Goal: Task Accomplishment & Management: Complete application form

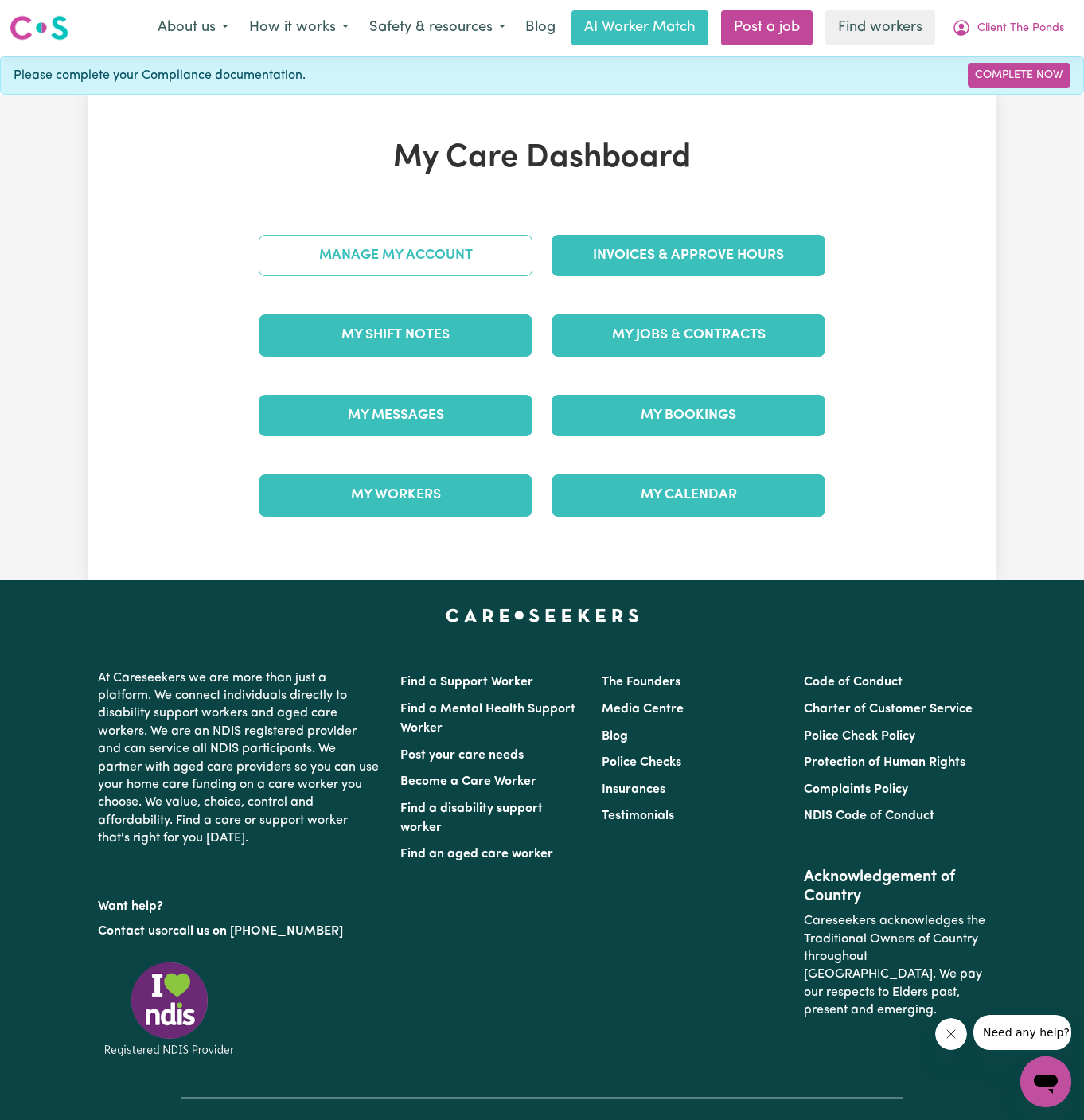
click at [366, 250] on link "Manage My Account" at bounding box center [395, 255] width 274 height 41
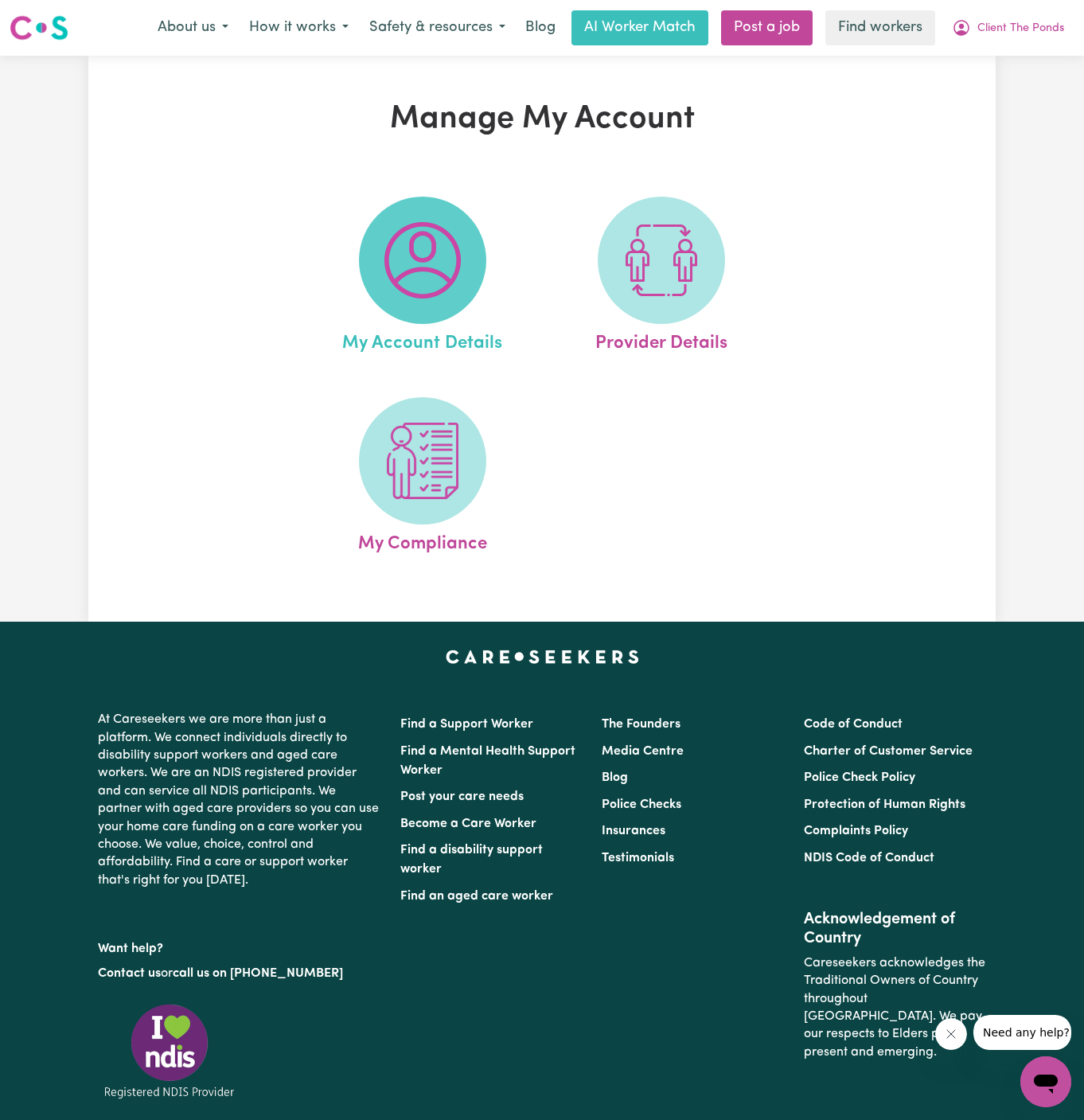
click at [403, 270] on img at bounding box center [423, 260] width 77 height 76
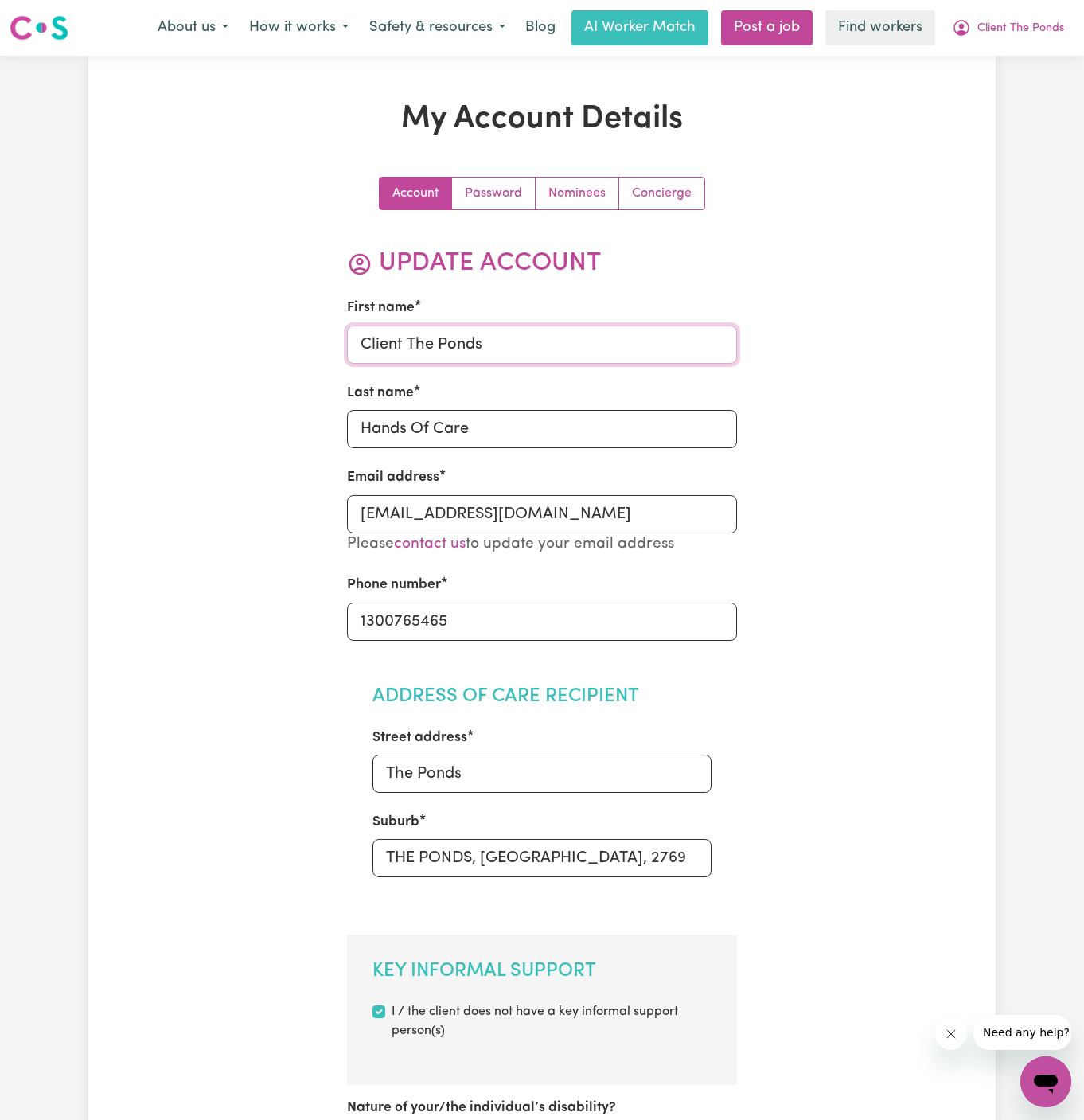
click at [480, 334] on input "Client The Ponds" at bounding box center [542, 344] width 390 height 38
click at [480, 334] on input "ROY" at bounding box center [542, 344] width 390 height 38
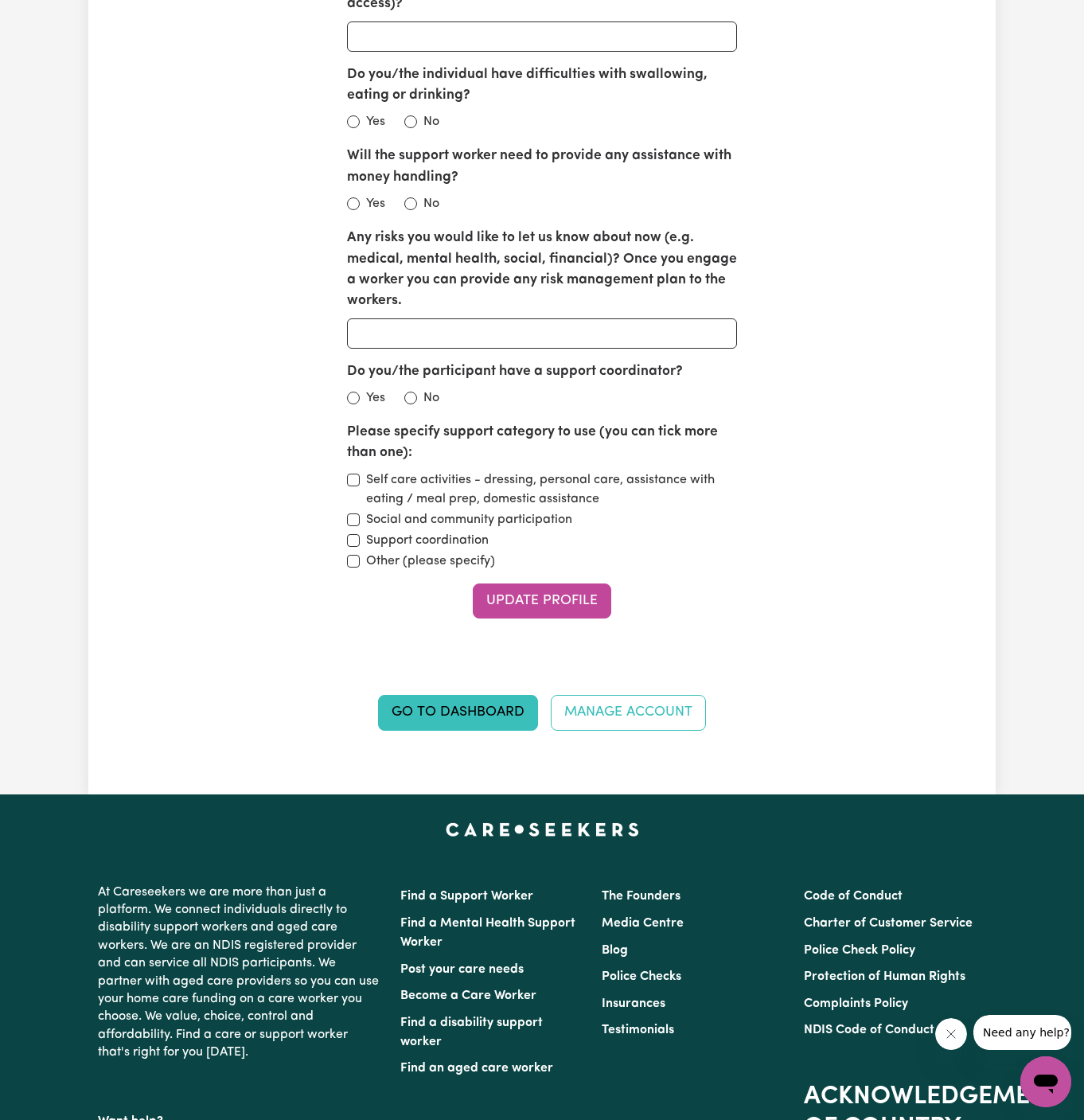
scroll to position [2159, 0]
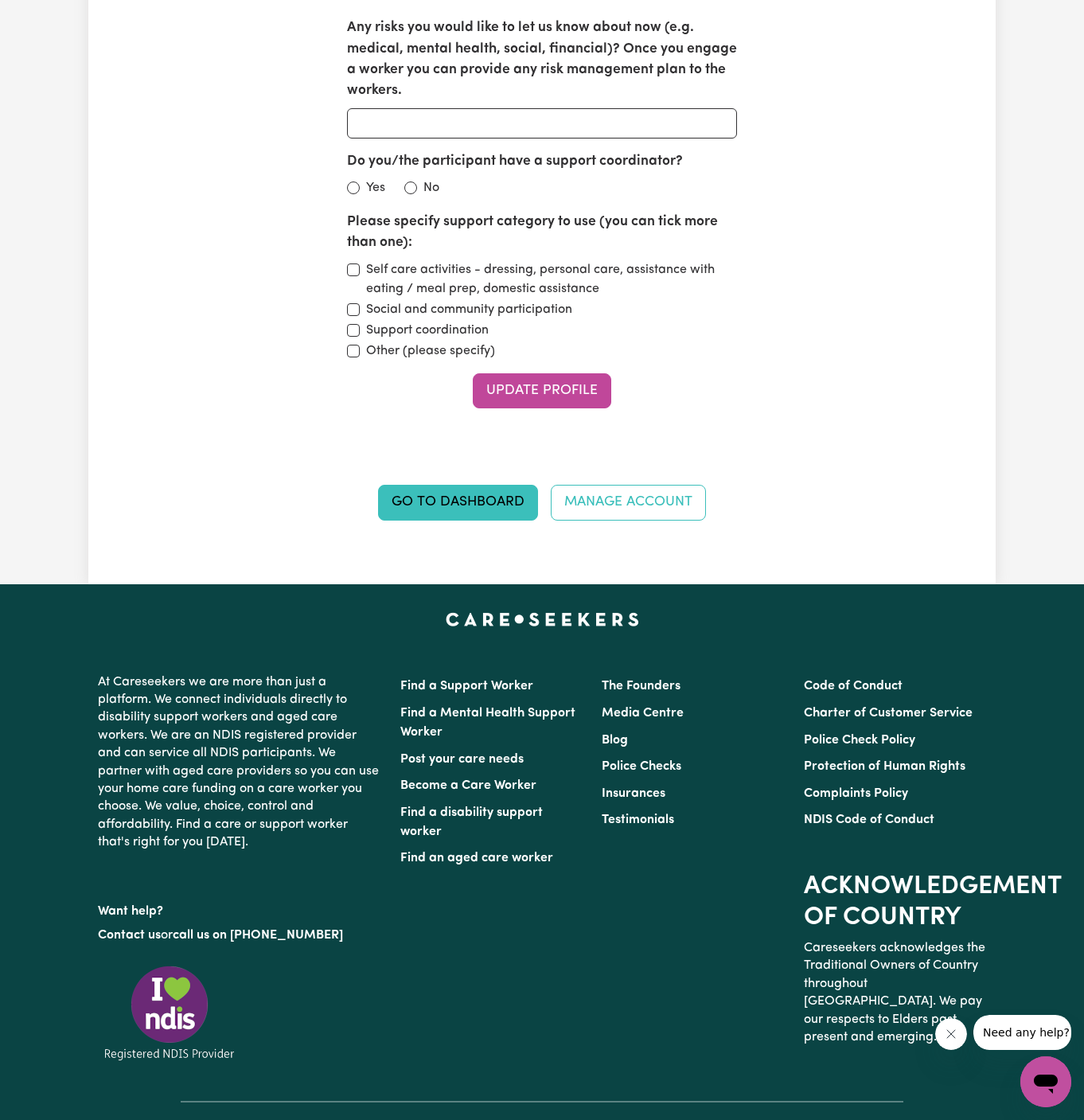
type input "Roy"
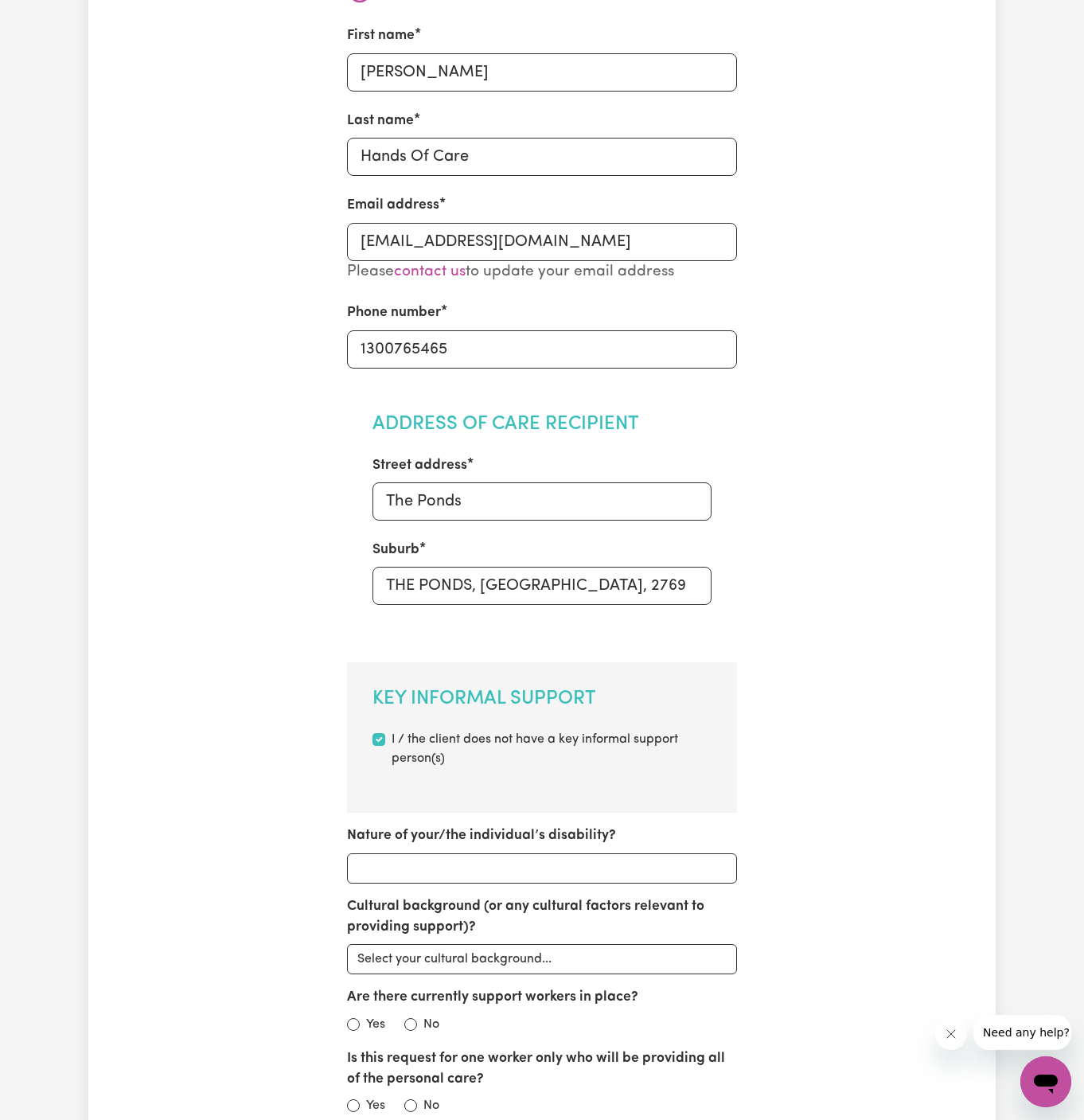
scroll to position [0, 0]
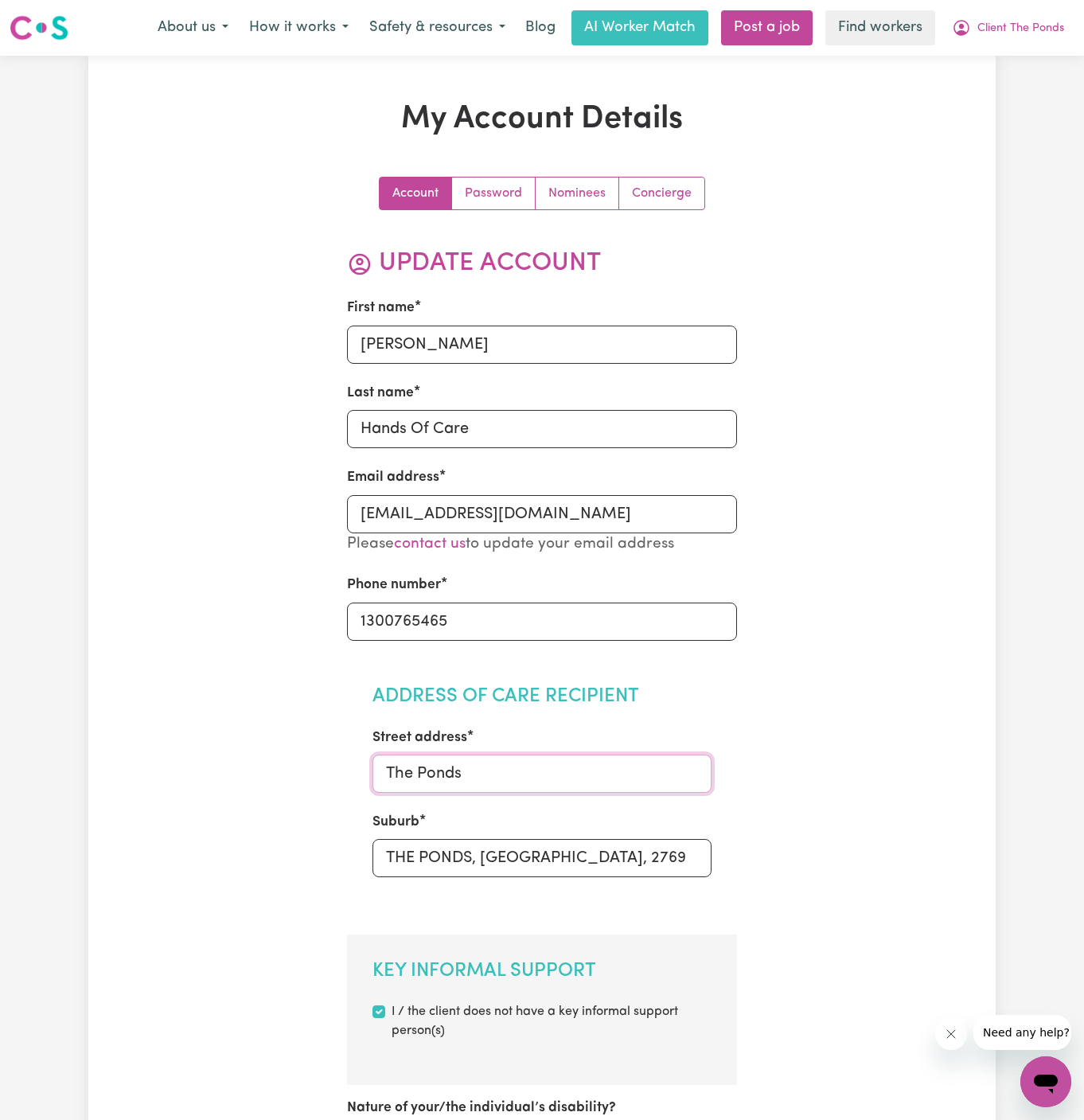
click at [538, 788] on input "The Ponds" at bounding box center [542, 773] width 340 height 38
paste input "178 risdgeline dr"
click at [500, 769] on input "178 risdgeline dr" at bounding box center [542, 773] width 340 height 38
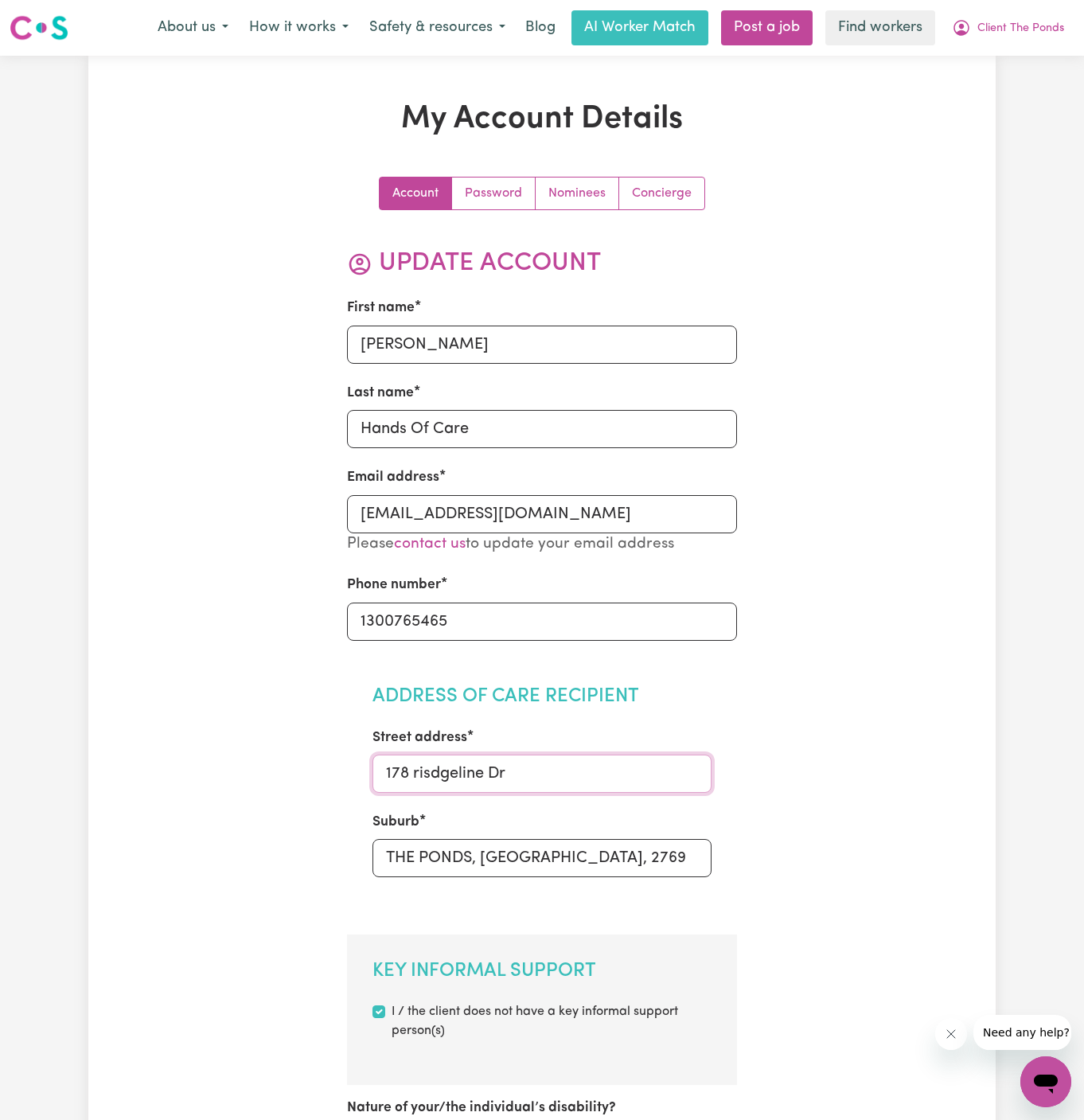
click at [423, 771] on input "178 risdgeline Dr" at bounding box center [542, 773] width 340 height 38
click at [607, 771] on input "178 Risdgeline Dr" at bounding box center [542, 773] width 340 height 38
click at [639, 767] on input "178 Risdgeline Drive" at bounding box center [542, 773] width 340 height 38
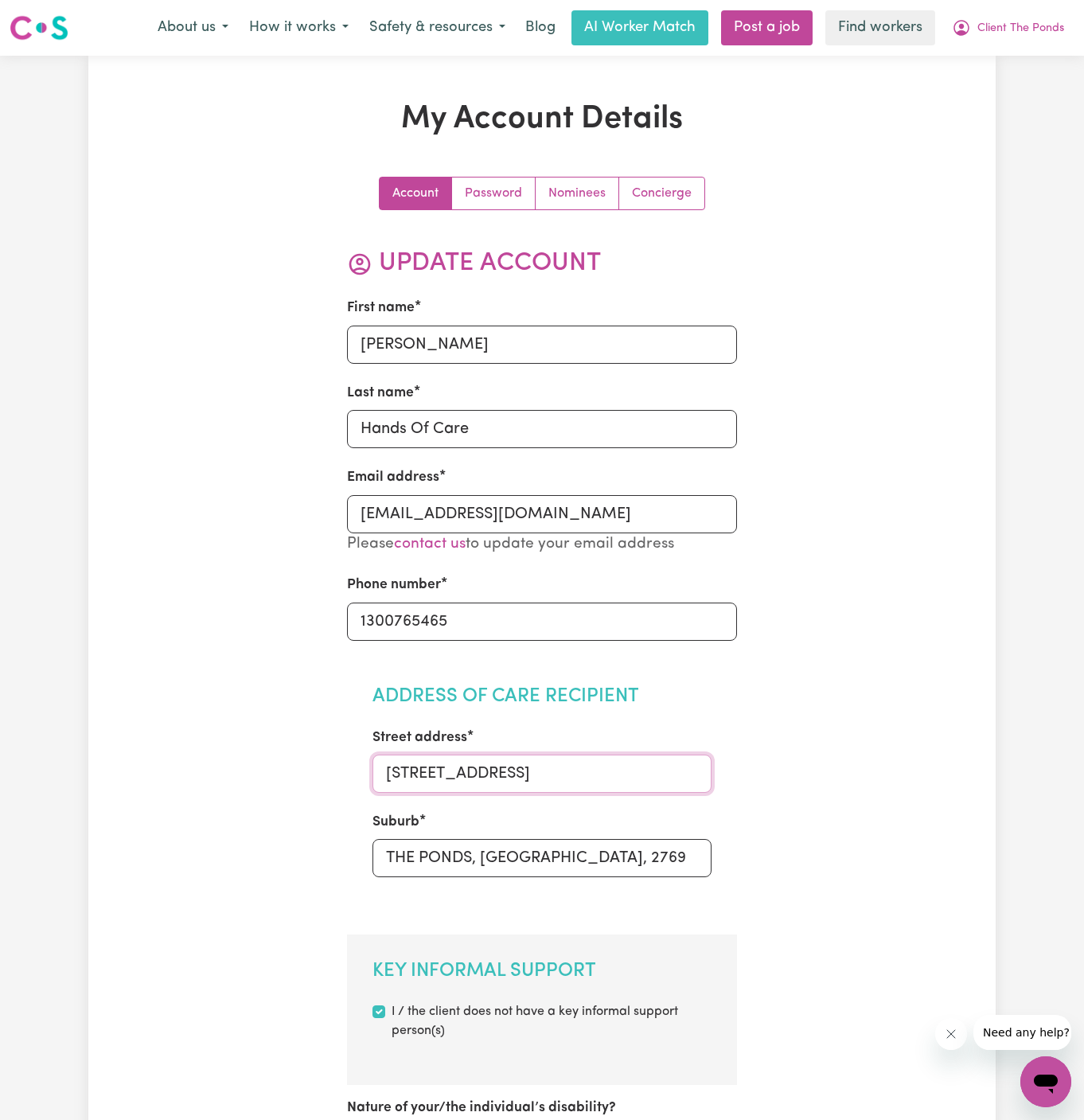
type input "178 Risdgeline Drive"
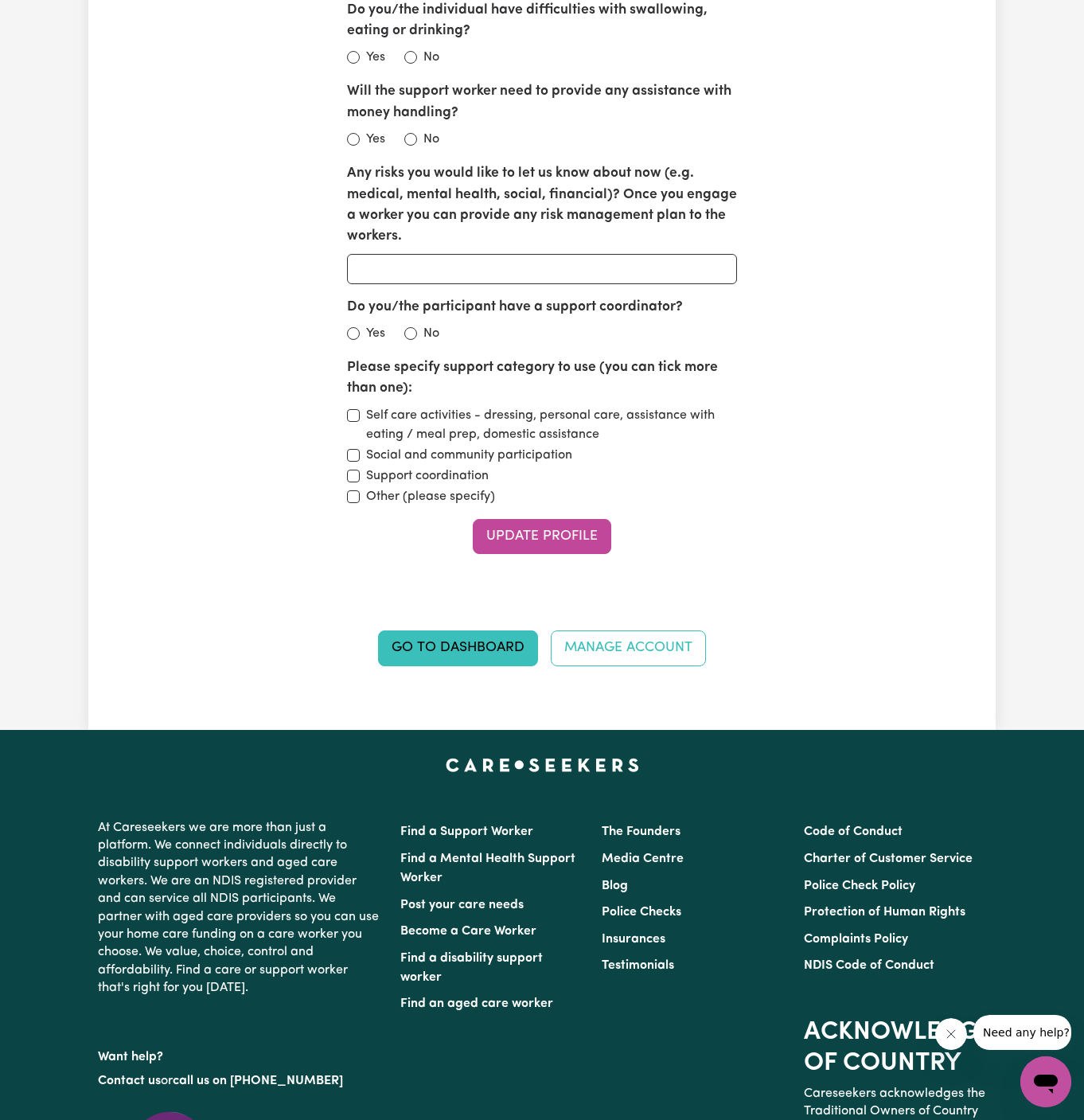
scroll to position [2013, 0]
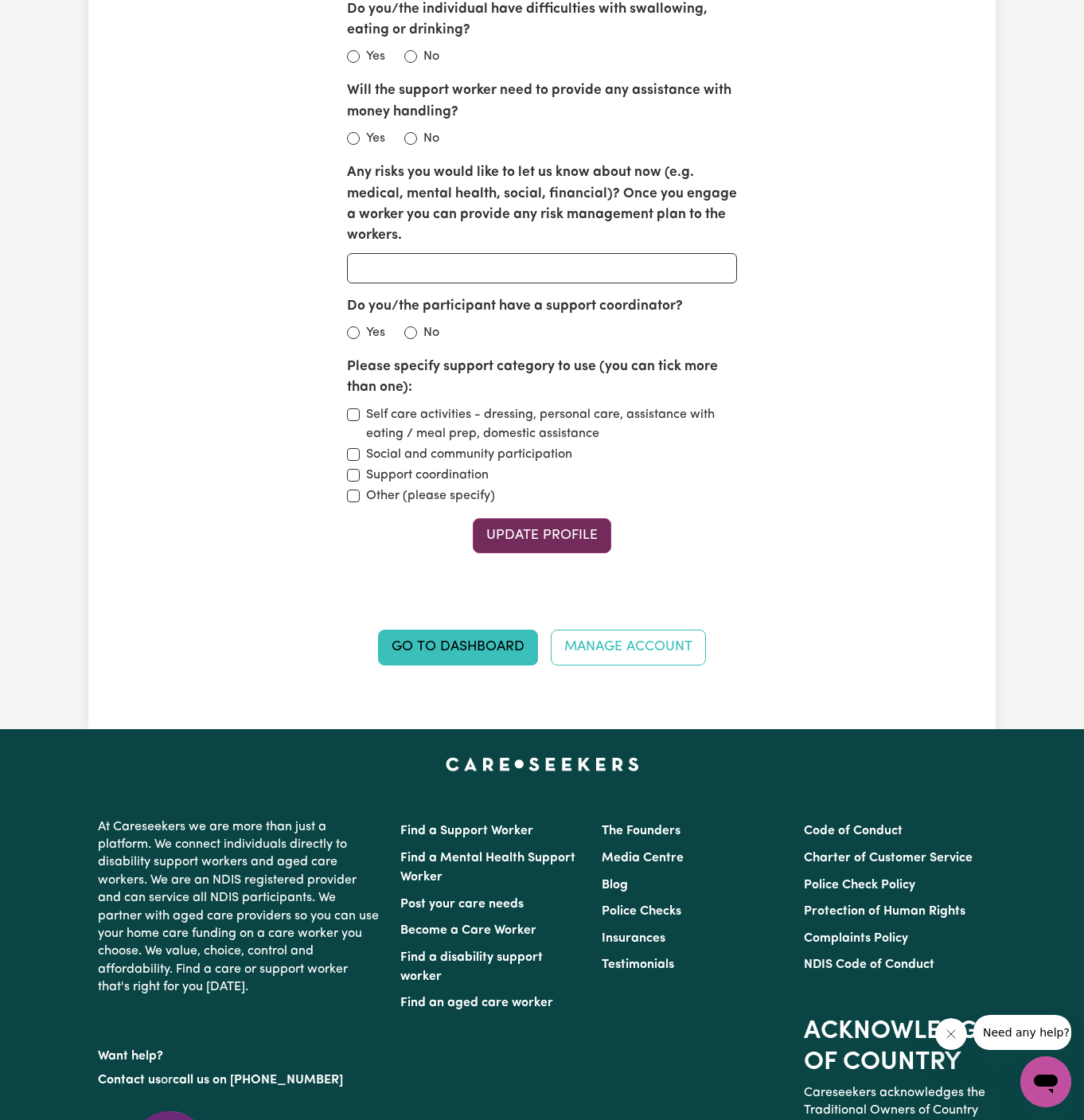
click at [563, 518] on button "Update Profile" at bounding box center [542, 535] width 138 height 35
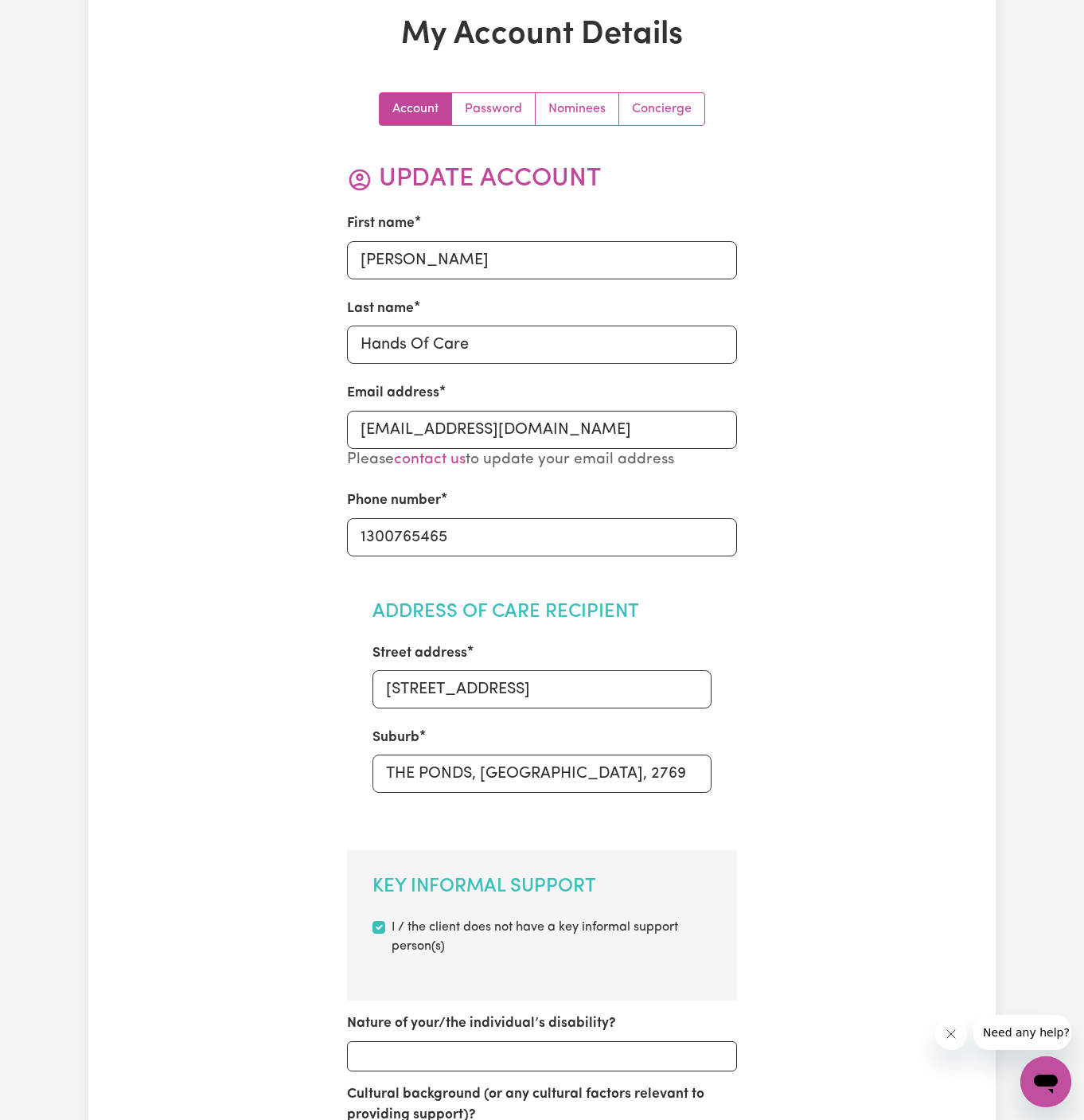
scroll to position [0, 0]
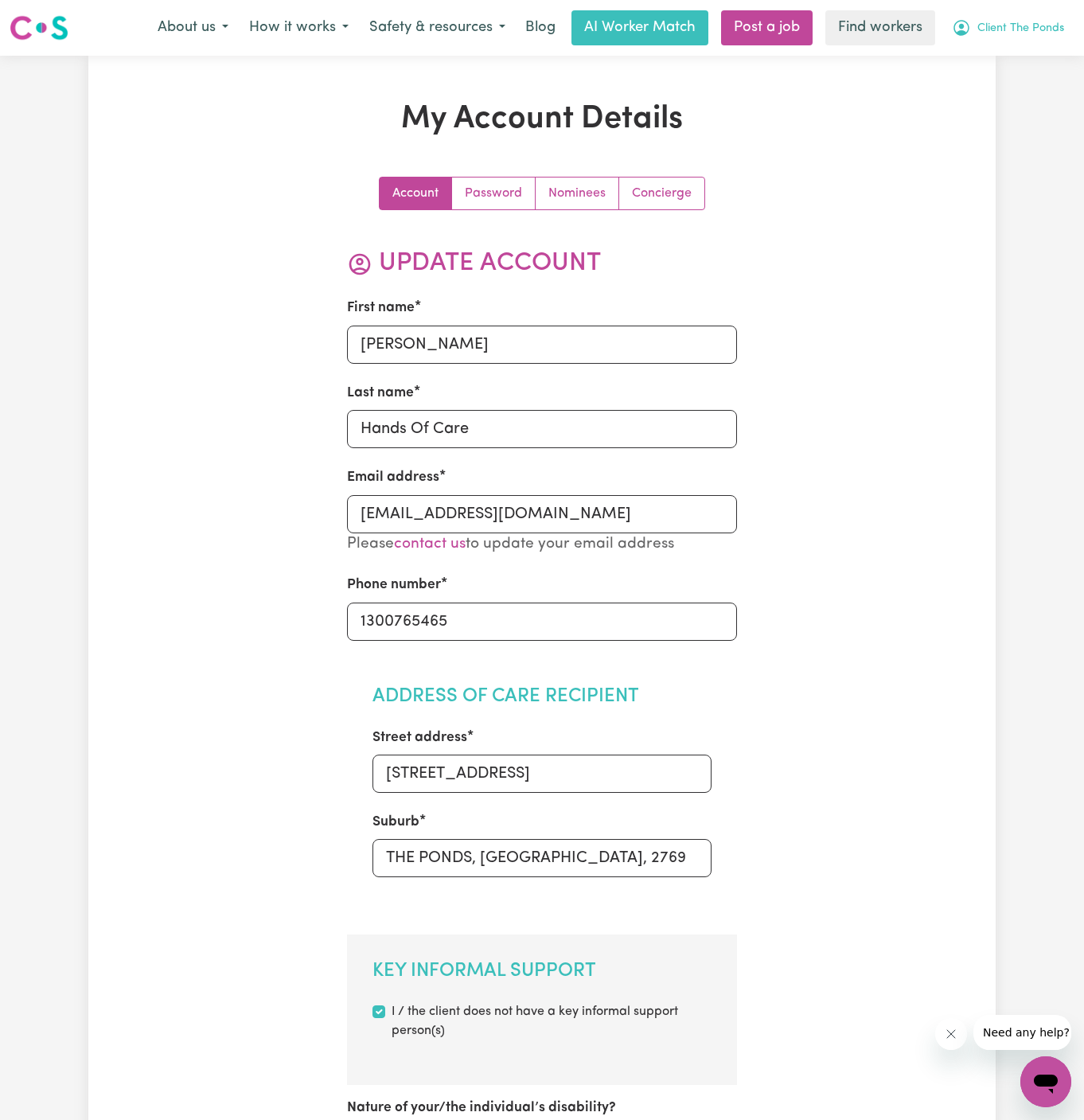
click at [1032, 24] on span "Client The Ponds" at bounding box center [1021, 28] width 86 height 18
click at [1025, 61] on link "My Dashboard" at bounding box center [1011, 62] width 126 height 30
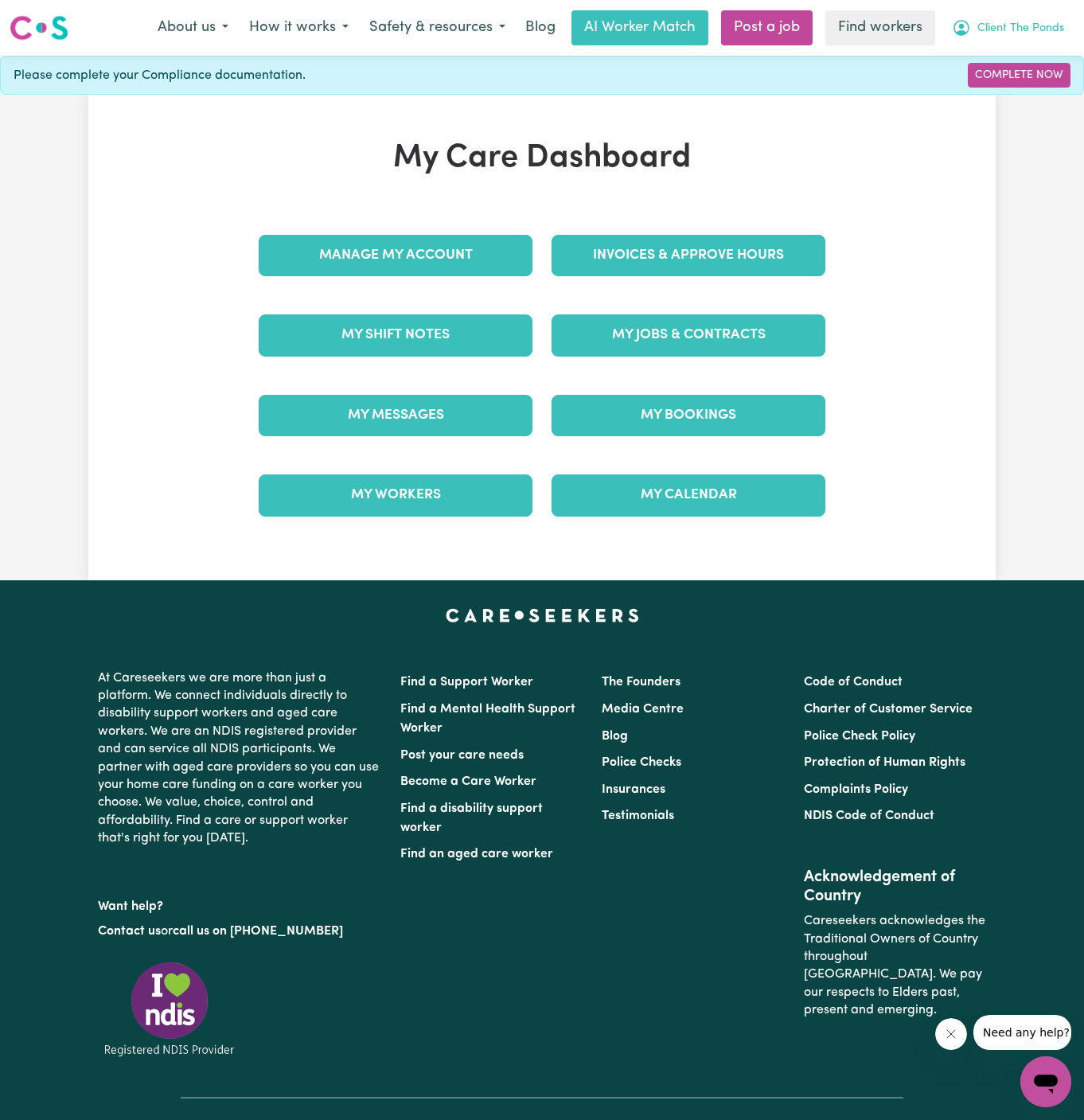
click at [1031, 27] on span "Client The Ponds" at bounding box center [1021, 28] width 86 height 18
click at [1024, 98] on link "Logout" at bounding box center [1011, 91] width 126 height 30
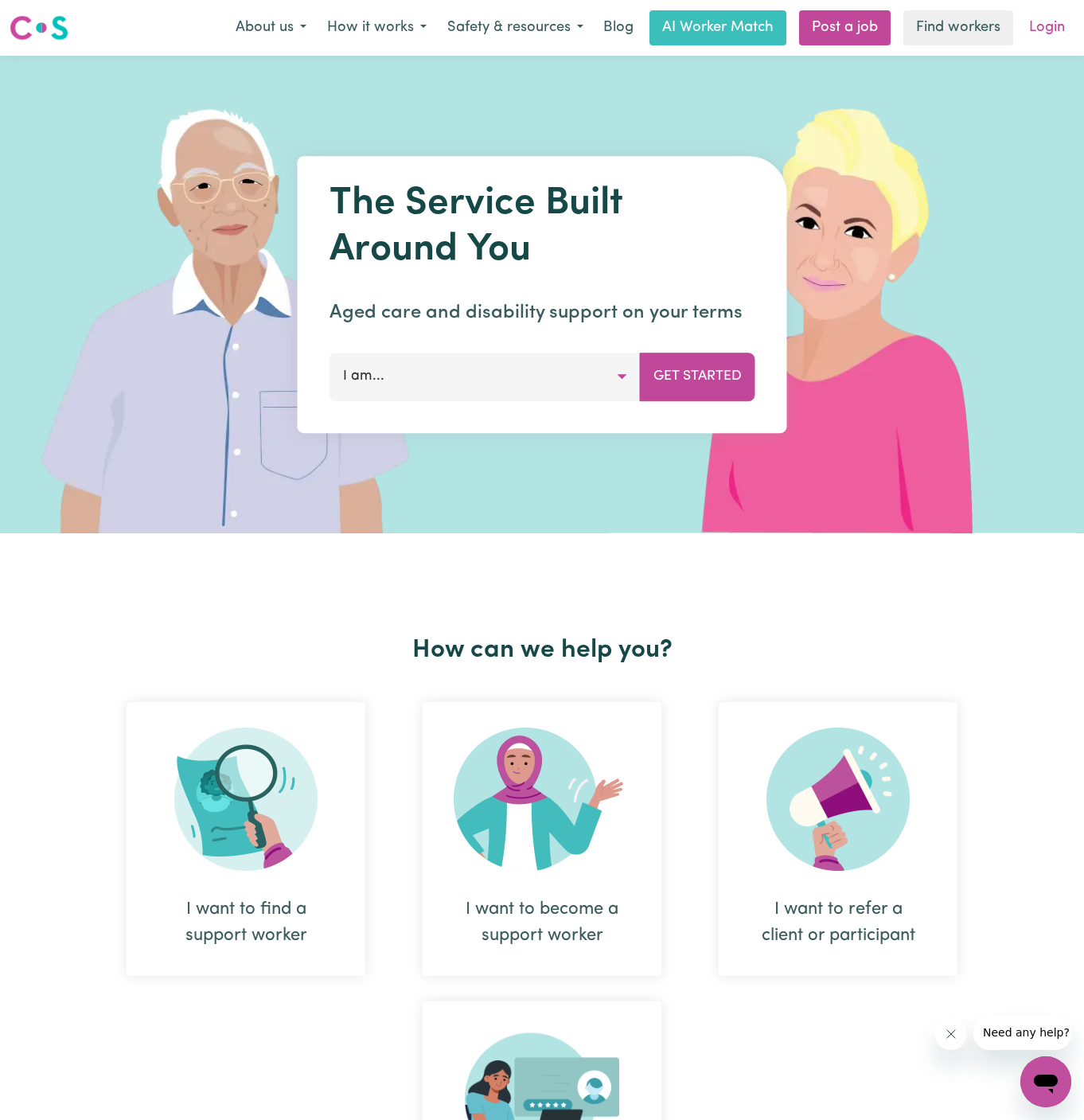
click at [1048, 26] on link "Login" at bounding box center [1048, 28] width 55 height 35
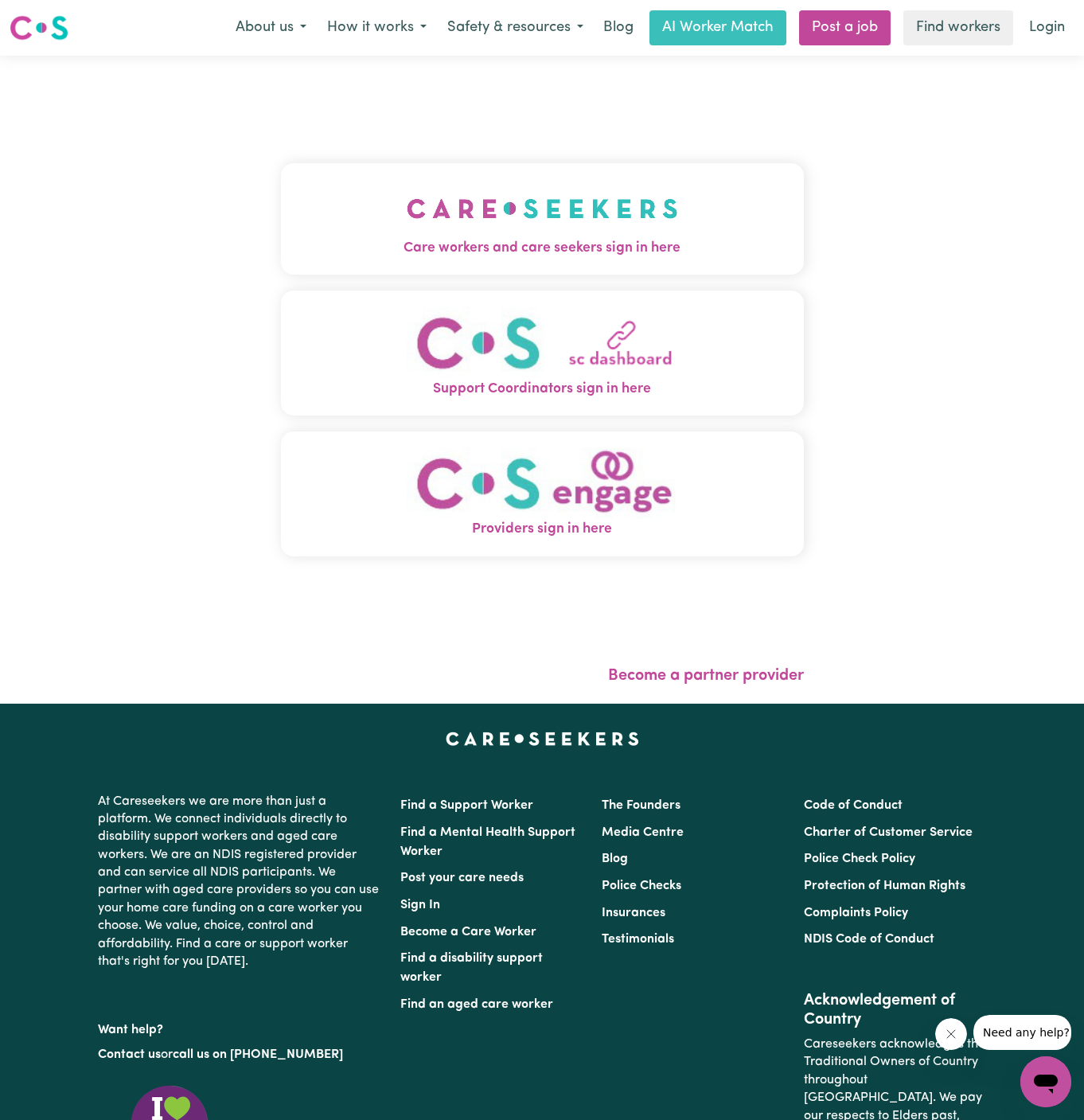
click at [581, 184] on img "Care workers and care seekers sign in here" at bounding box center [542, 209] width 272 height 59
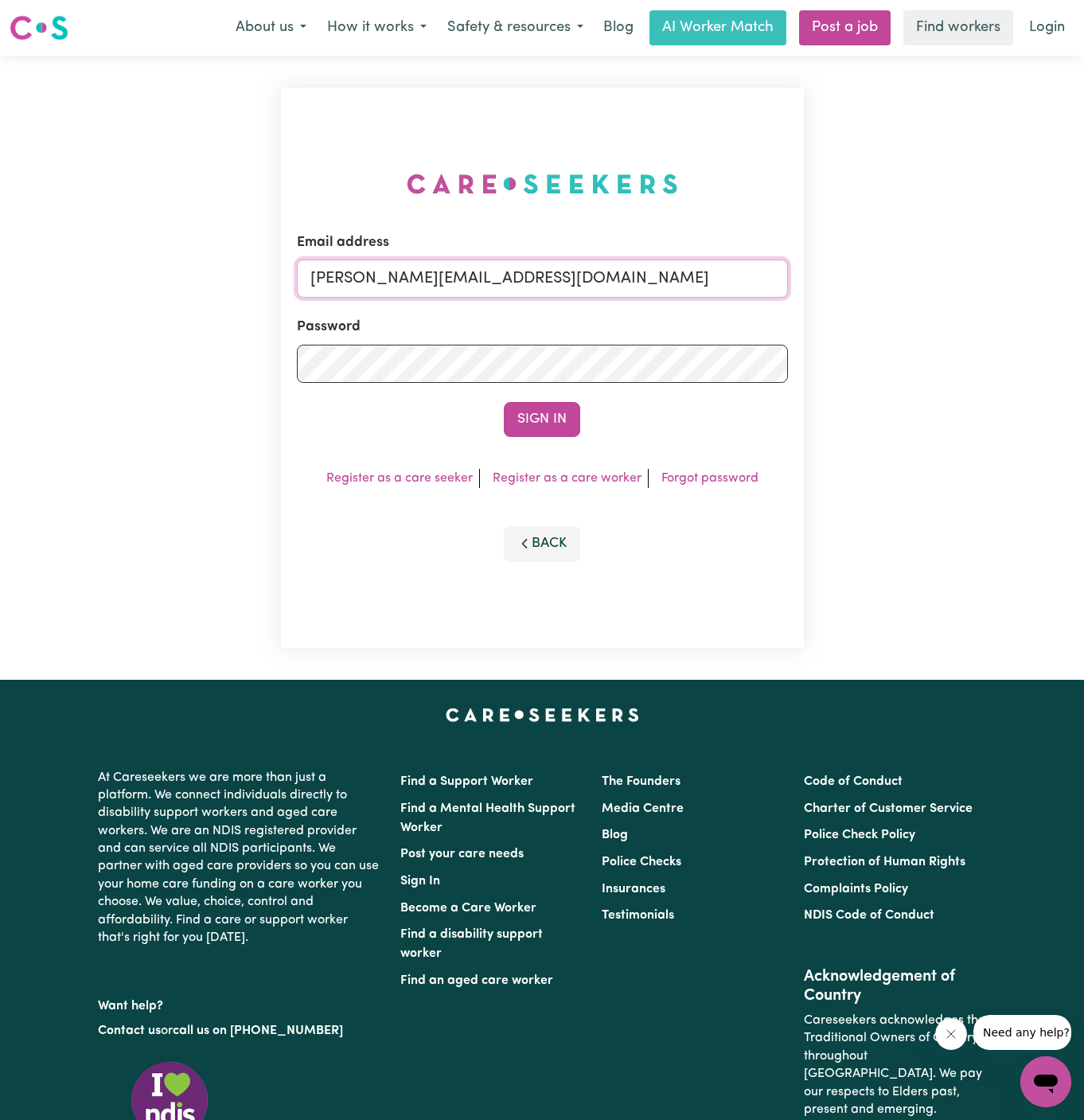
click at [627, 286] on input "dyan@careseekers.com.au" at bounding box center [542, 279] width 491 height 38
drag, startPoint x: 387, startPoint y: 283, endPoint x: 881, endPoint y: 315, distance: 495.0
click at [881, 315] on div "Email address superuser~DanaePotterALC@careseekers.com.au Password Sign In Regi…" at bounding box center [542, 368] width 1084 height 624
type input "superuser~RoyHOC@careseekers.com.au"
click at [504, 402] on button "Sign In" at bounding box center [542, 420] width 77 height 35
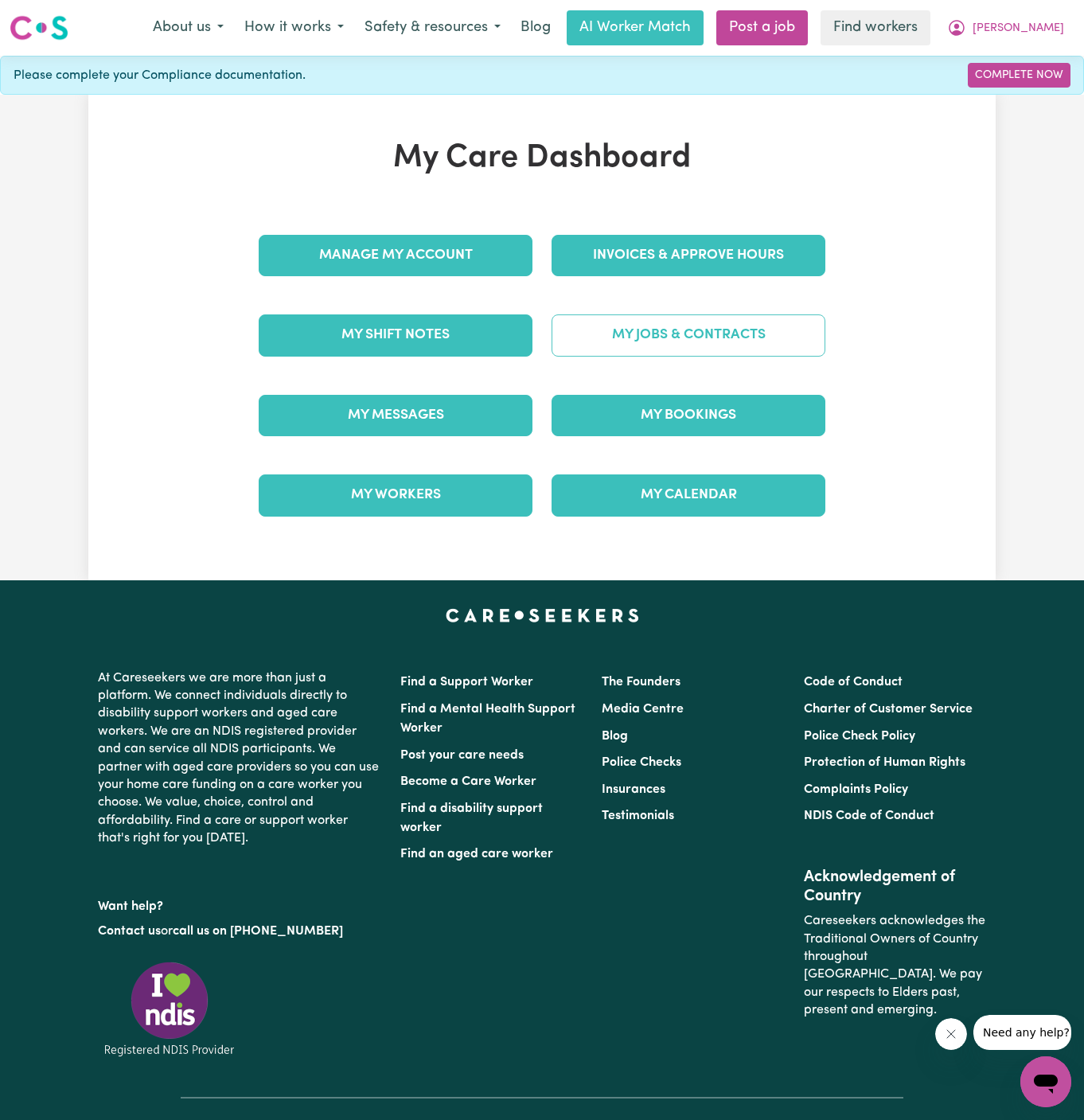
click at [730, 349] on link "My Jobs & Contracts" at bounding box center [688, 335] width 274 height 41
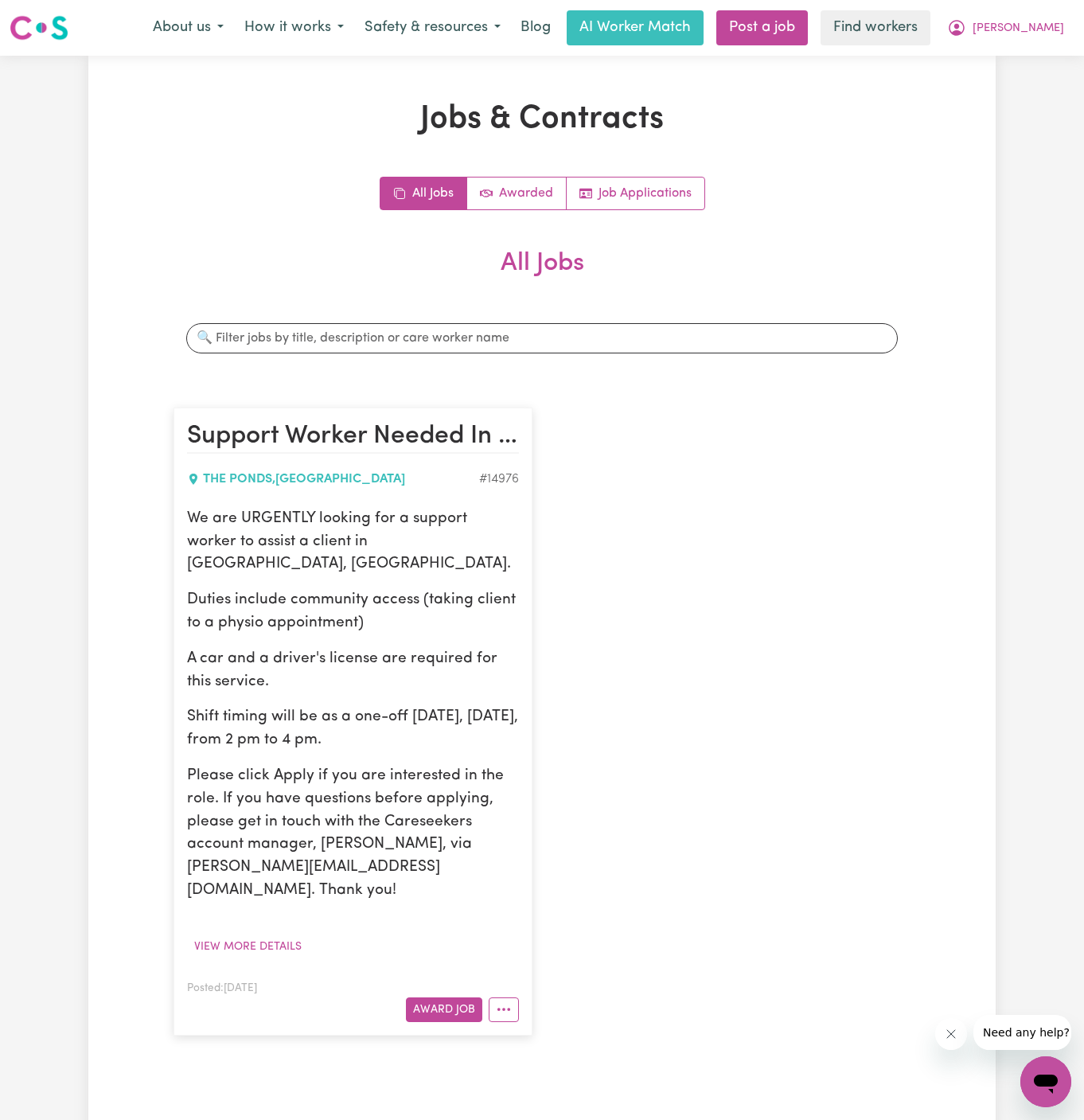
click at [445, 979] on article "Support Worker Needed In The Ponds, NSW THE PONDS , New South Wales # 14976 We …" at bounding box center [353, 722] width 359 height 628
click at [449, 997] on button "Award Job" at bounding box center [444, 1009] width 77 height 25
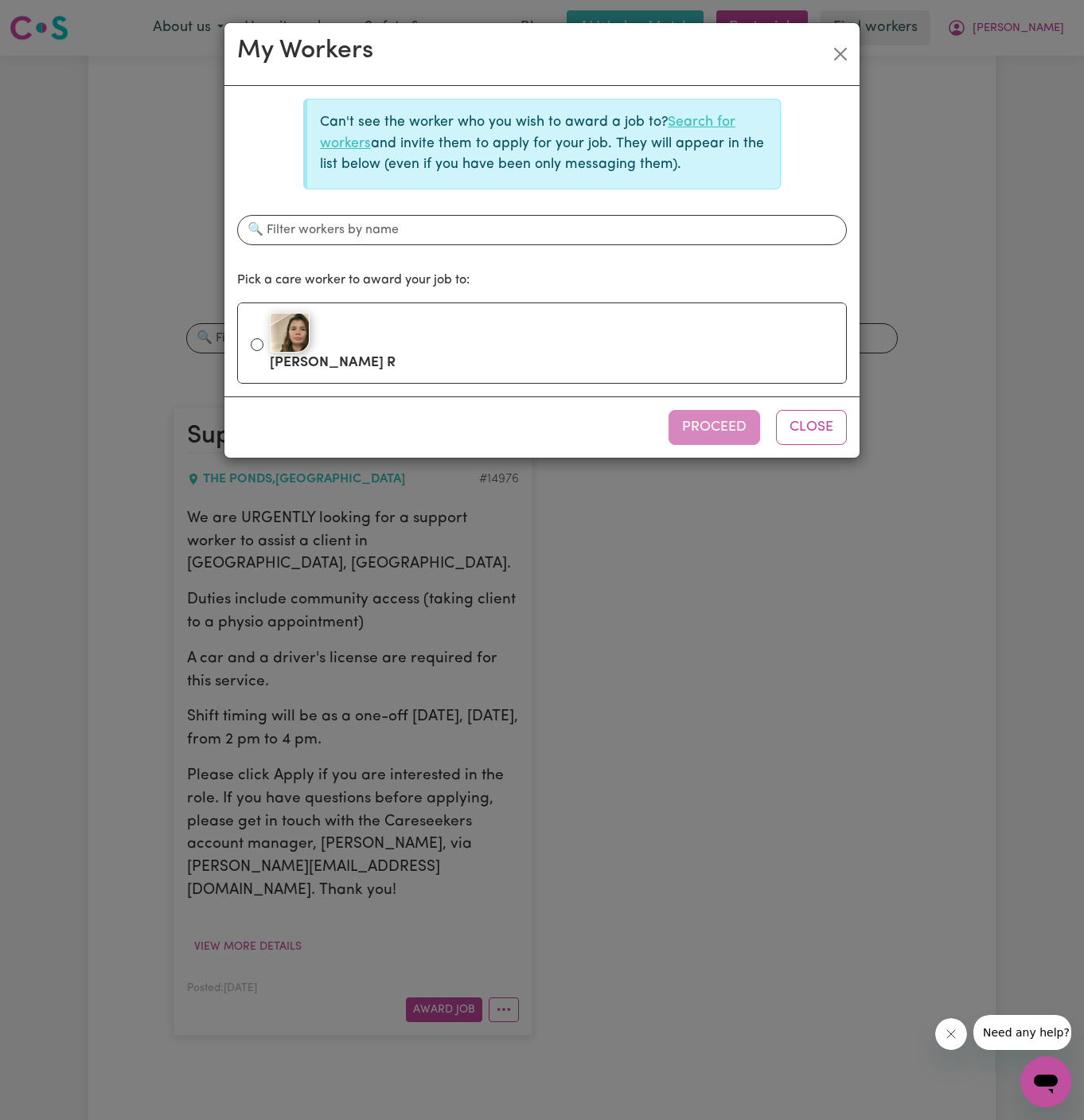
click at [695, 128] on link "Search for workers" at bounding box center [528, 132] width 416 height 34
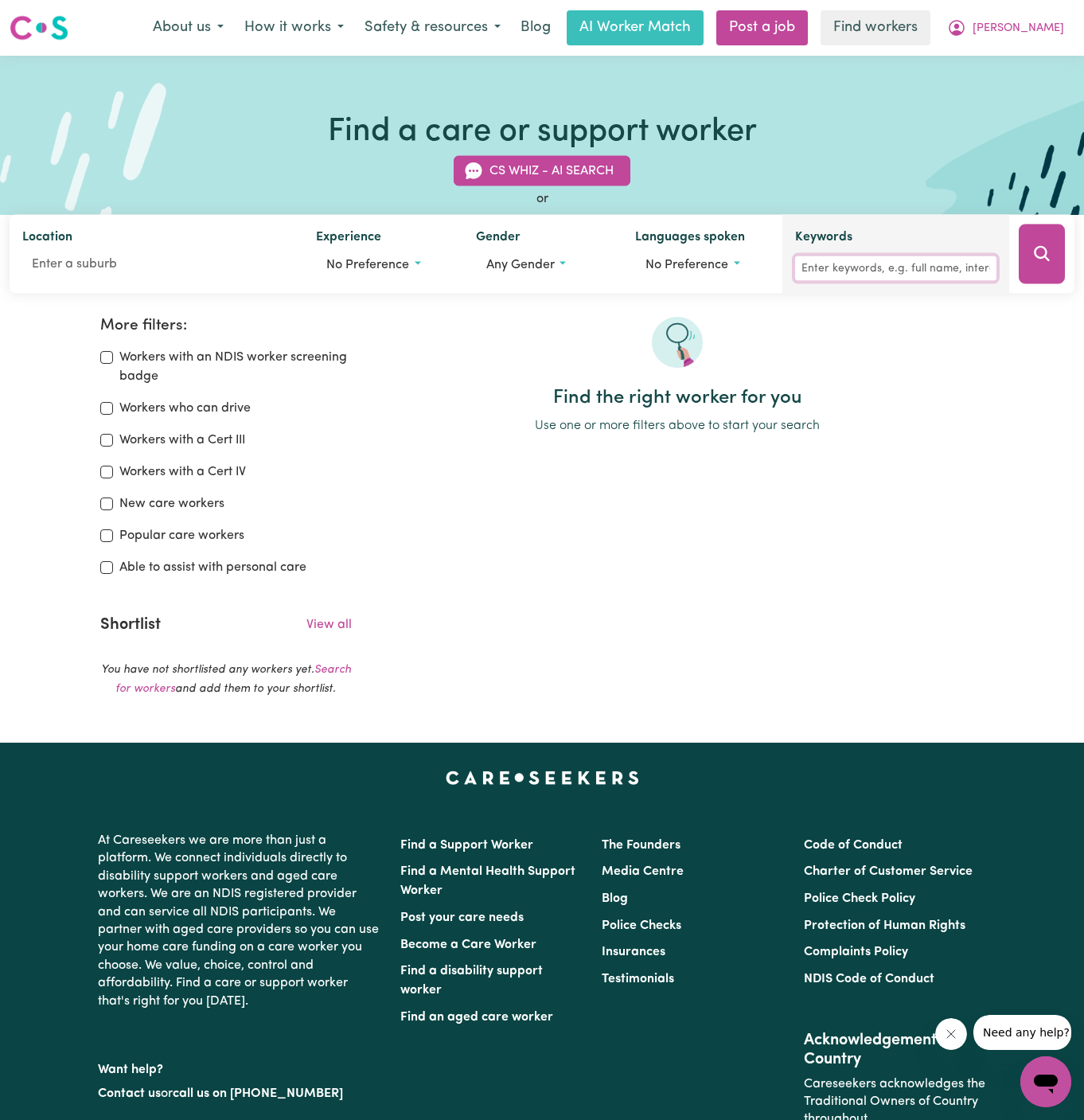
click at [872, 270] on input "Keywords" at bounding box center [896, 268] width 201 height 25
type input "lavina"
click at [1026, 260] on button "Search" at bounding box center [1042, 254] width 46 height 60
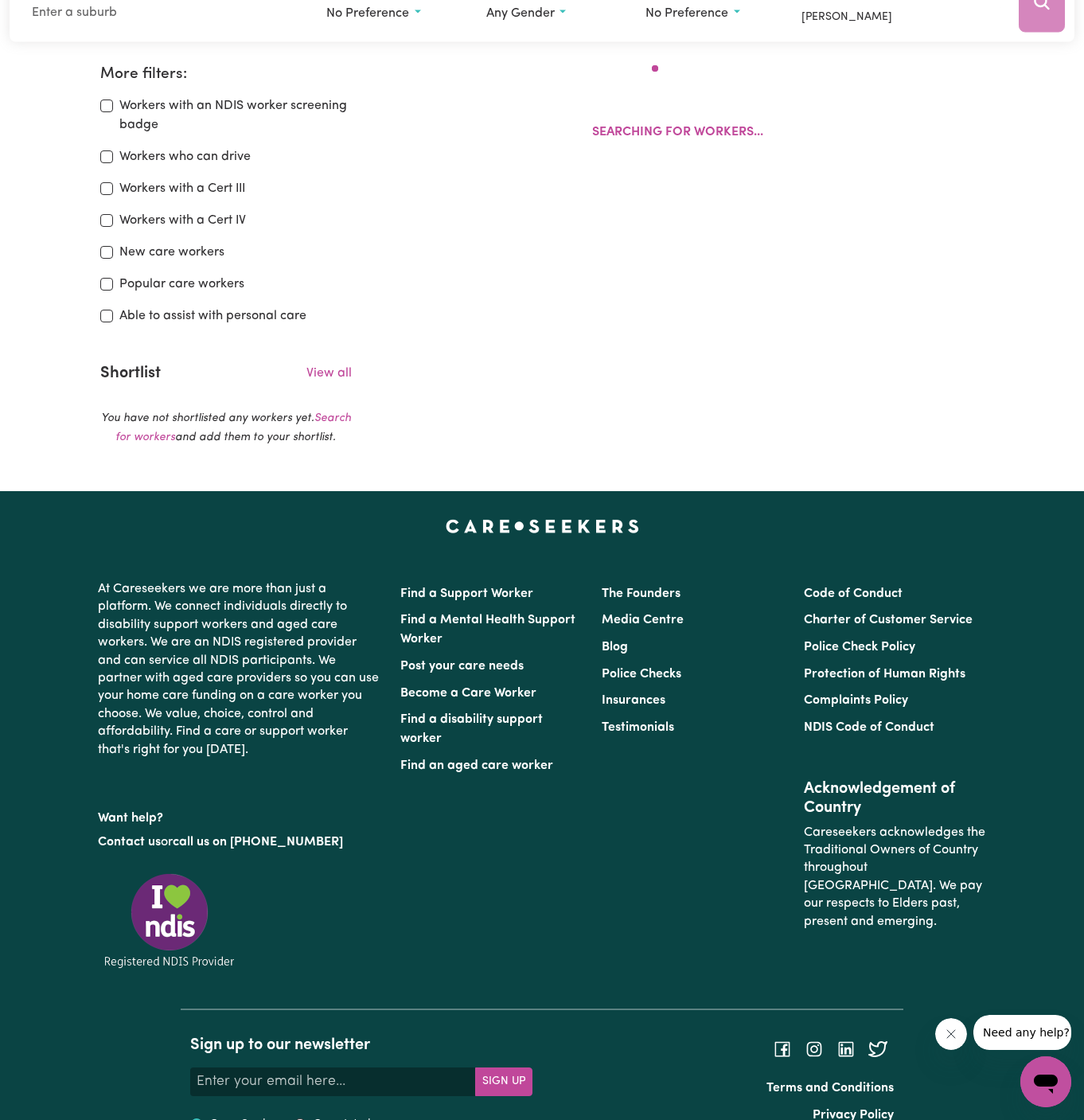
scroll to position [265, 0]
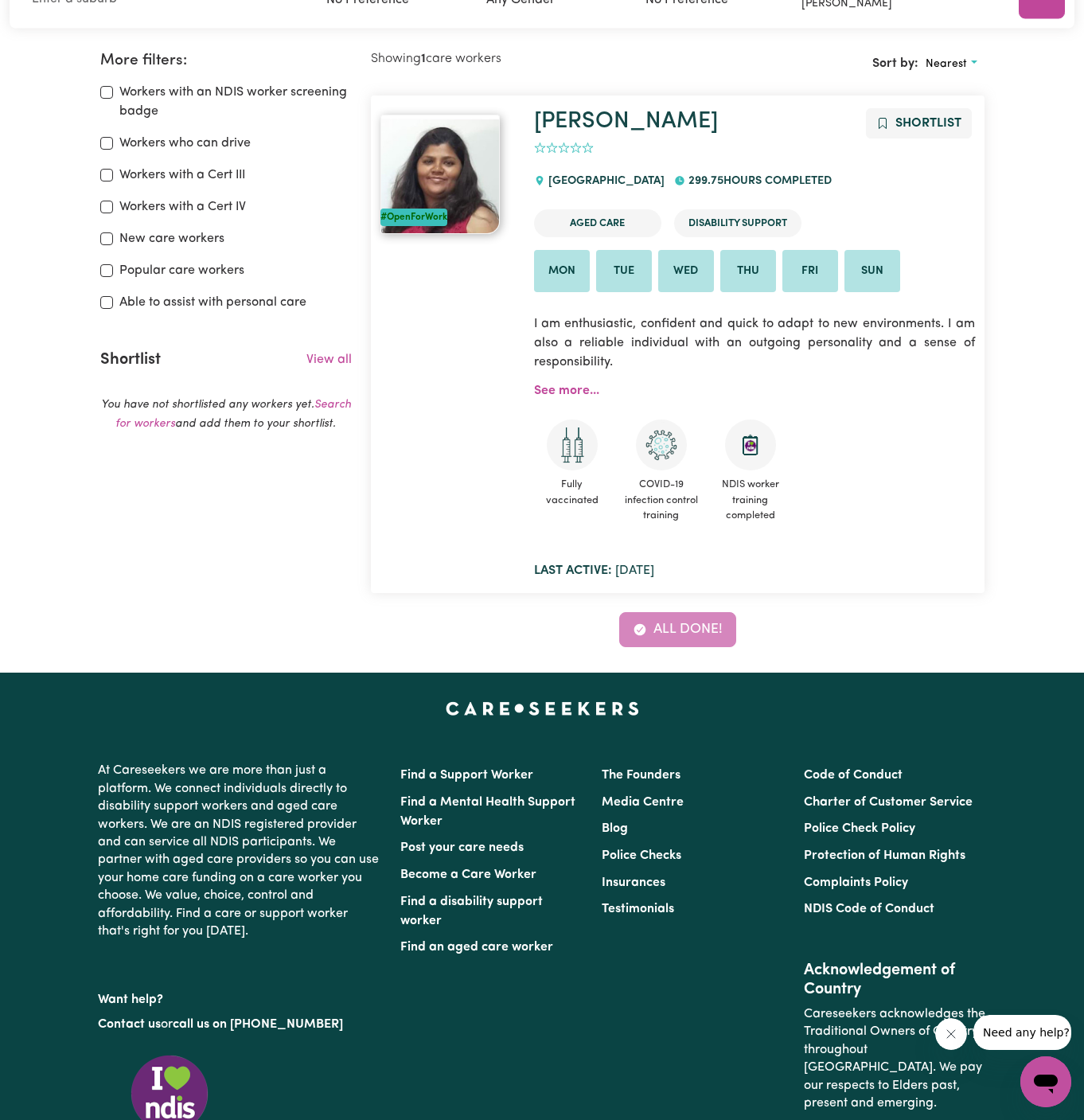
click at [554, 397] on div "Lavina Shortlist 0 MOUNT DRUITT VILLAGE 299.75 hours completed Aged Care Disabi…" at bounding box center [754, 343] width 460 height 472
click at [574, 391] on link "See more..." at bounding box center [567, 390] width 66 height 13
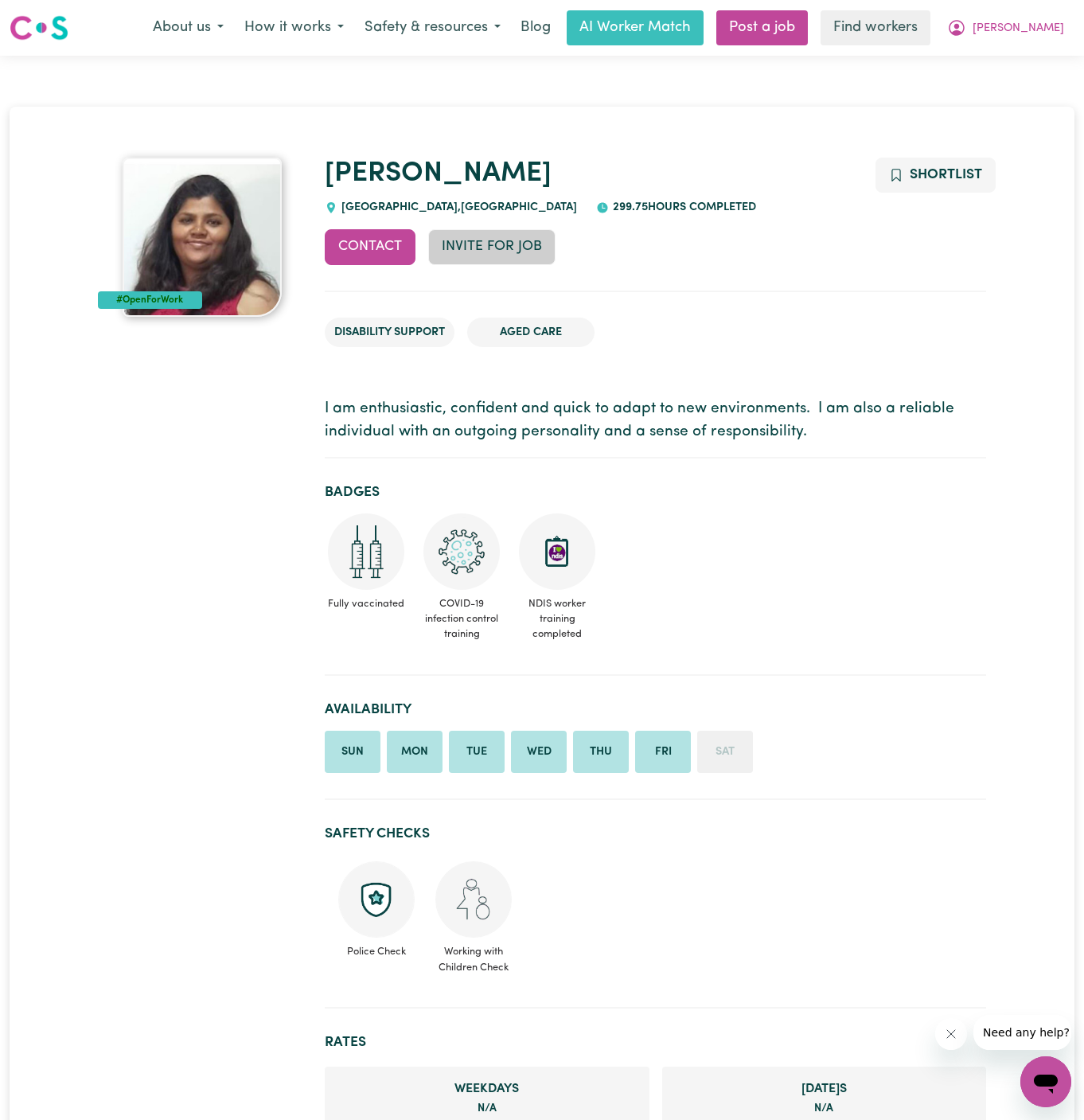
click at [517, 241] on button "Invite for Job" at bounding box center [492, 247] width 128 height 35
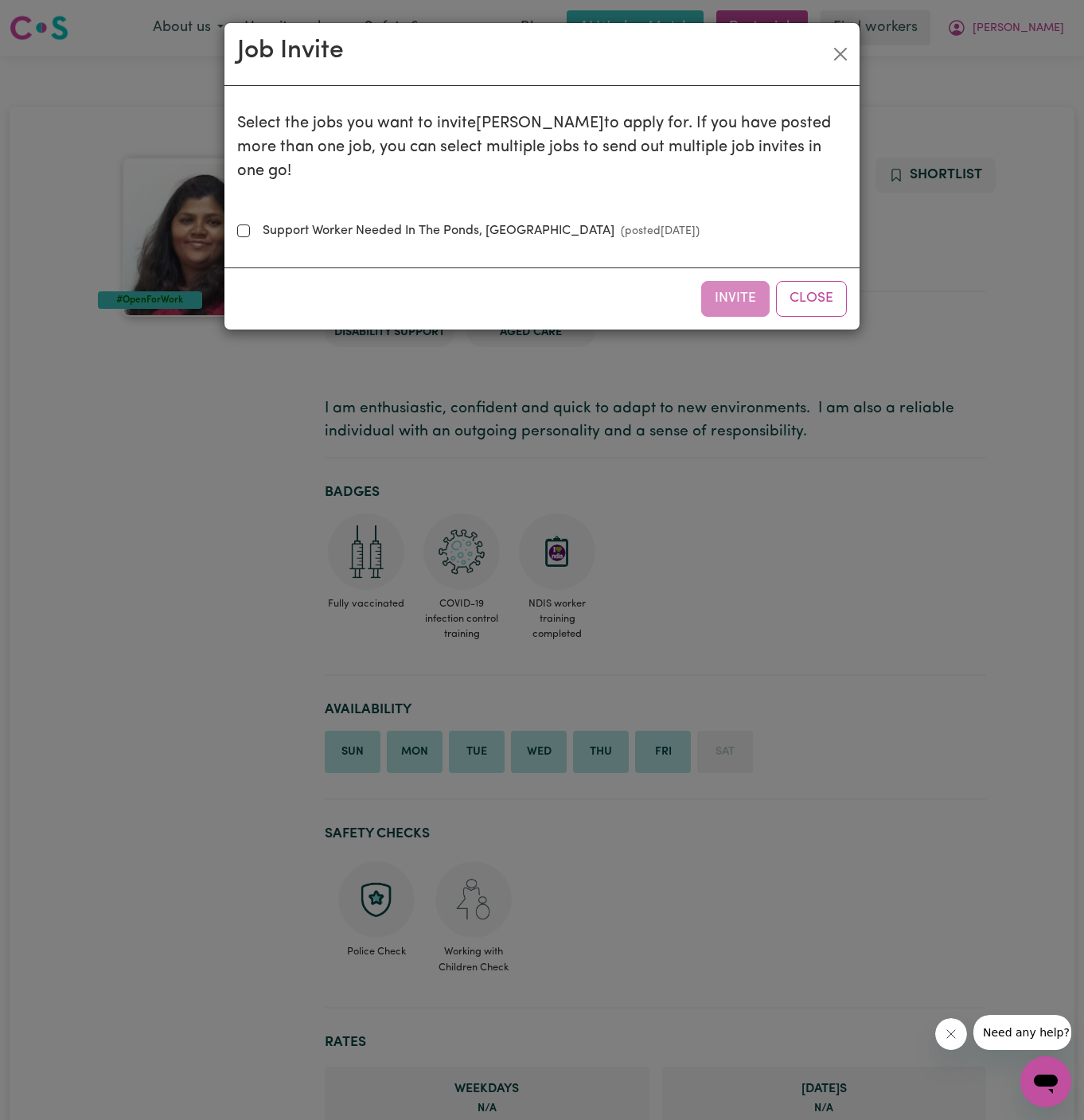
click at [615, 226] on small "(posted Aug 26 2025 )" at bounding box center [657, 231] width 85 height 12
click at [250, 225] on input "Support Worker Needed In The Ponds, NSW (posted Aug 26 2025 )" at bounding box center [243, 230] width 13 height 13
checkbox input "true"
click at [721, 280] on button "Invite" at bounding box center [736, 298] width 69 height 35
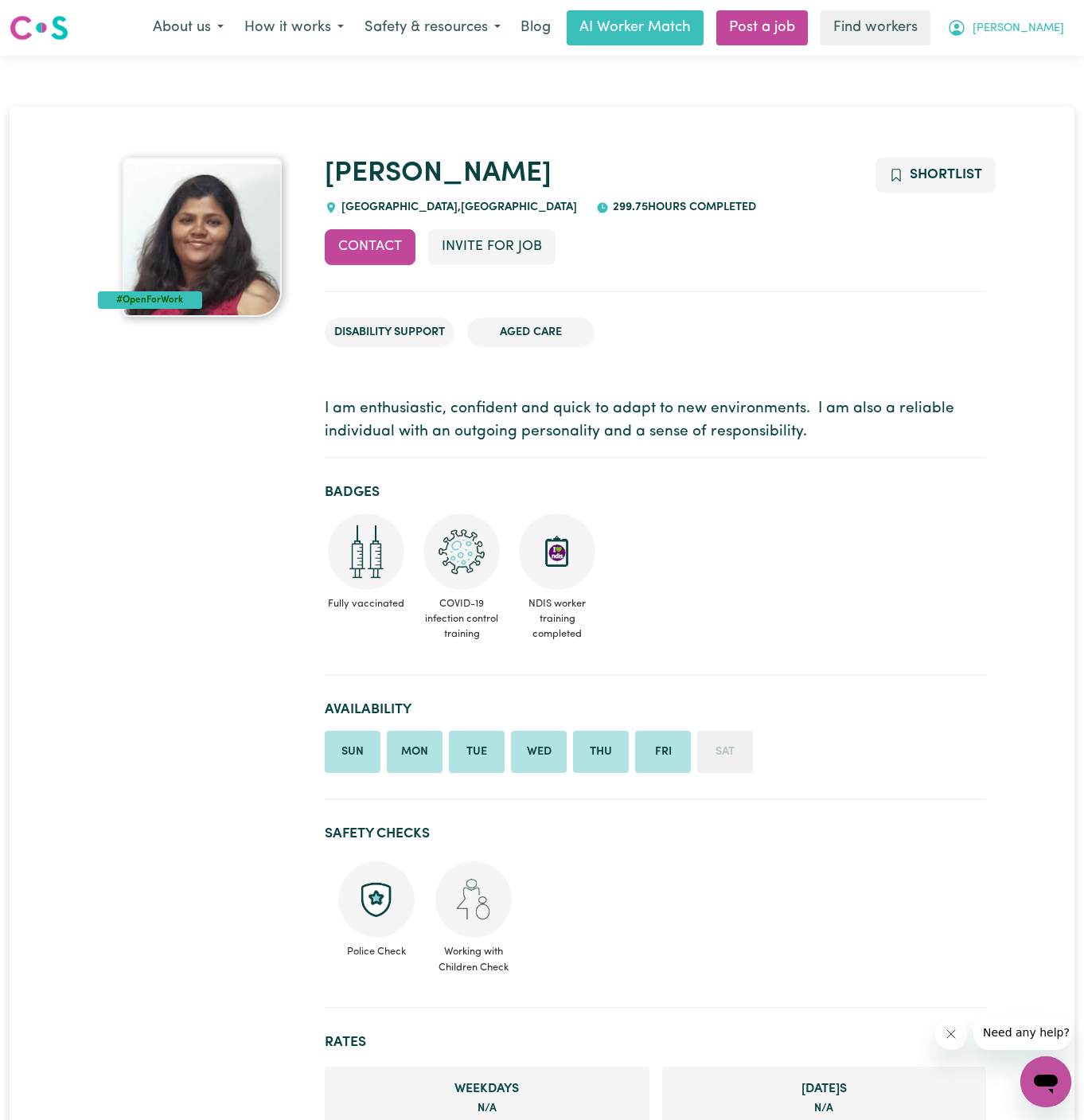
click at [1053, 28] on span "Roy" at bounding box center [1018, 28] width 91 height 18
click at [1052, 49] on link "My Dashboard" at bounding box center [1011, 62] width 126 height 30
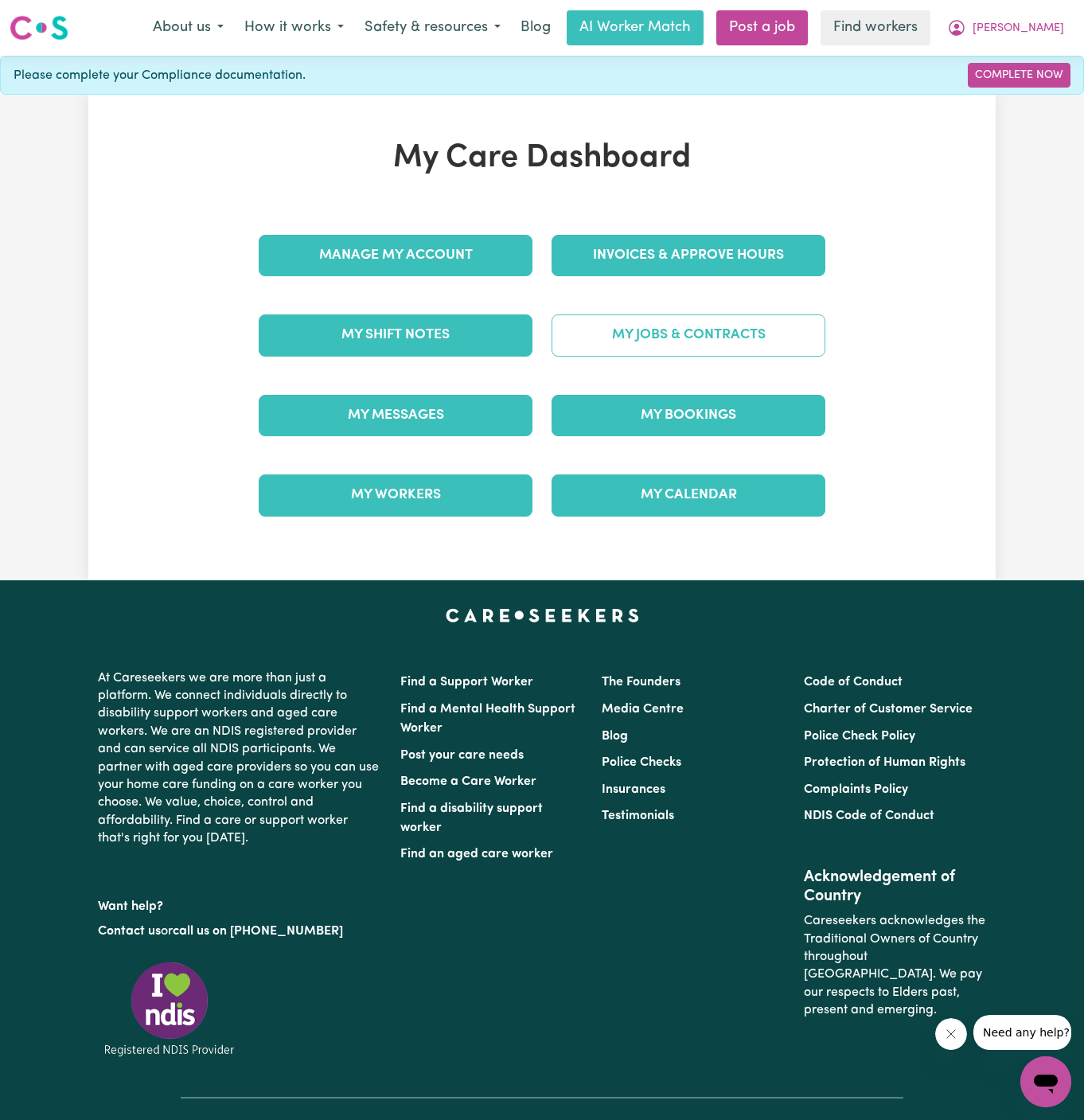
click at [682, 345] on link "My Jobs & Contracts" at bounding box center [688, 335] width 274 height 41
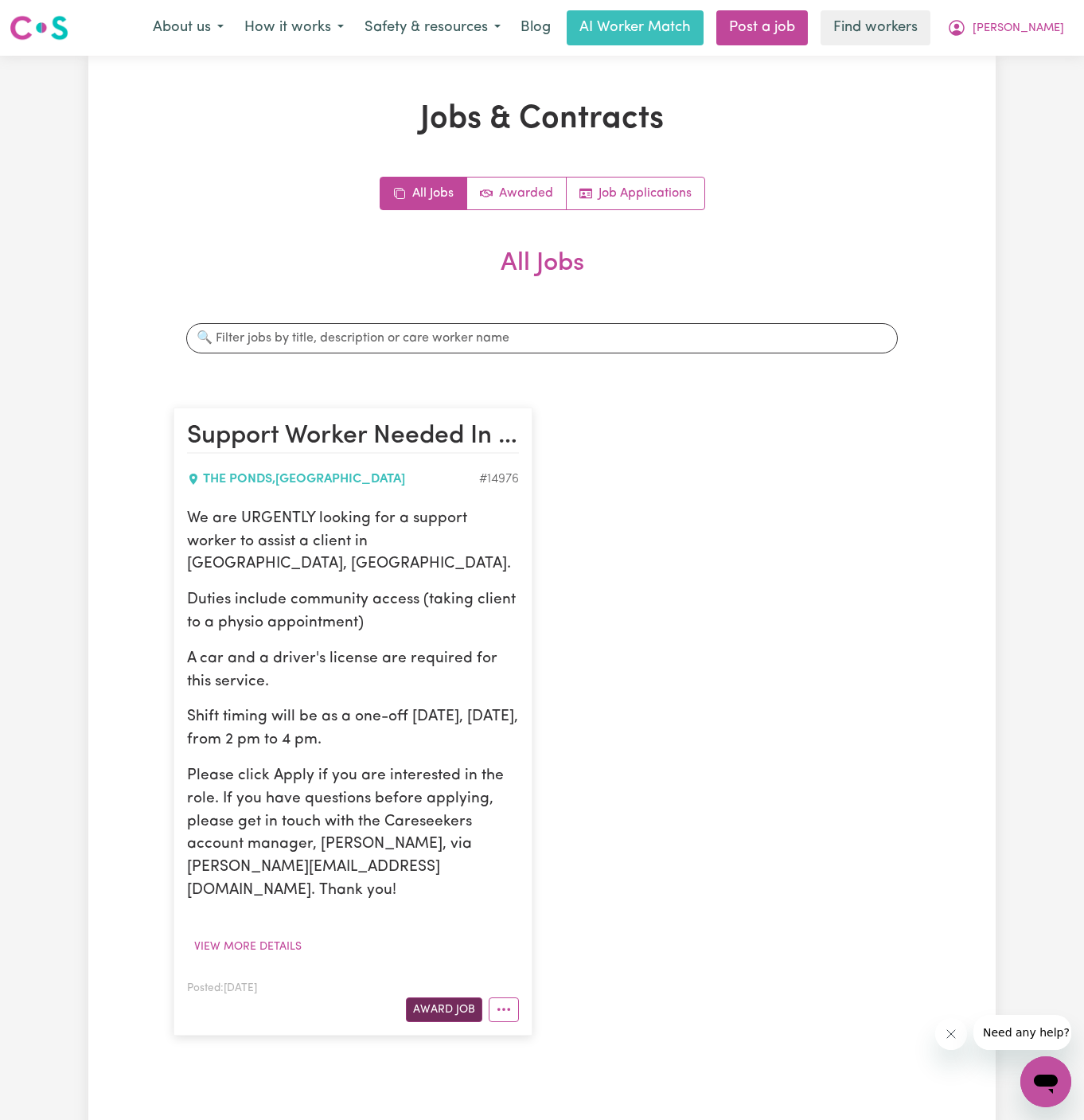
click at [457, 997] on button "Award Job" at bounding box center [444, 1009] width 77 height 25
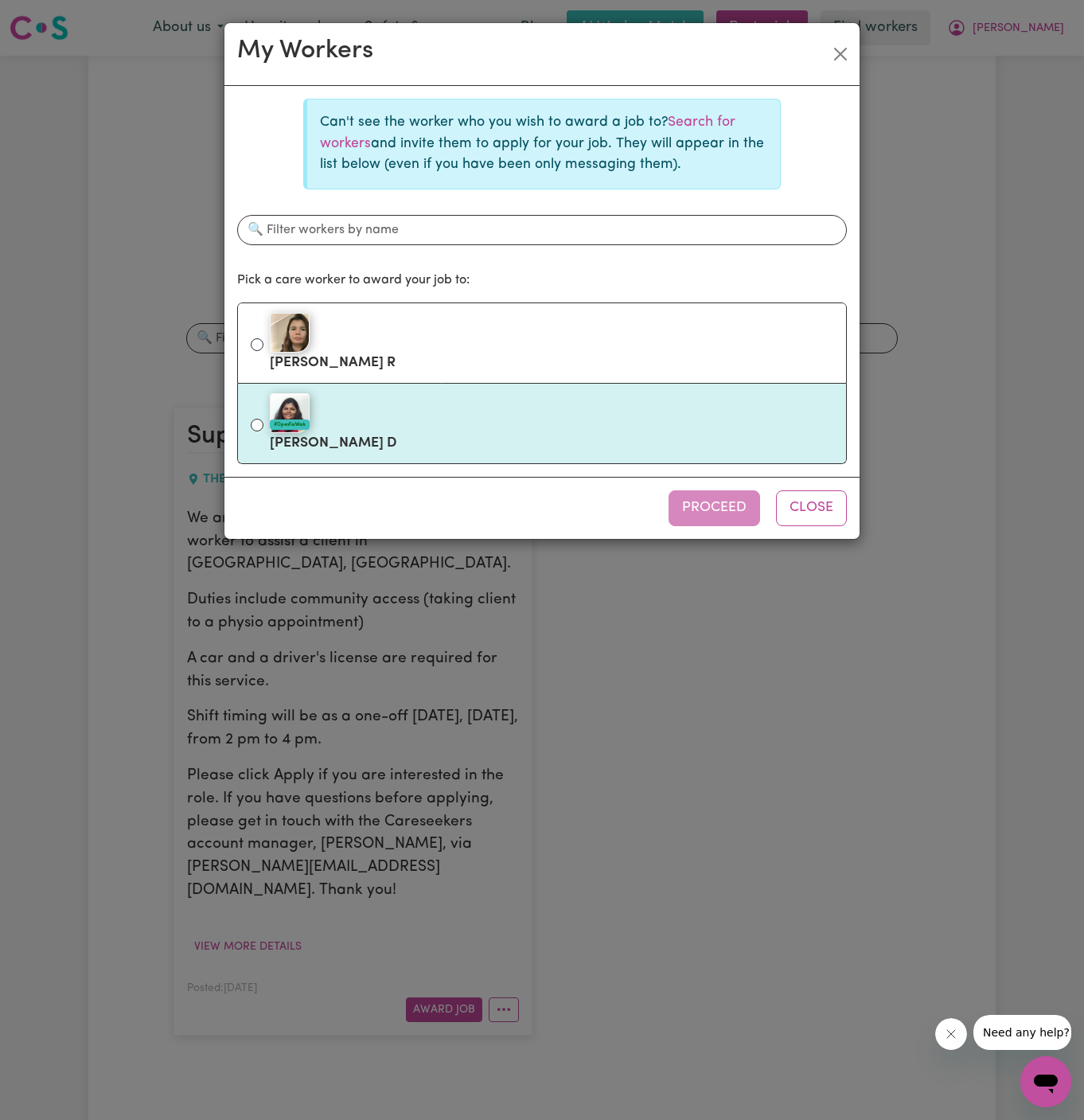
click at [486, 403] on div "#OpenForWork" at bounding box center [551, 413] width 564 height 40
click at [264, 419] on input "#OpenForWork Lavina D" at bounding box center [257, 425] width 13 height 13
radio input "true"
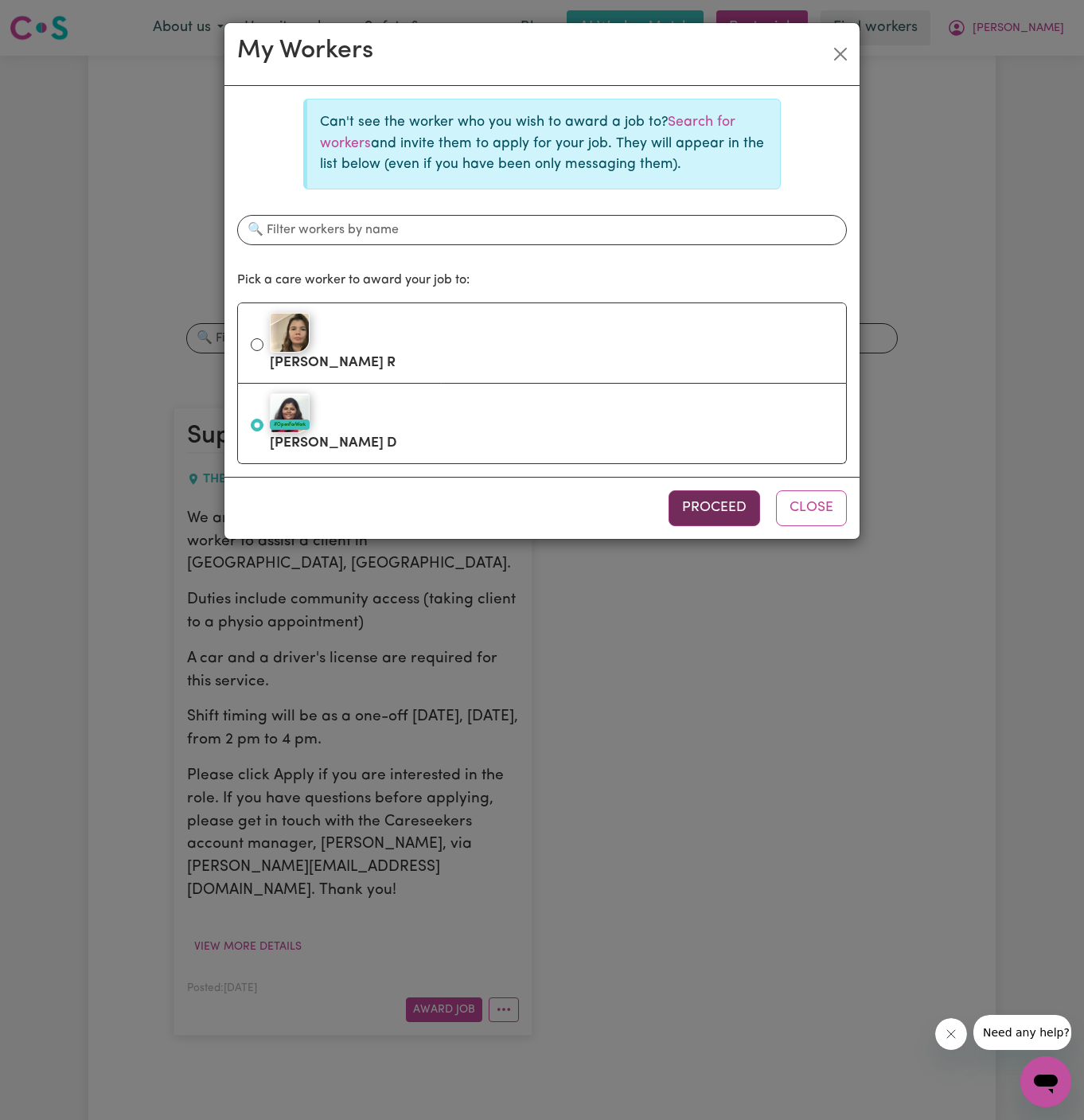
click at [689, 518] on button "Proceed" at bounding box center [714, 508] width 91 height 35
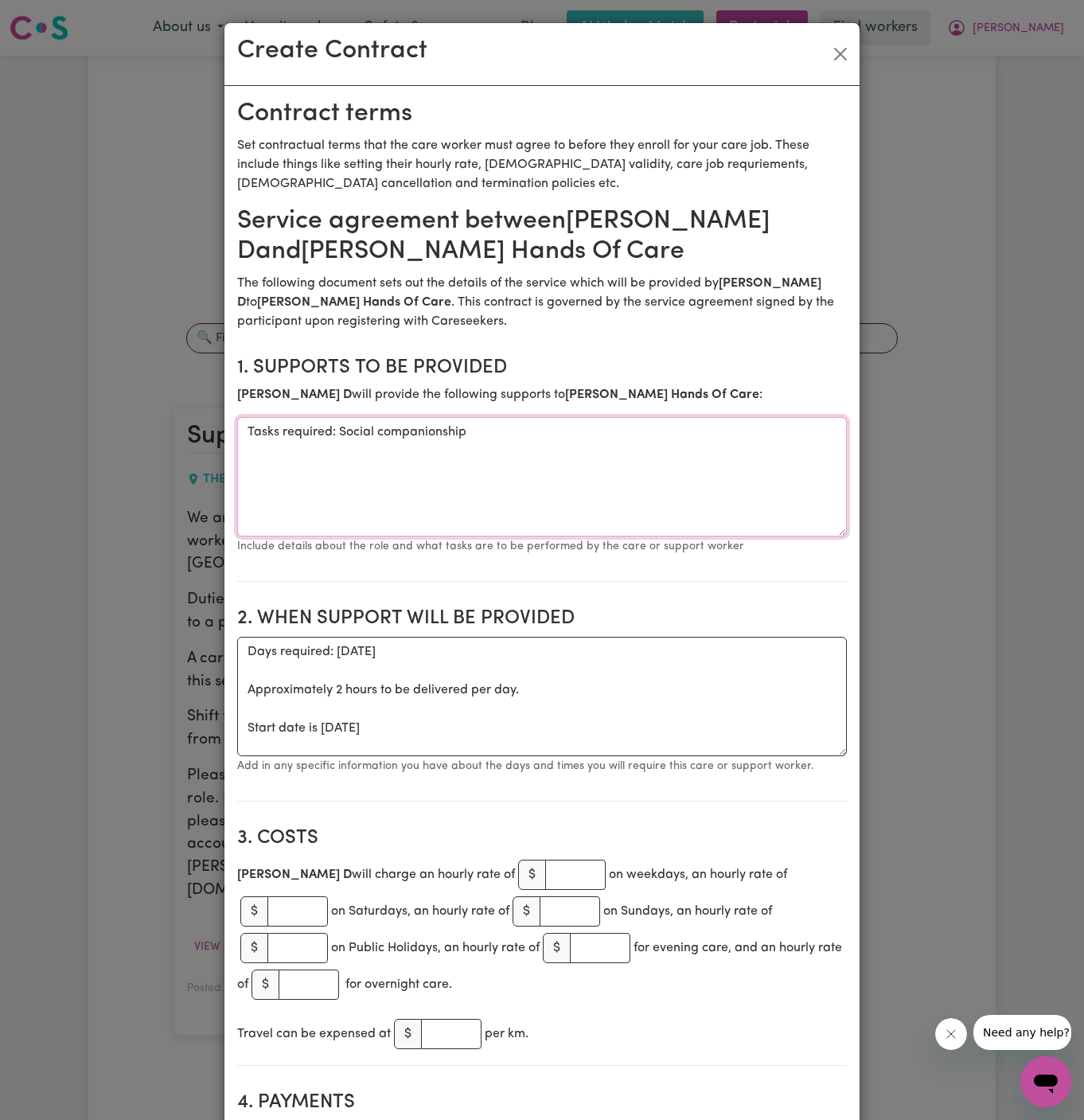
drag, startPoint x: 341, startPoint y: 429, endPoint x: 81, endPoint y: 454, distance: 261.2
click at [81, 454] on div "Create Contract Contract terms Set contractual terms that the care worker must …" at bounding box center [542, 560] width 1084 height 1120
click at [333, 476] on textarea "Tasks required: Social companionship" at bounding box center [542, 477] width 610 height 120
drag, startPoint x: 340, startPoint y: 434, endPoint x: 202, endPoint y: 434, distance: 138.0
click at [202, 434] on div "Create Contract Contract terms Set contractual terms that the care worker must …" at bounding box center [542, 560] width 1084 height 1120
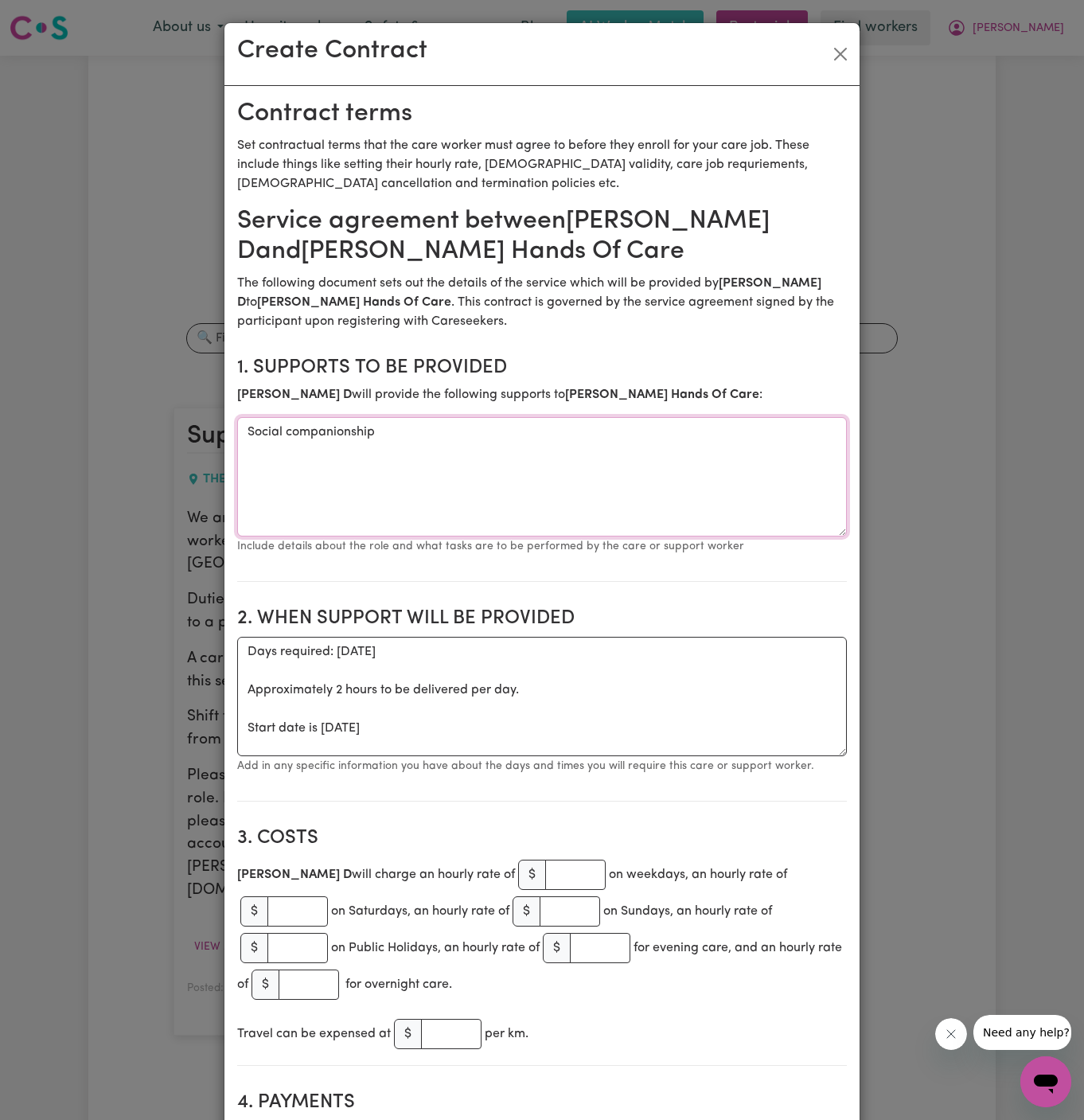
click at [434, 436] on textarea "Social companionship" at bounding box center [542, 477] width 610 height 120
type textarea "Social companionship and community access"
drag, startPoint x: 323, startPoint y: 733, endPoint x: 187, endPoint y: 658, distance: 155.3
click at [187, 658] on div "Create Contract Contract terms Set contractual terms that the care worker must …" at bounding box center [542, 560] width 1084 height 1120
click at [520, 665] on textarea "ONE OFF Wednesday 27 August 2025" at bounding box center [542, 696] width 610 height 120
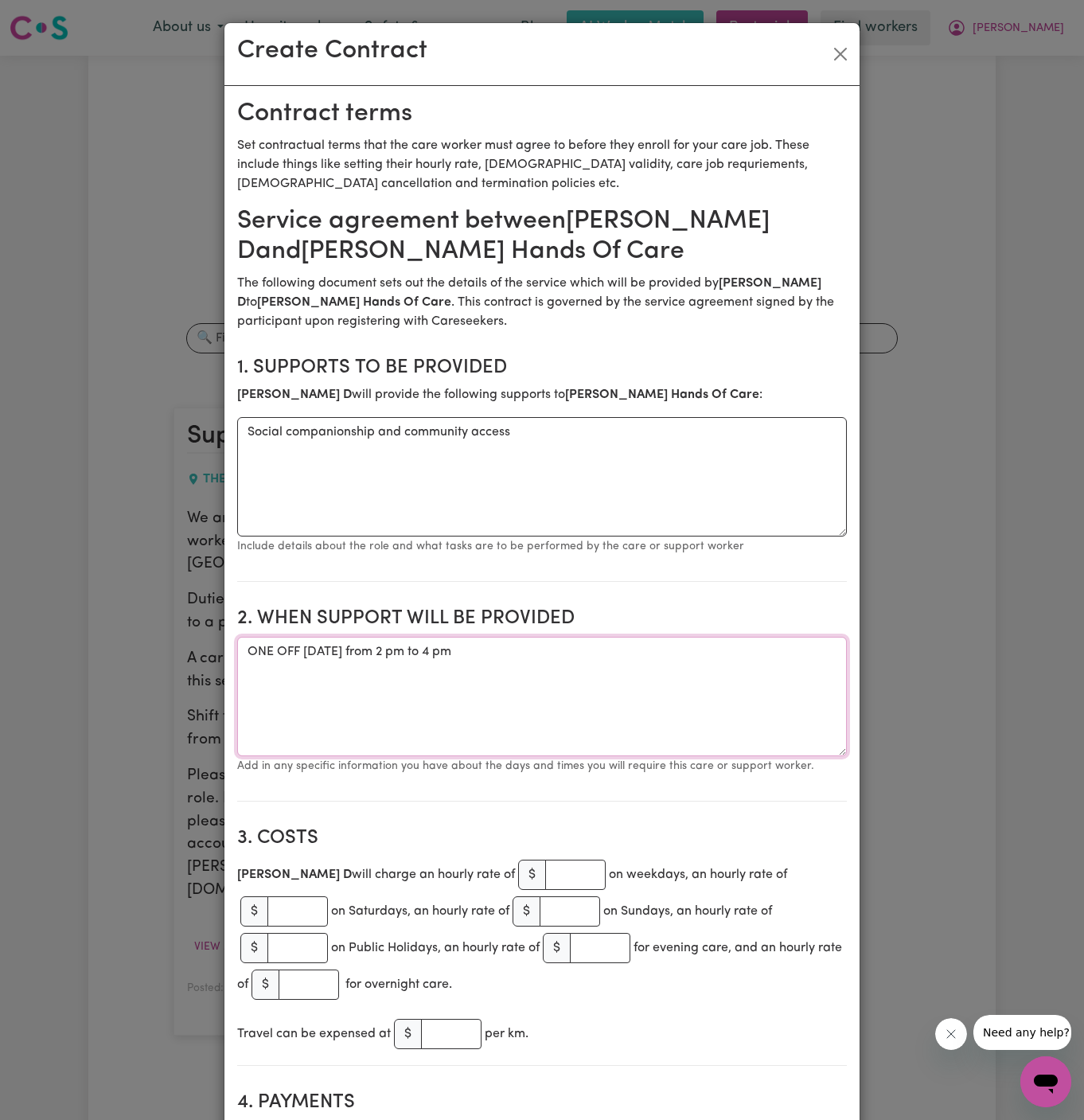
type textarea "ONE OFF Wednesday 27 August 2025 from 2 pm to 4 pm"
click at [503, 857] on div "Lavina D will charge an hourly rate of $ on weekdays, an hourly rate of $ on Sa…" at bounding box center [542, 929] width 610 height 146
click at [545, 875] on input "number" at bounding box center [576, 874] width 61 height 30
type input "45"
click at [678, 698] on textarea "ONE OFF Wednesday 27 August 2025 from 2 pm to 4 pm" at bounding box center [542, 696] width 610 height 120
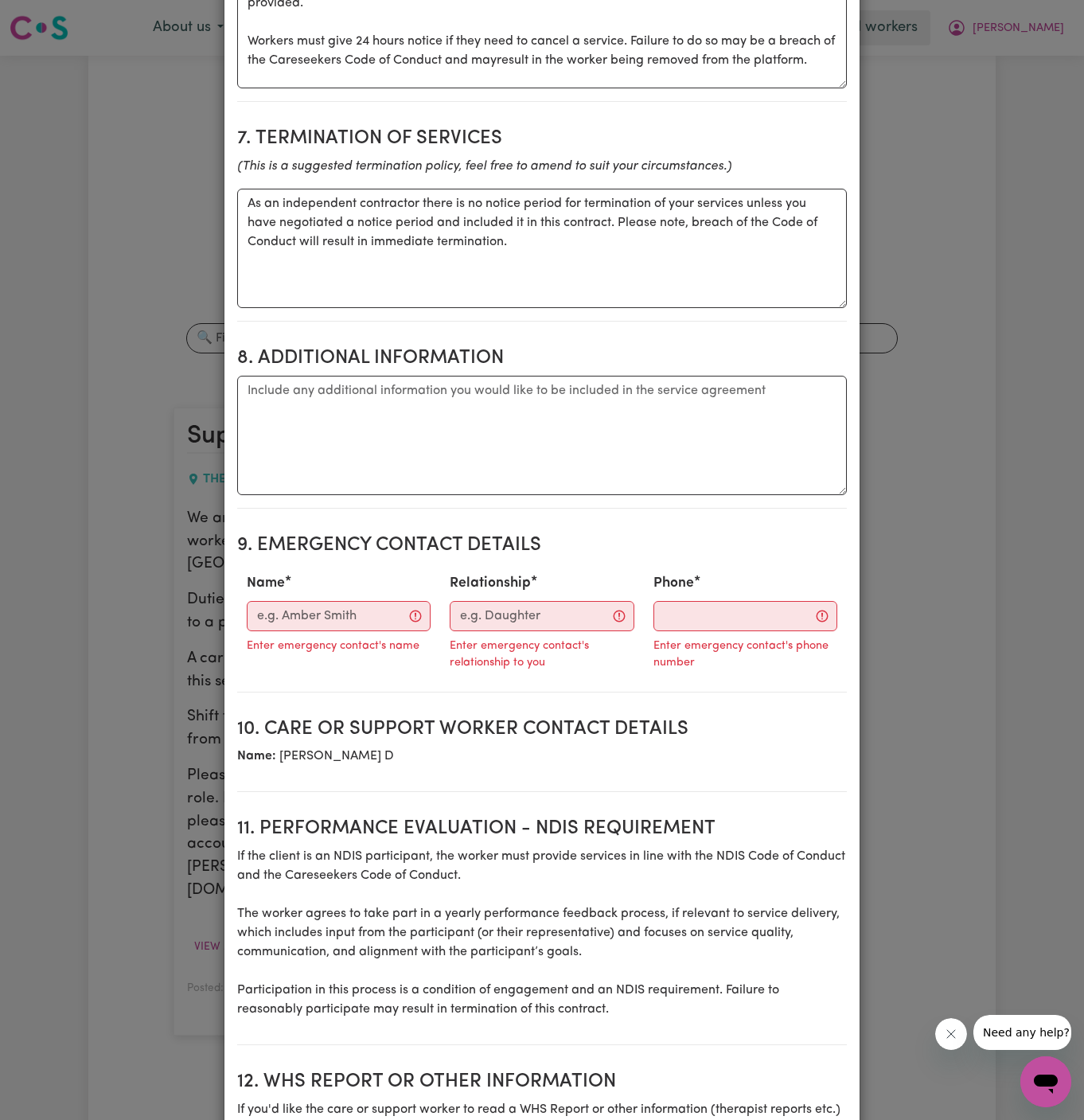
scroll to position [1501, 0]
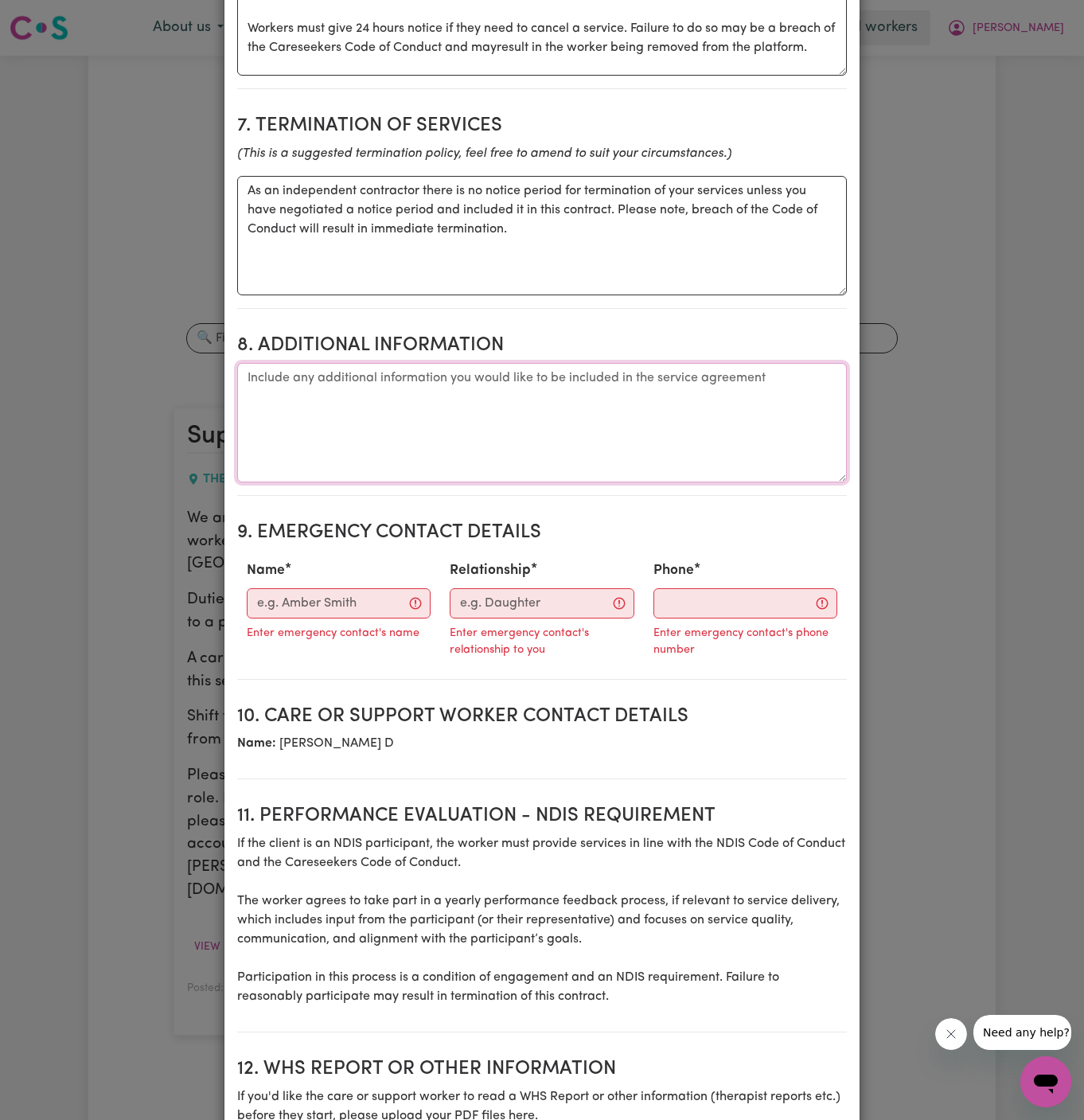
click at [472, 381] on textarea "Additional information" at bounding box center [542, 423] width 610 height 120
paste textarea "Address: 178 Risdgeline Drive, The Ponds"
click at [609, 363] on textarea "Client's \Address: 178 Risdgeline Drive, The Ponds" at bounding box center [542, 423] width 610 height 120
type textarea "Client's \Address: 178 Risdgeline Drive, The Ponds, NSW"
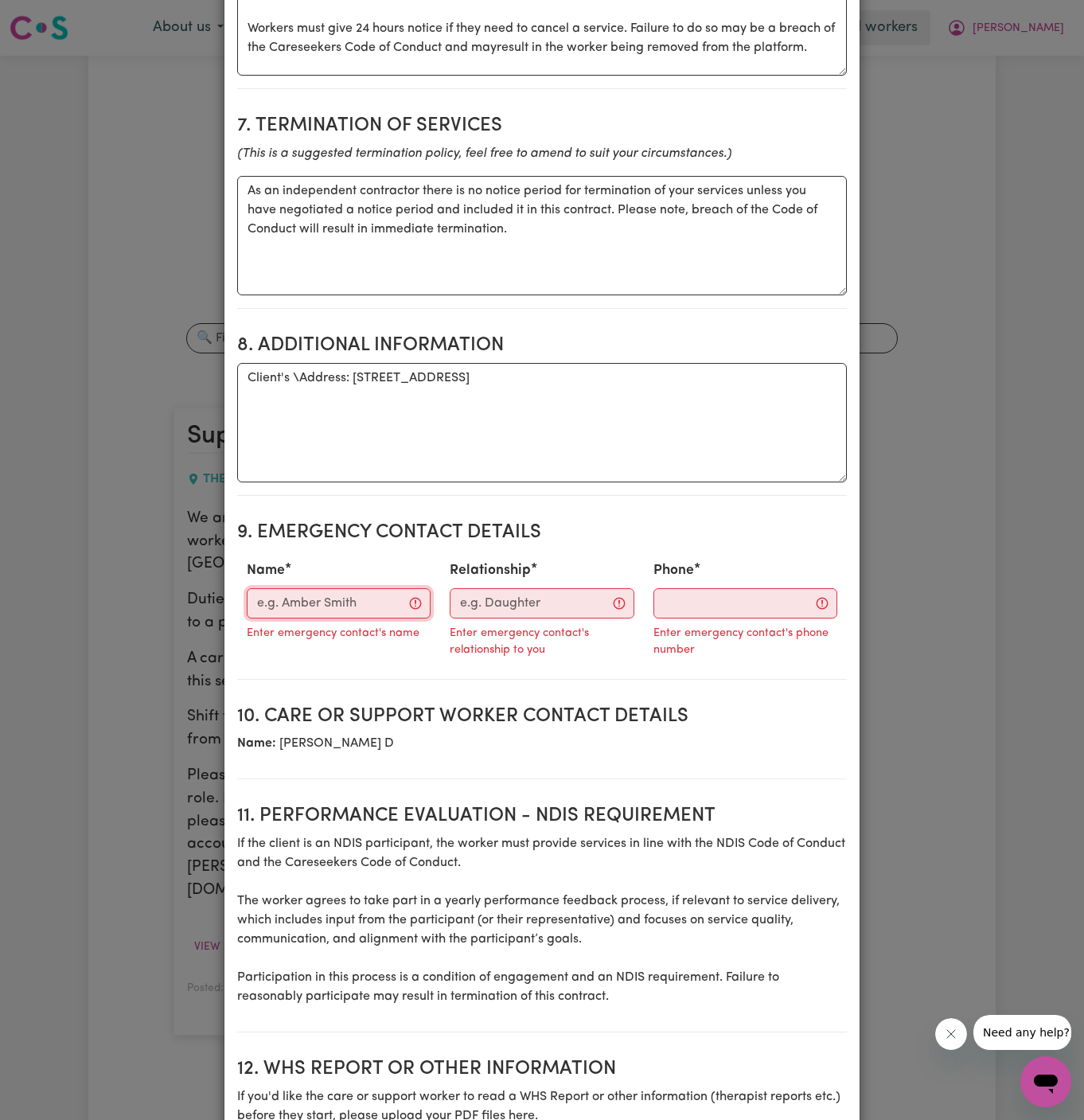
click at [336, 588] on input "Name" at bounding box center [338, 603] width 183 height 30
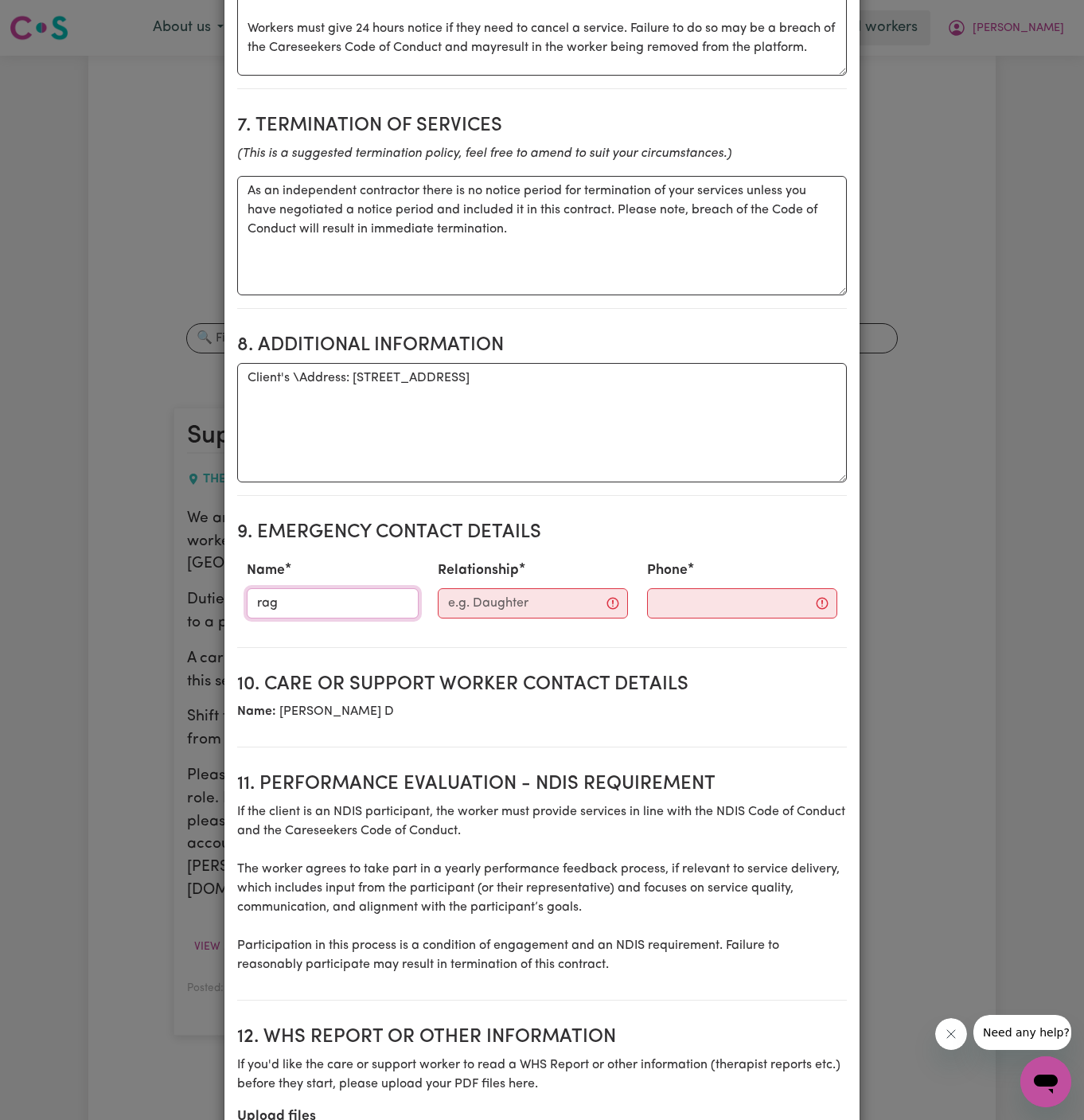
type input "Raghav"
click at [493, 588] on input "Relationship" at bounding box center [533, 603] width 190 height 30
type input "Hands Of Care"
click at [712, 588] on input "Phone" at bounding box center [728, 603] width 192 height 30
paste input "02 7232 2841 - 0424 558 544"
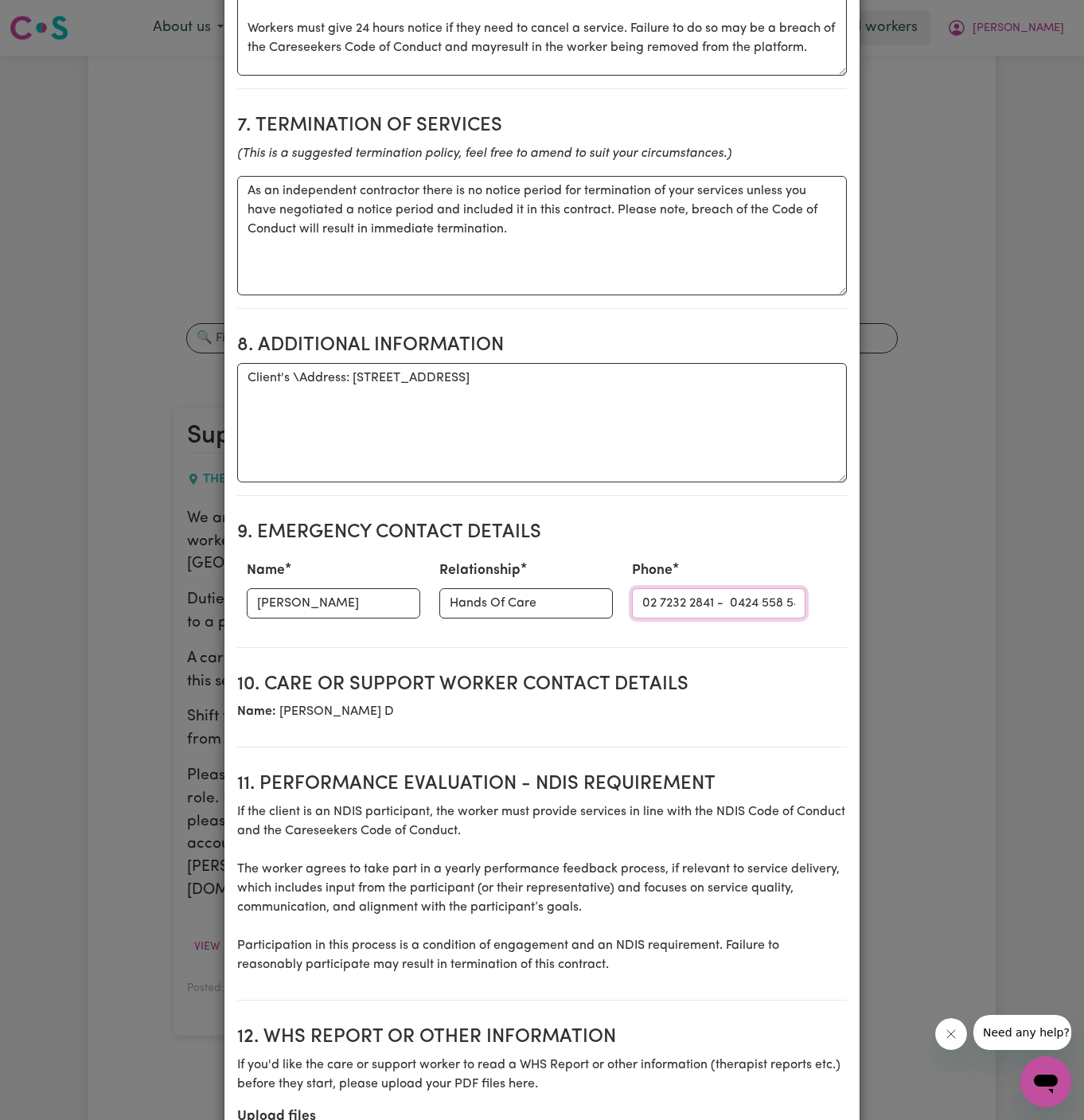
scroll to position [0, 35]
click at [652, 588] on input "02 7232 2841 - 0424 558 544" at bounding box center [718, 603] width 174 height 30
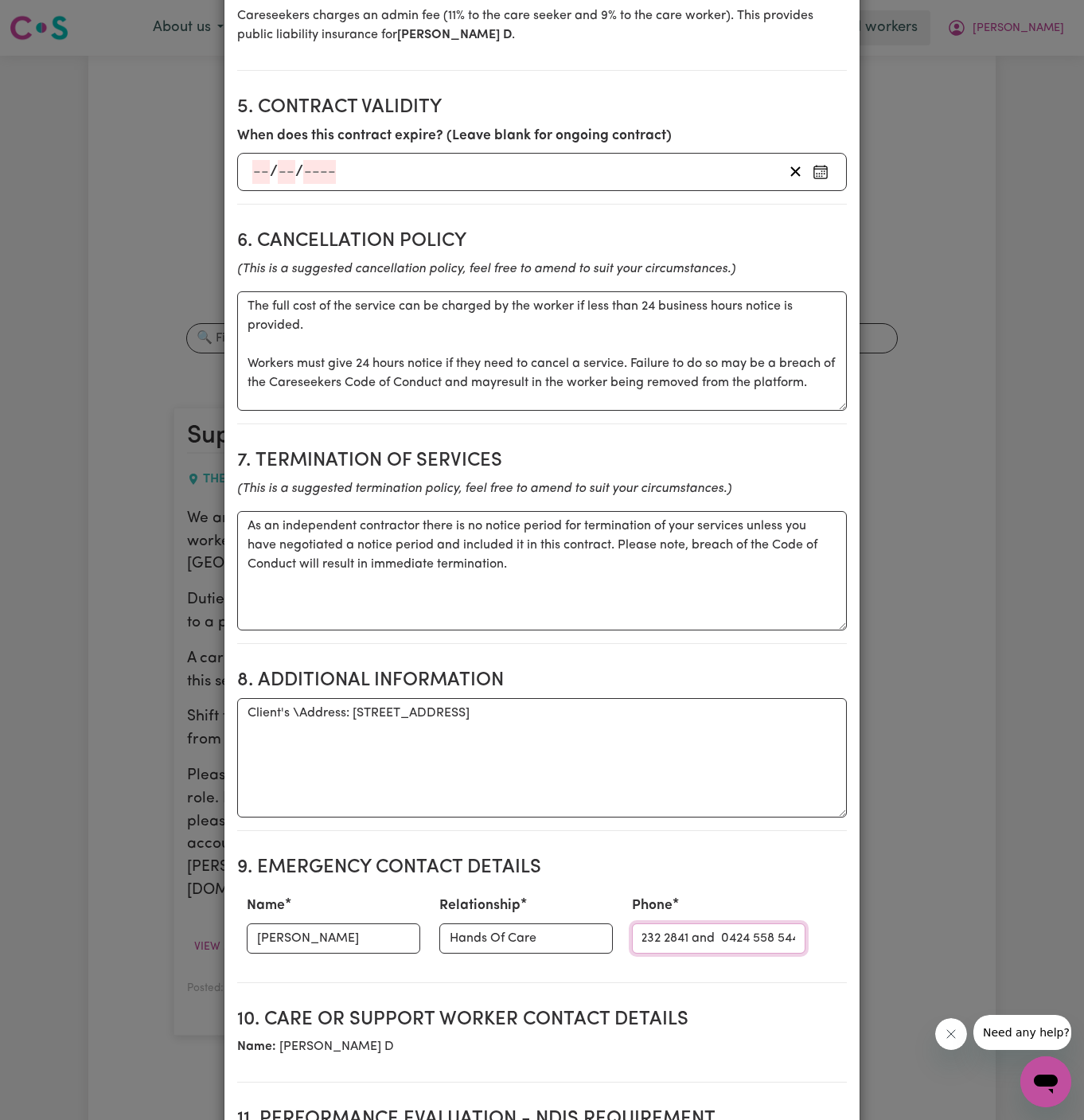
type input "02 7232 2841 and 0424 558 544"
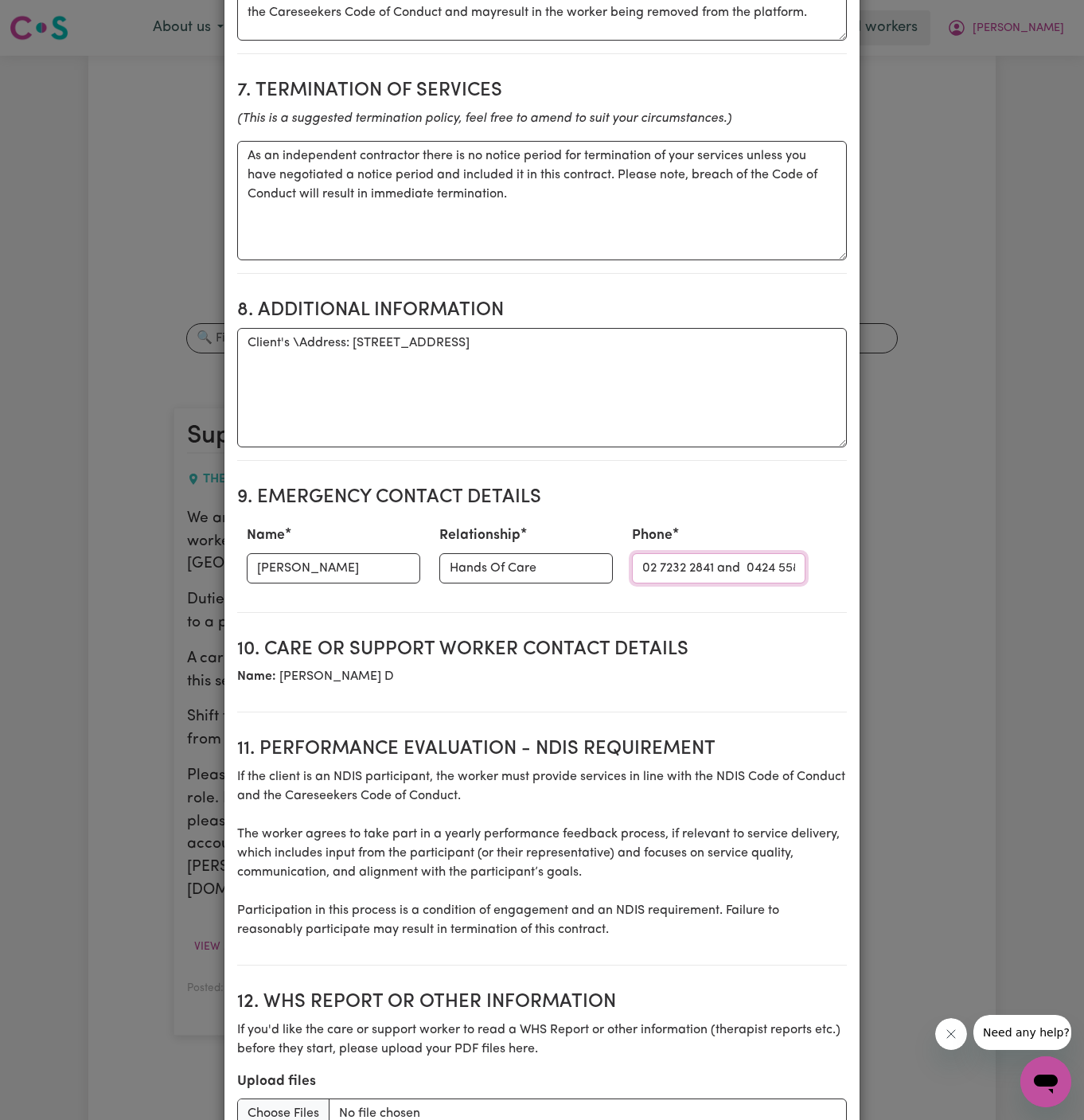
scroll to position [1671, 0]
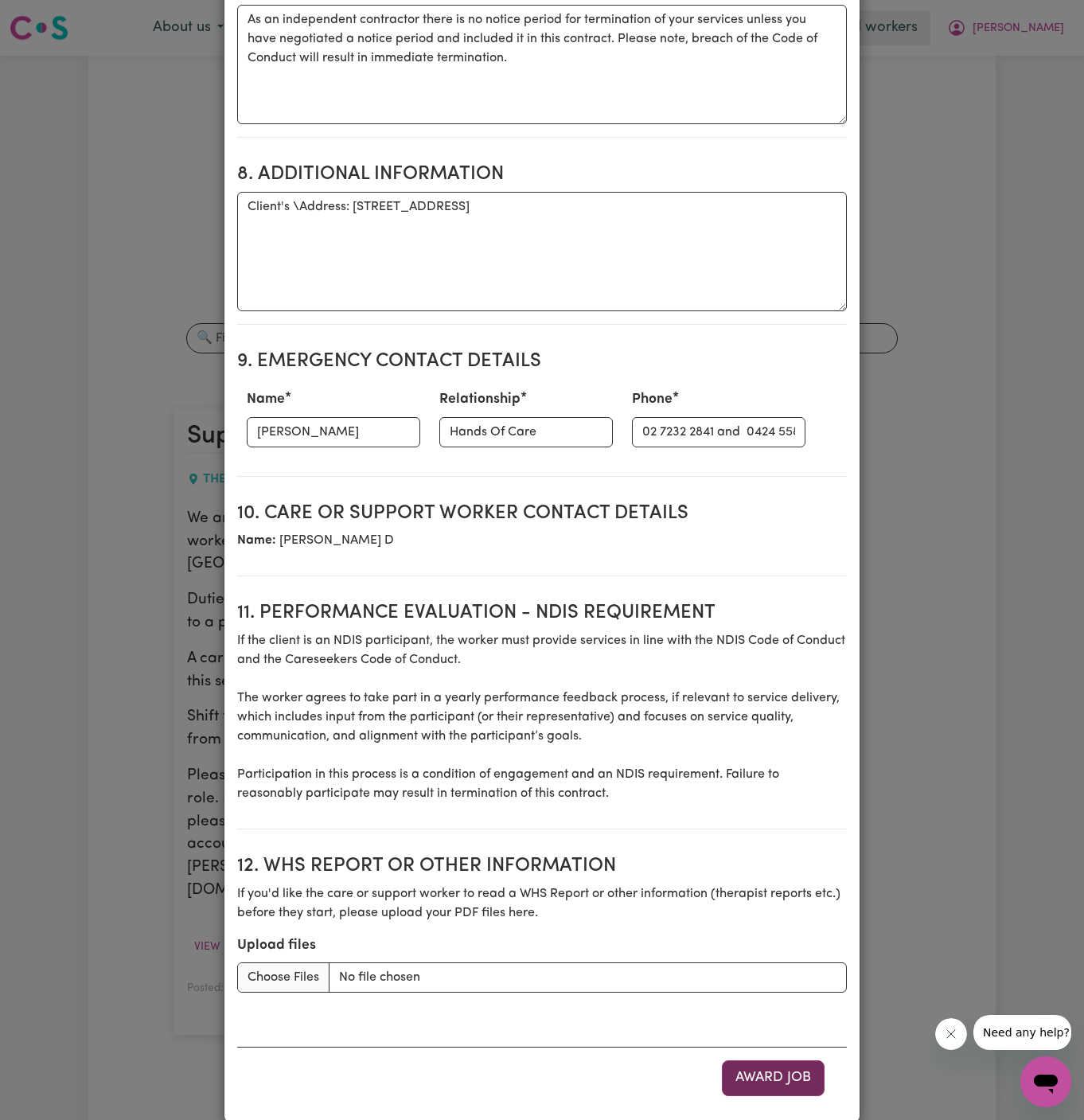
click at [789, 1060] on button "Award Job" at bounding box center [773, 1078] width 103 height 35
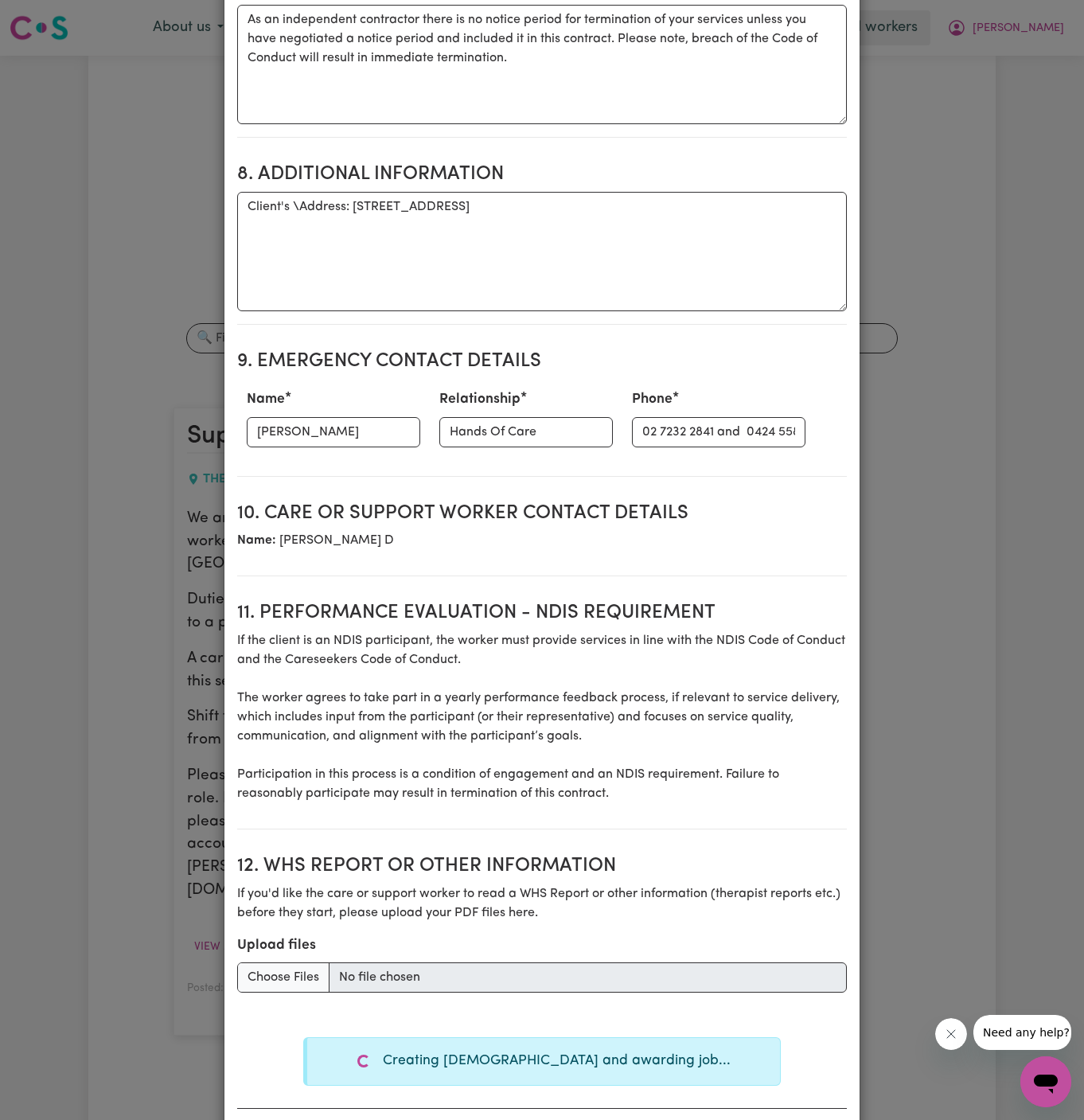
type textarea "Tasks required: Social companionship"
type textarea "Days required: wednesday Approximately 2 hours to be delivered per day. Start d…"
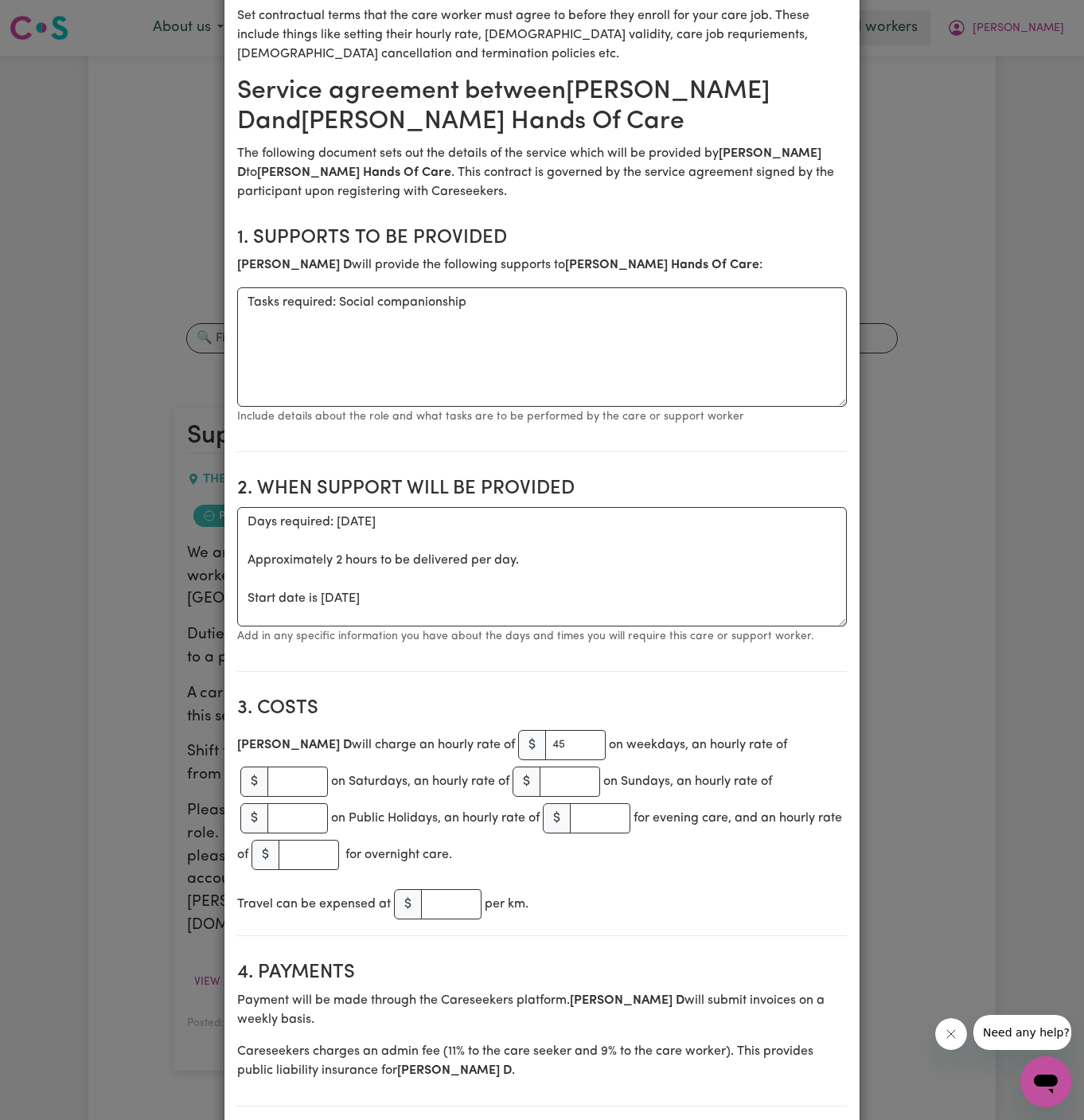
scroll to position [0, 0]
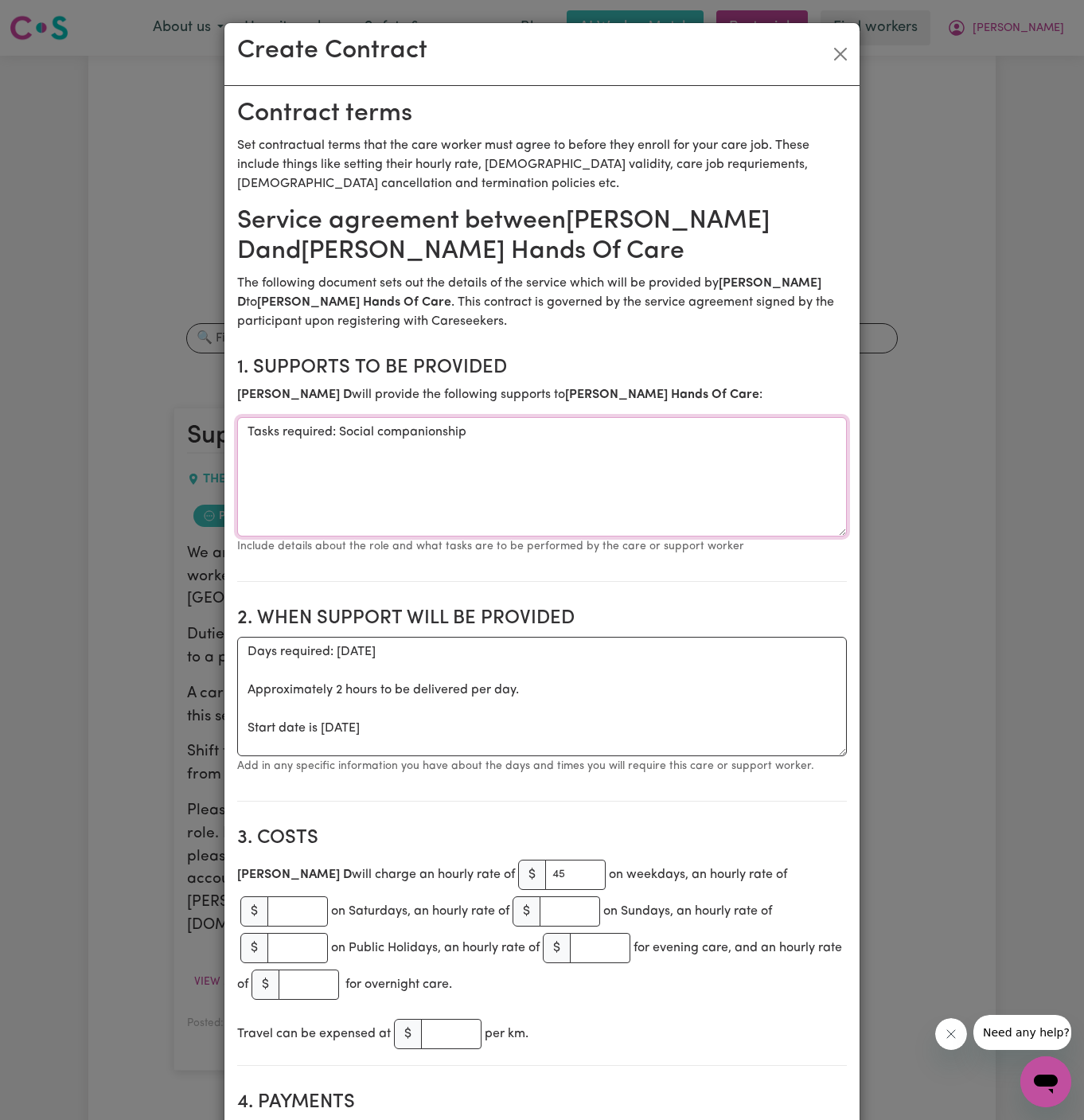
drag, startPoint x: 338, startPoint y: 433, endPoint x: 102, endPoint y: 445, distance: 236.3
click at [102, 445] on div "Create Contract Contract terms Set contractual terms that the care worker must …" at bounding box center [542, 560] width 1084 height 1120
click at [173, 447] on div "Create Contract Contract terms Set contractual terms that the care worker must …" at bounding box center [542, 560] width 1084 height 1120
drag, startPoint x: 339, startPoint y: 428, endPoint x: 154, endPoint y: 426, distance: 185.0
click at [154, 426] on div "Create Contract Contract terms Set contractual terms that the care worker must …" at bounding box center [542, 560] width 1084 height 1120
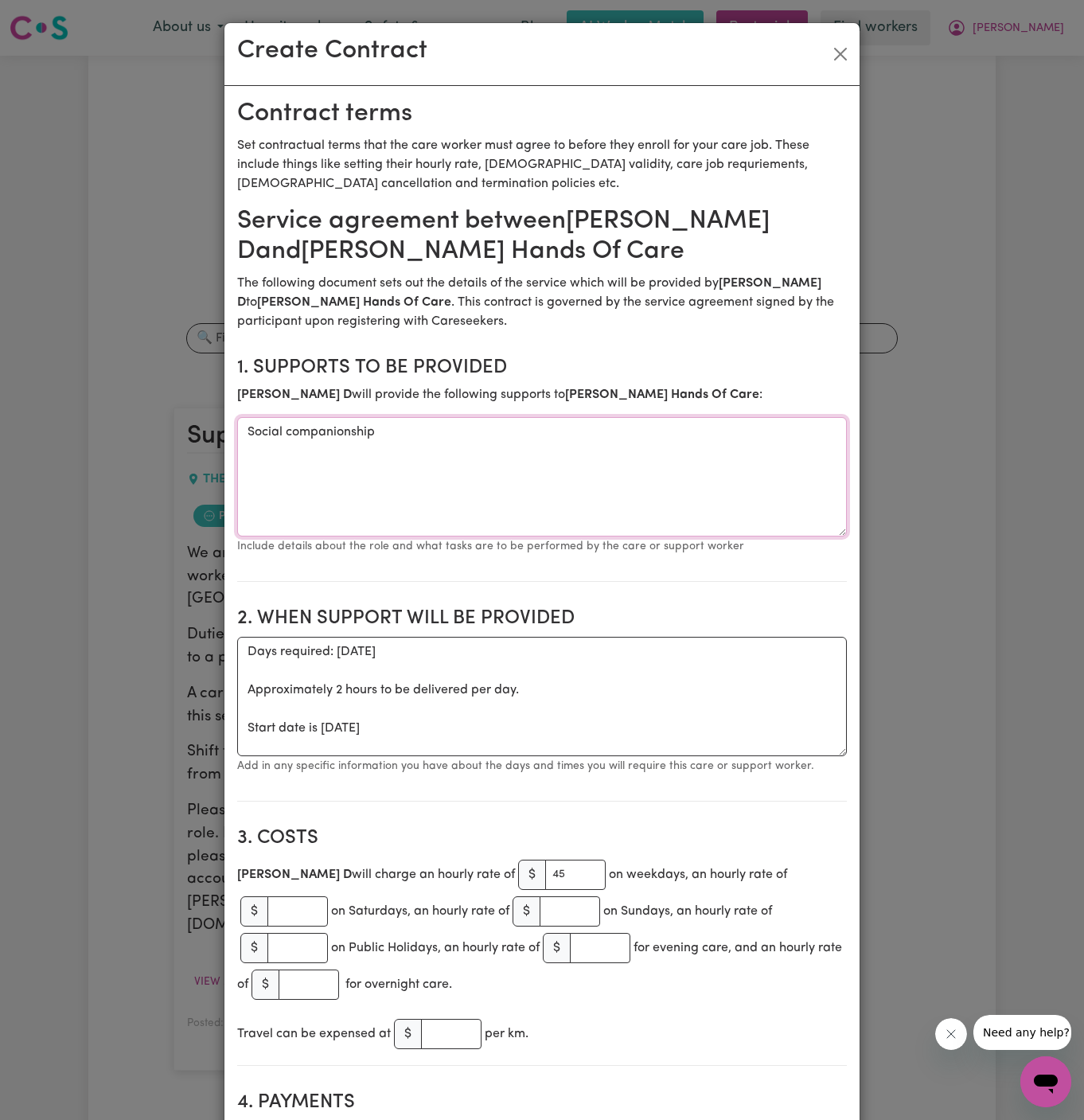
click at [412, 427] on textarea "Social companionship" at bounding box center [542, 477] width 610 height 120
type textarea "Social companionship and social companionship"
drag, startPoint x: 322, startPoint y: 733, endPoint x: 222, endPoint y: 633, distance: 141.4
click at [222, 633] on div "Create Contract Contract terms Set contractual terms that the care worker must …" at bounding box center [542, 560] width 1084 height 1120
click at [491, 646] on textarea "ONE OFF Wednesday 27 August 2025" at bounding box center [542, 696] width 610 height 120
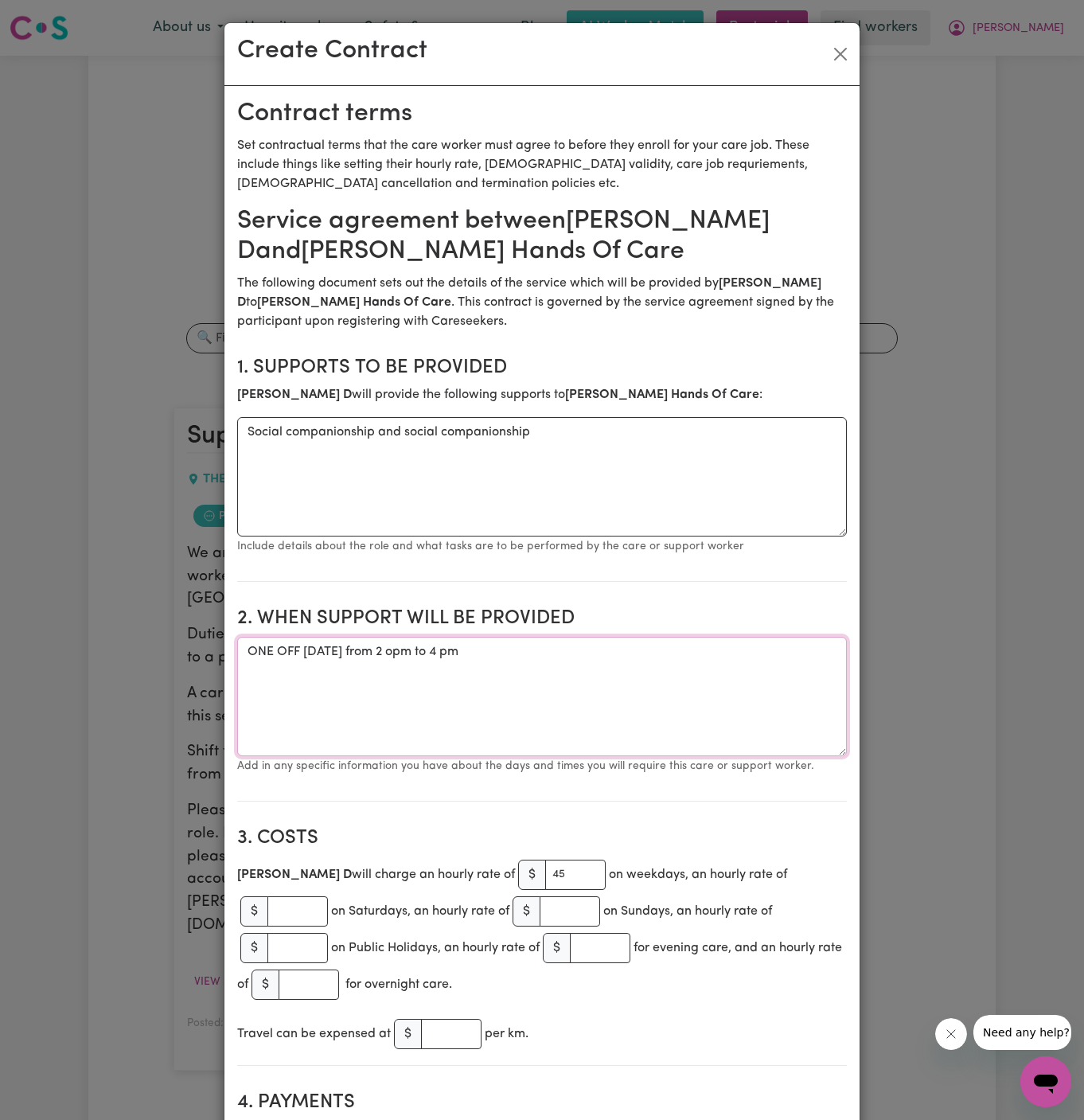
click at [514, 652] on textarea "ONE OFF Wednesday 27 August 2025 from 2 opm to 4 pm" at bounding box center [542, 696] width 610 height 120
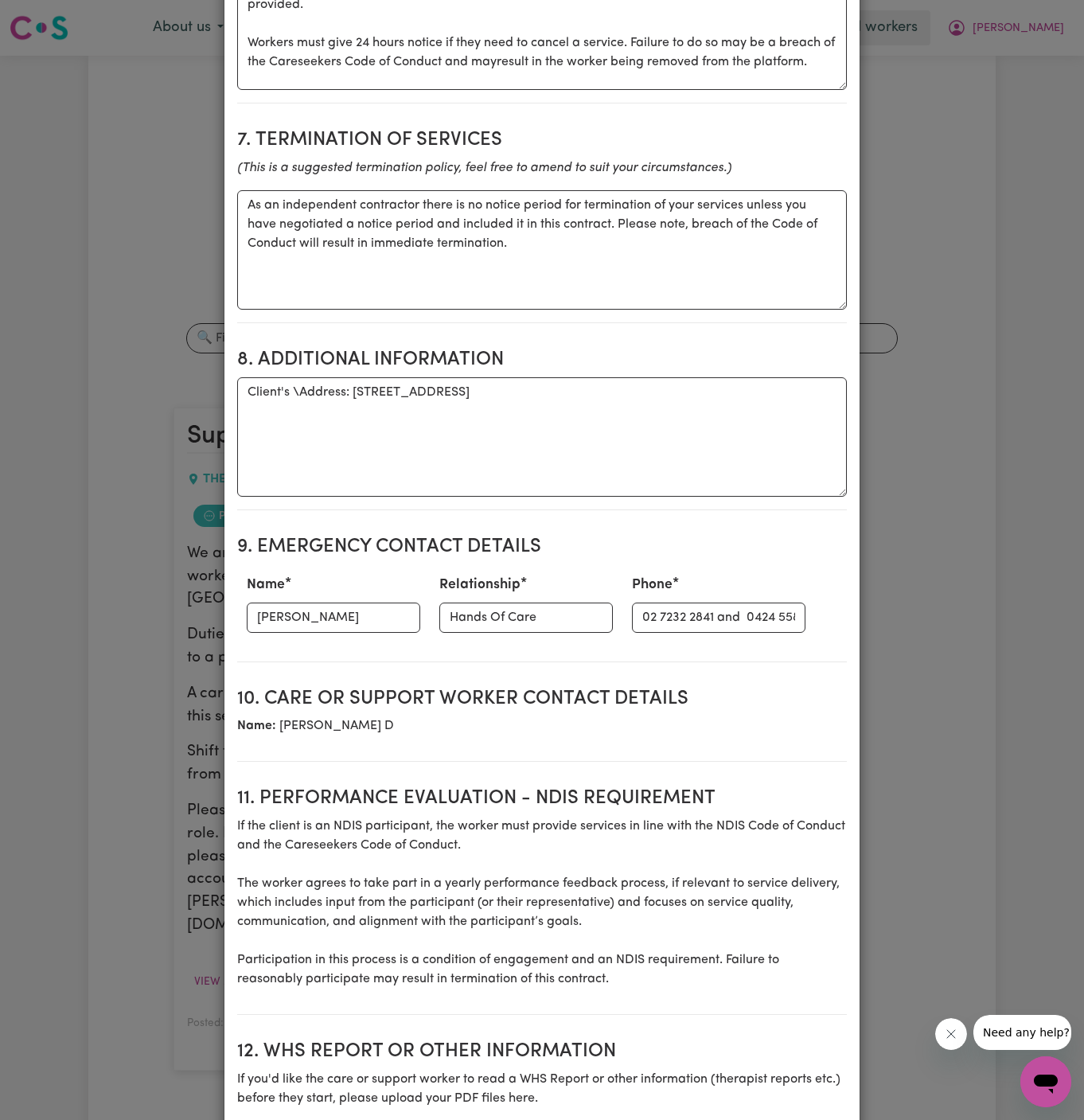
scroll to position [1488, 0]
type textarea "ONE OFF Wednesday 27 August 2025 from 2 pm to 4 pm"
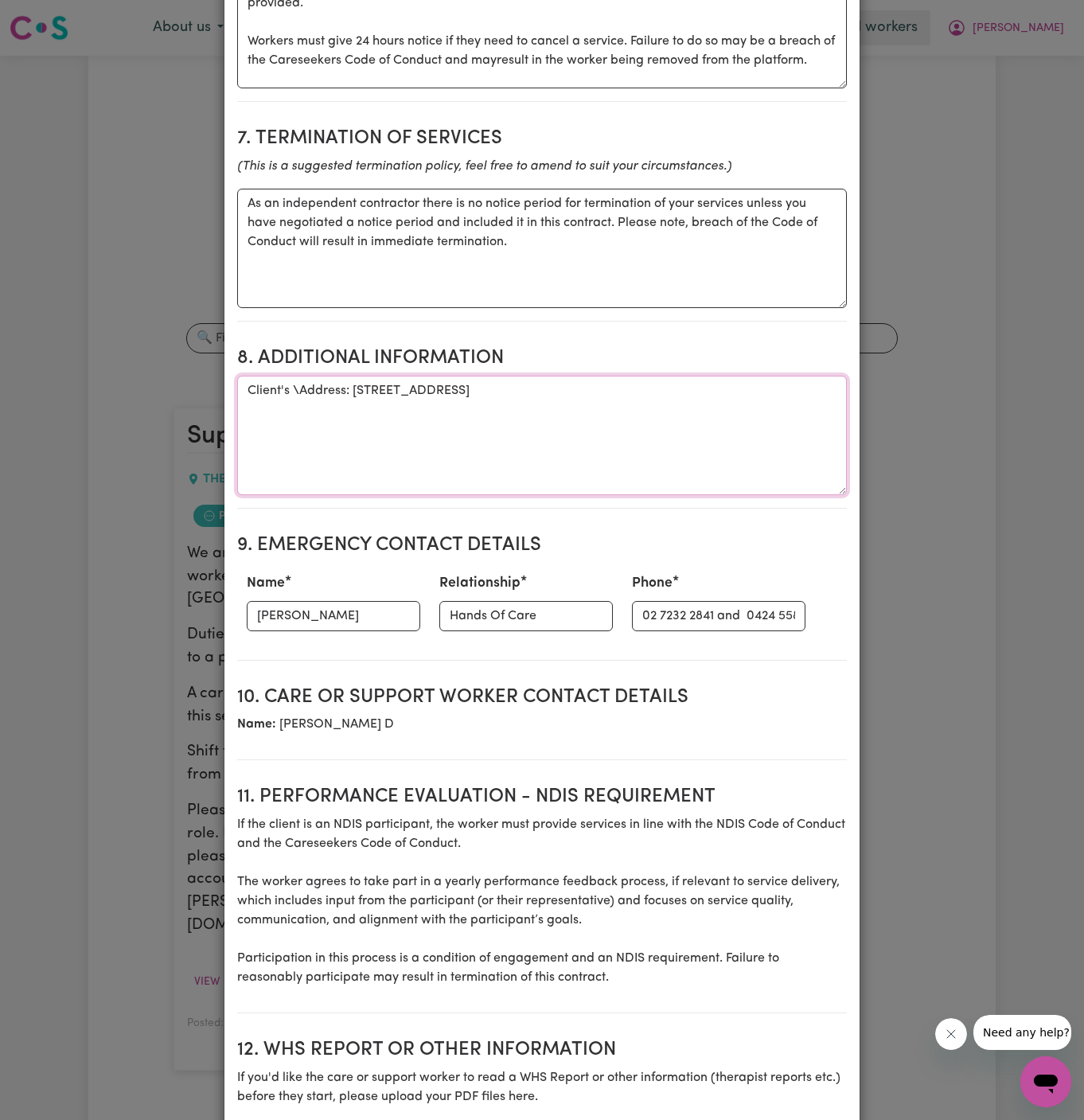
click at [300, 376] on textarea "Client's \Address: 178 Risdgeline Drive, The Ponds, NSW" at bounding box center [542, 435] width 610 height 120
click at [671, 462] on textarea "Client's Address: 178 Risdgeline Drive, The Ponds, NSW" at bounding box center [542, 435] width 610 height 120
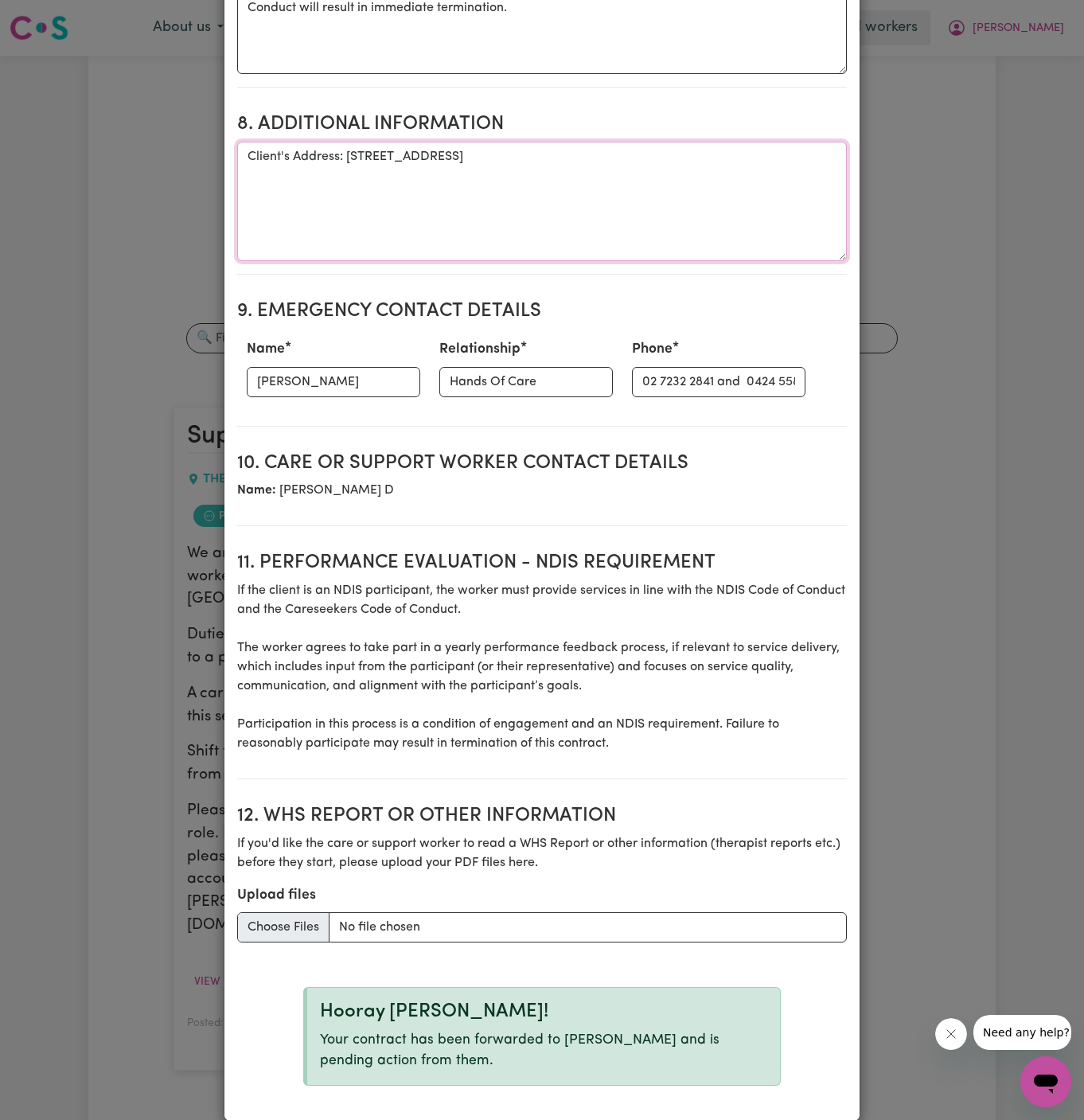
type textarea "Client's Address: 178 Risdgeline Drive, The Ponds, NSW"
click at [606, 912] on input "Upload files" at bounding box center [542, 927] width 610 height 30
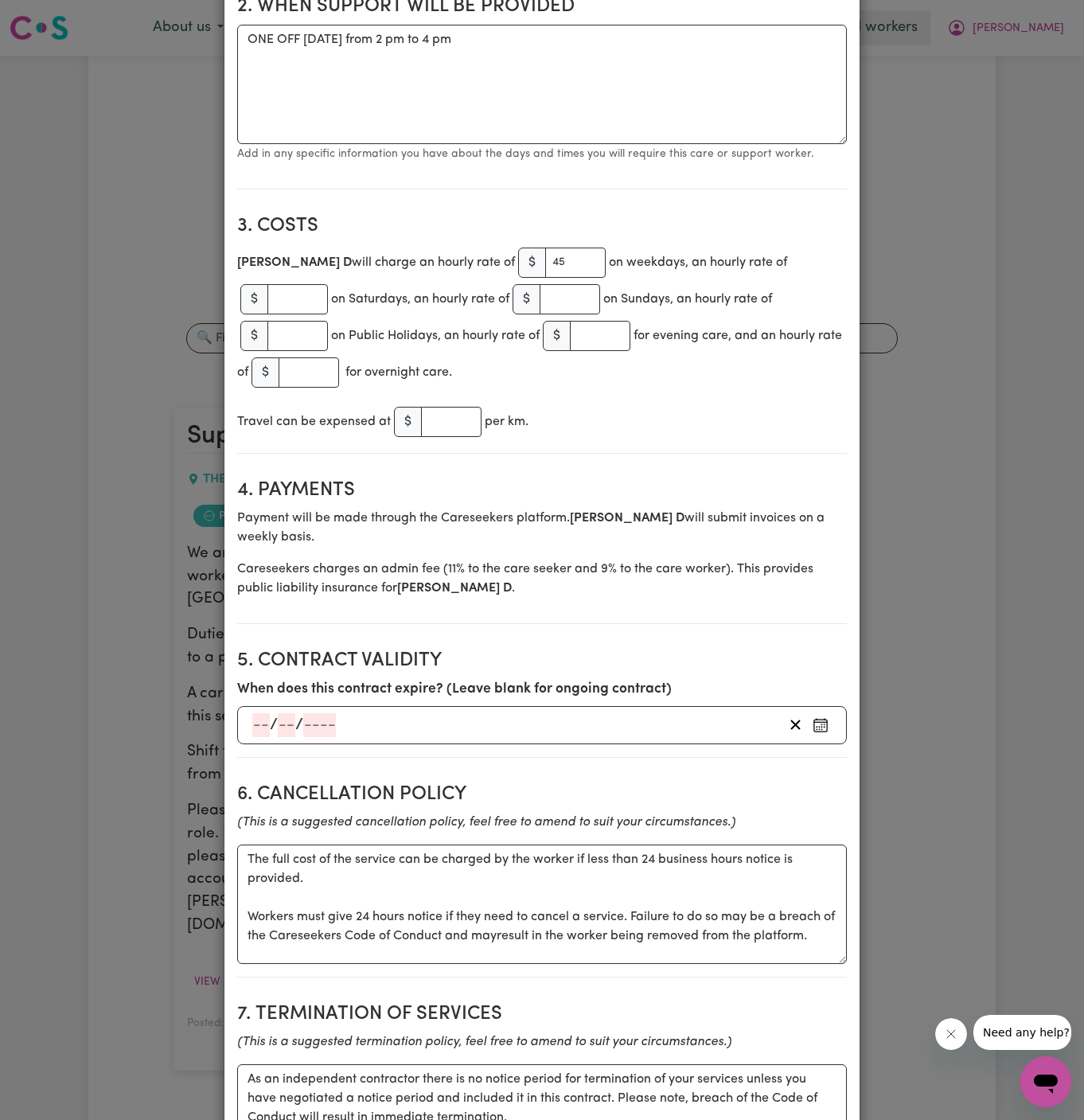
scroll to position [0, 0]
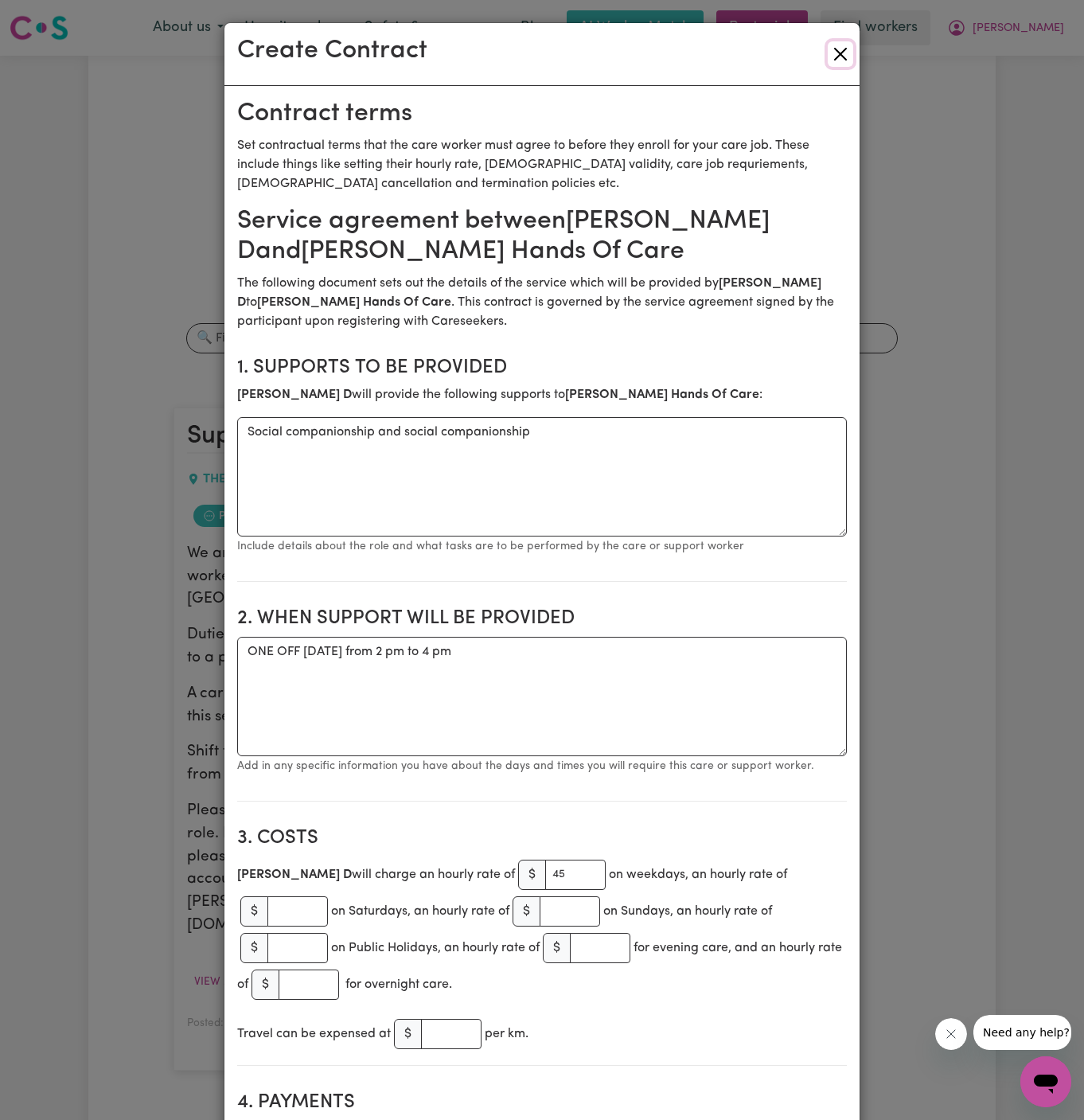
click at [838, 55] on button "Close" at bounding box center [841, 54] width 26 height 25
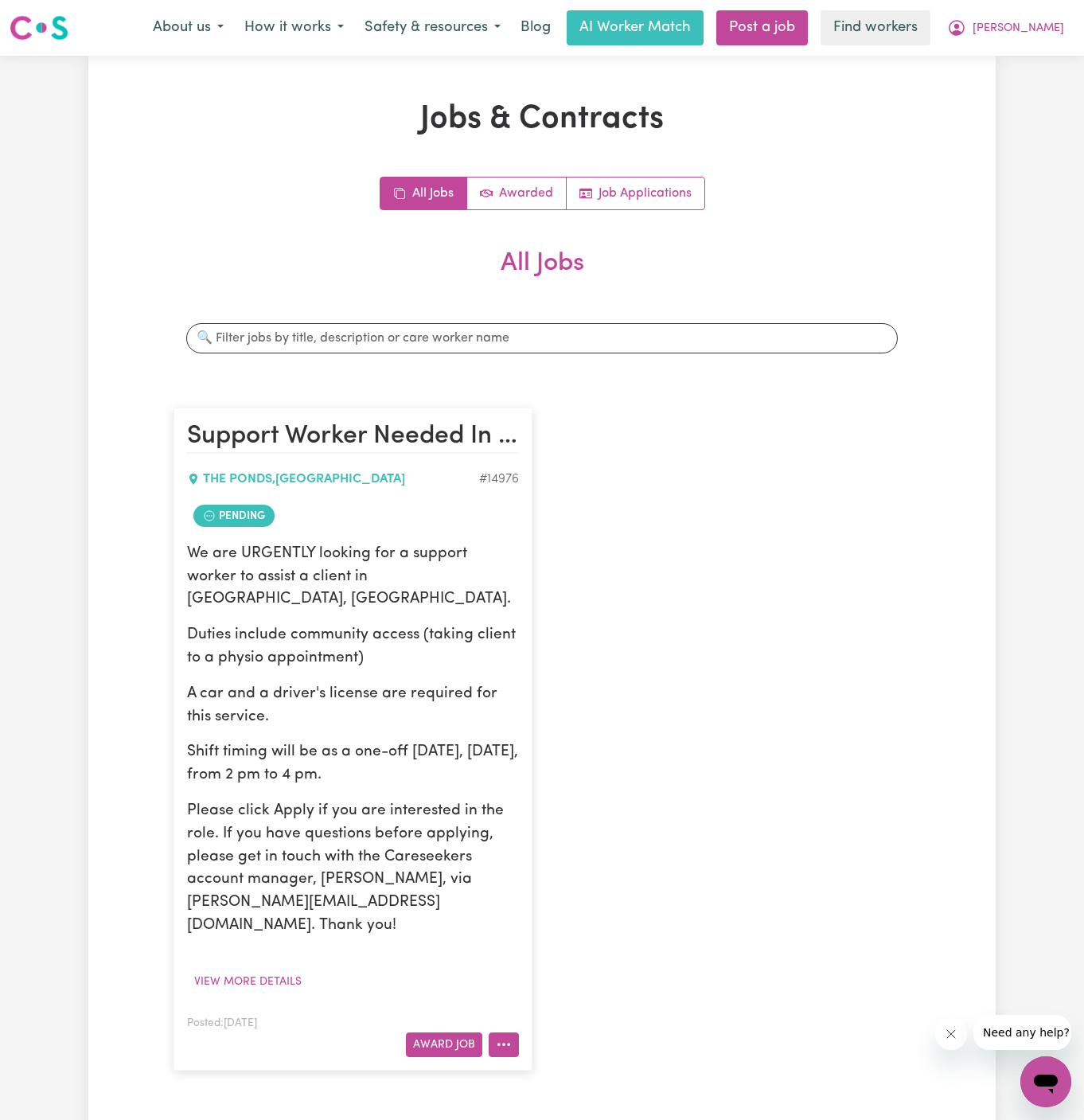
click at [501, 1033] on button "More options" at bounding box center [503, 1044] width 30 height 25
click at [577, 826] on div "View/Edit Contract Make Booking Hide Job Job Details Edit Job Delete Job" at bounding box center [566, 928] width 156 height 205
click at [577, 833] on link "View/Edit Contract" at bounding box center [566, 848] width 154 height 31
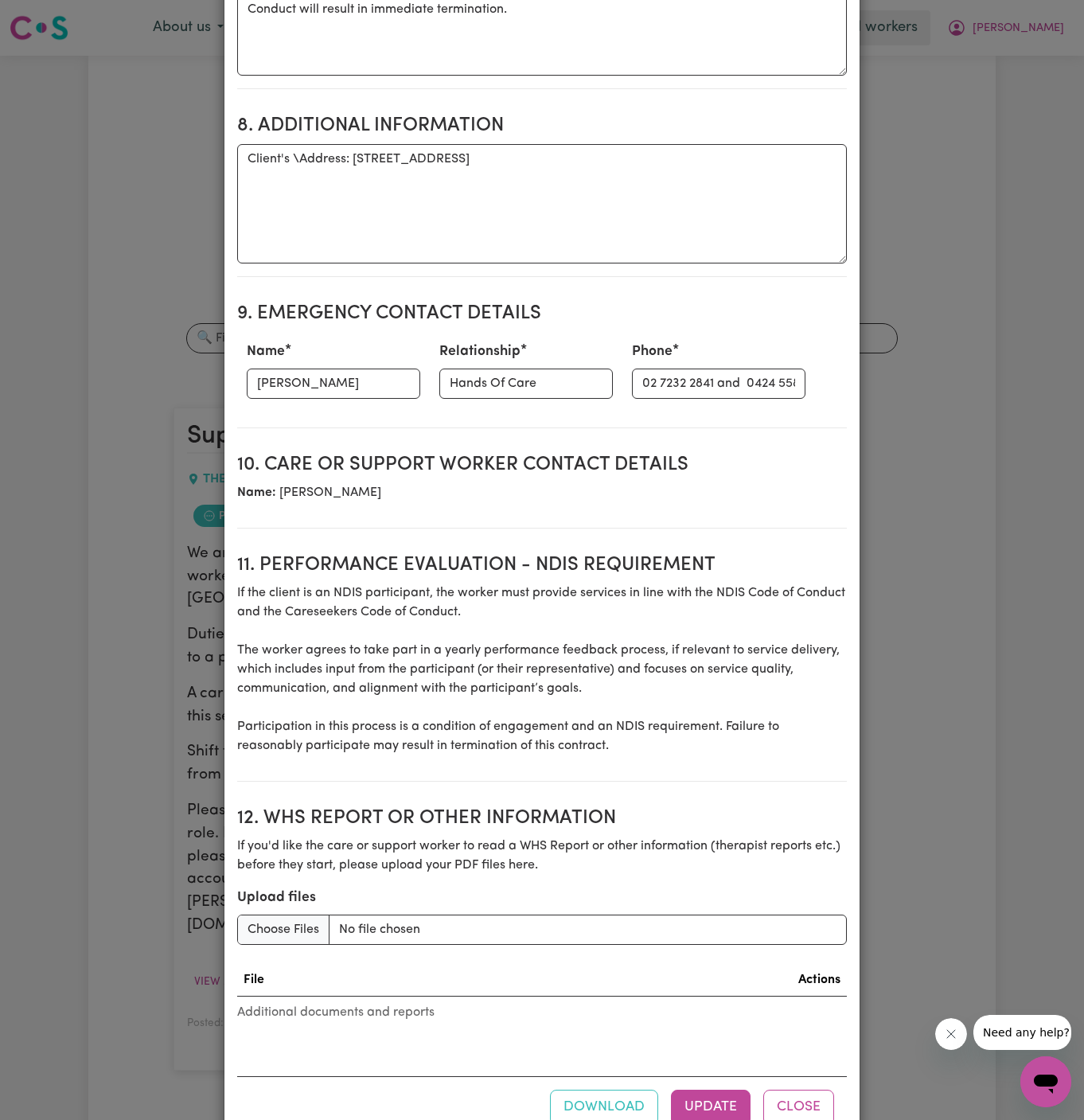
scroll to position [1610, 0]
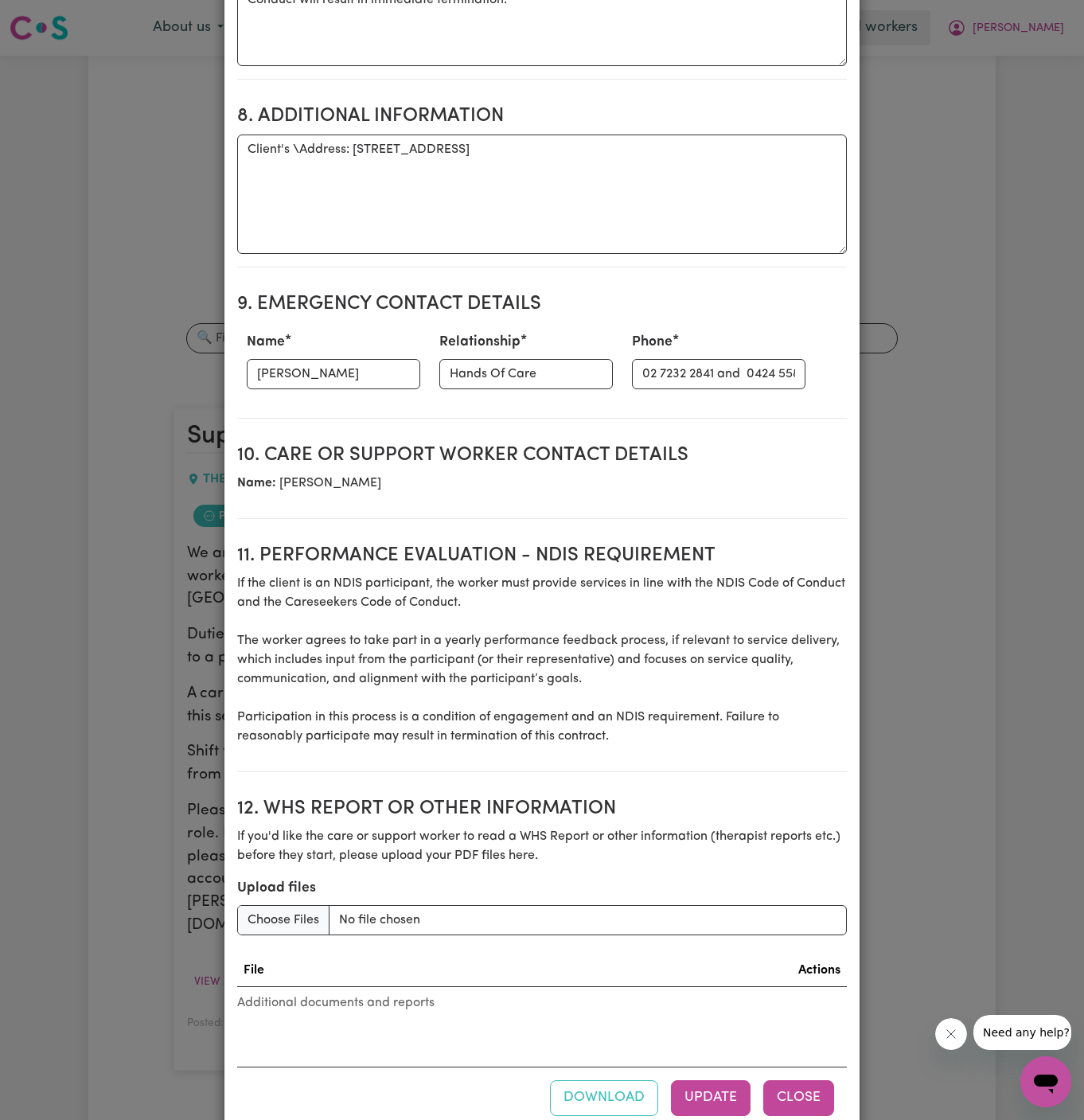
click at [813, 1080] on button "Close" at bounding box center [799, 1097] width 71 height 35
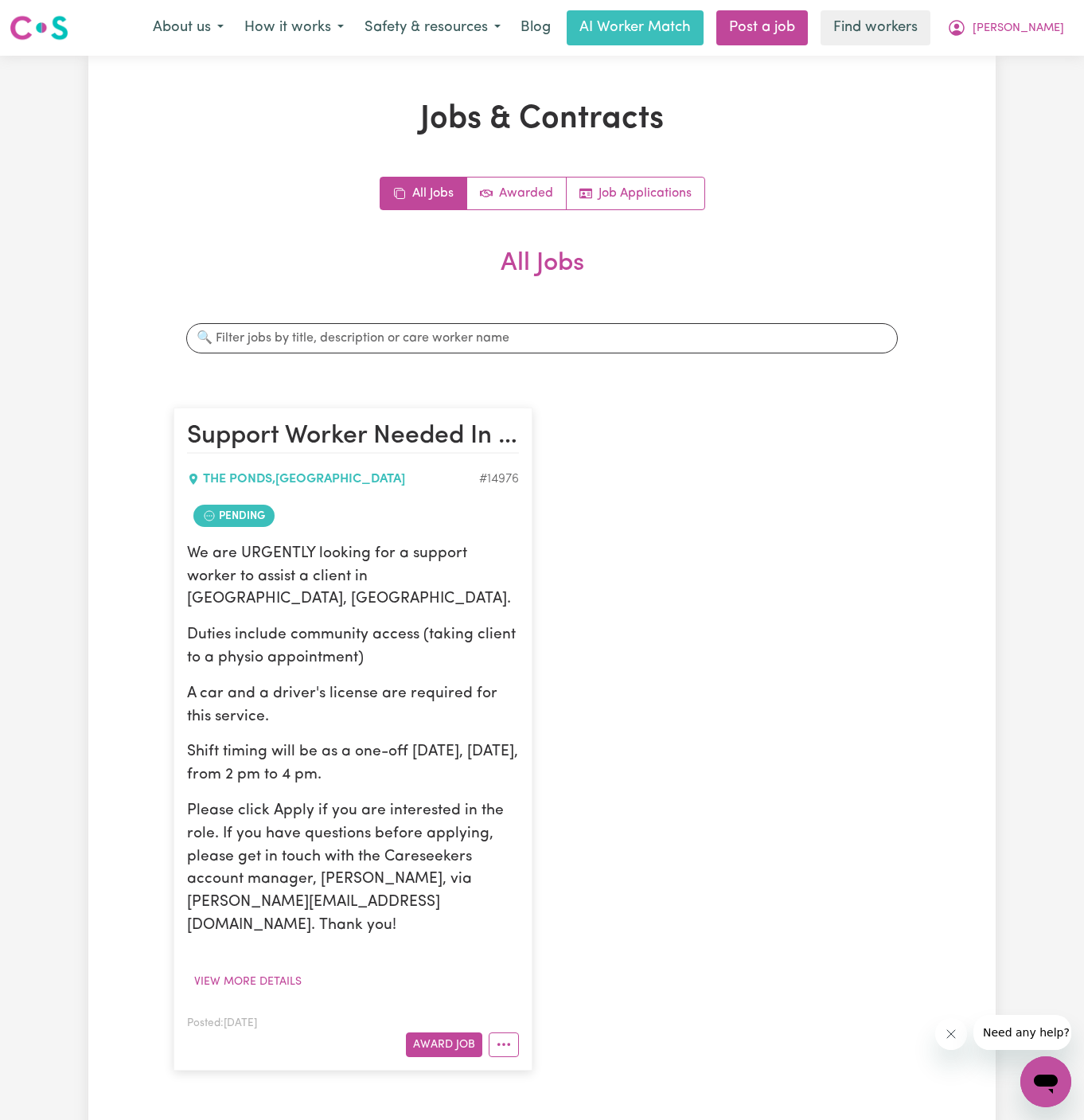
scroll to position [0, 0]
click at [508, 1037] on icon "More options" at bounding box center [504, 1044] width 16 height 16
click at [542, 864] on link "Make Booking" at bounding box center [566, 880] width 154 height 31
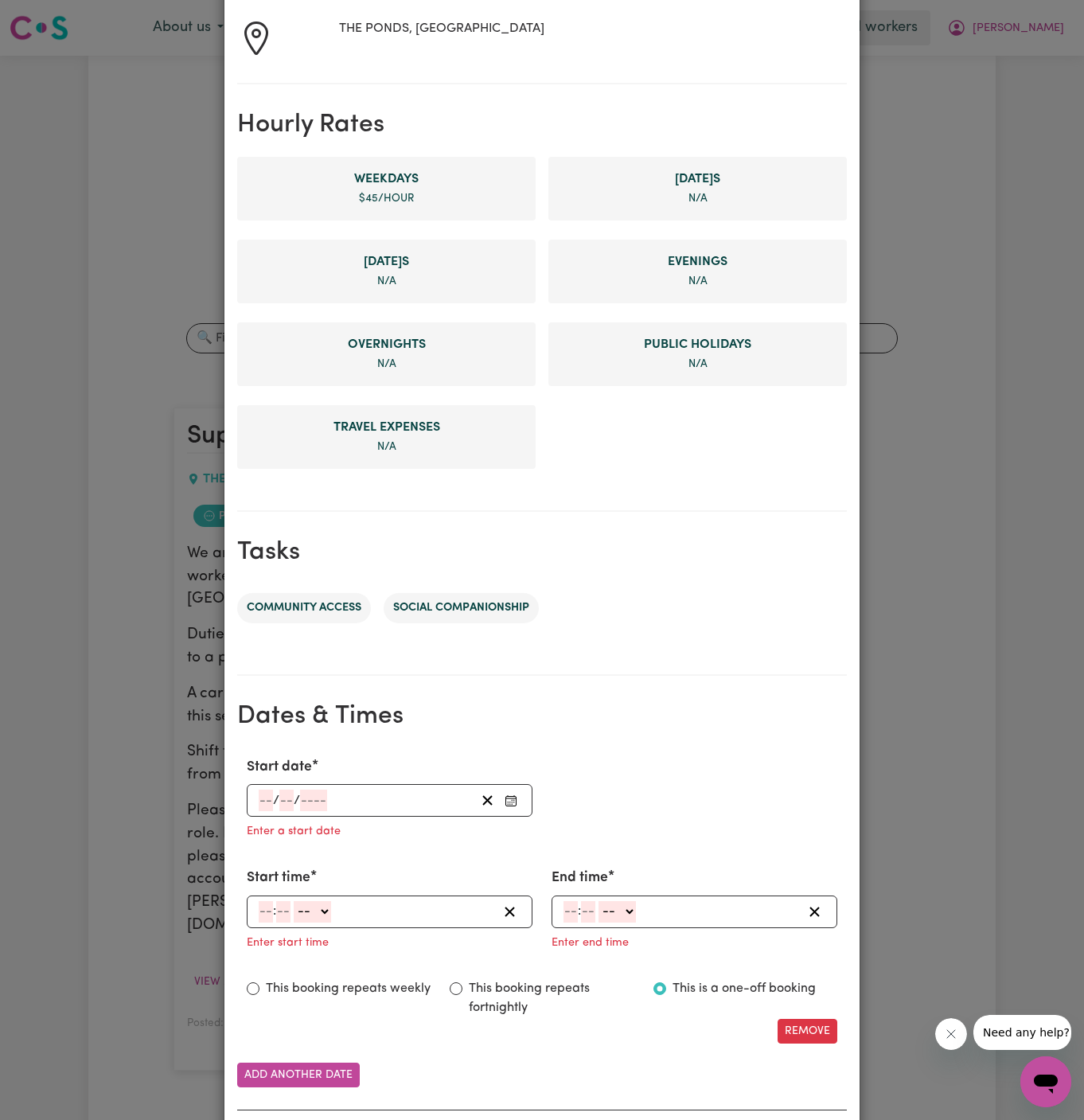
scroll to position [365, 0]
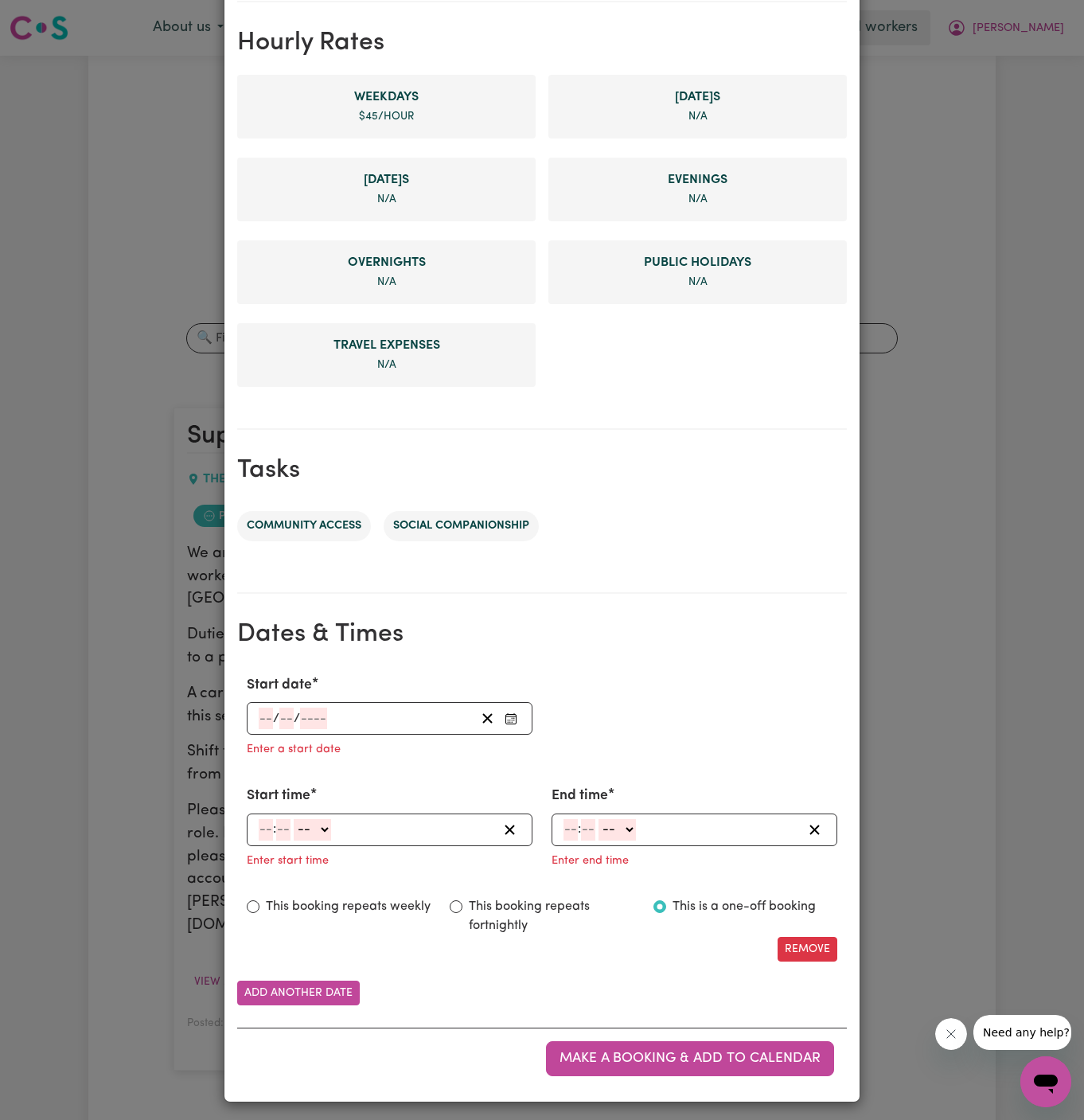
click at [266, 707] on input "number" at bounding box center [266, 718] width 15 height 22
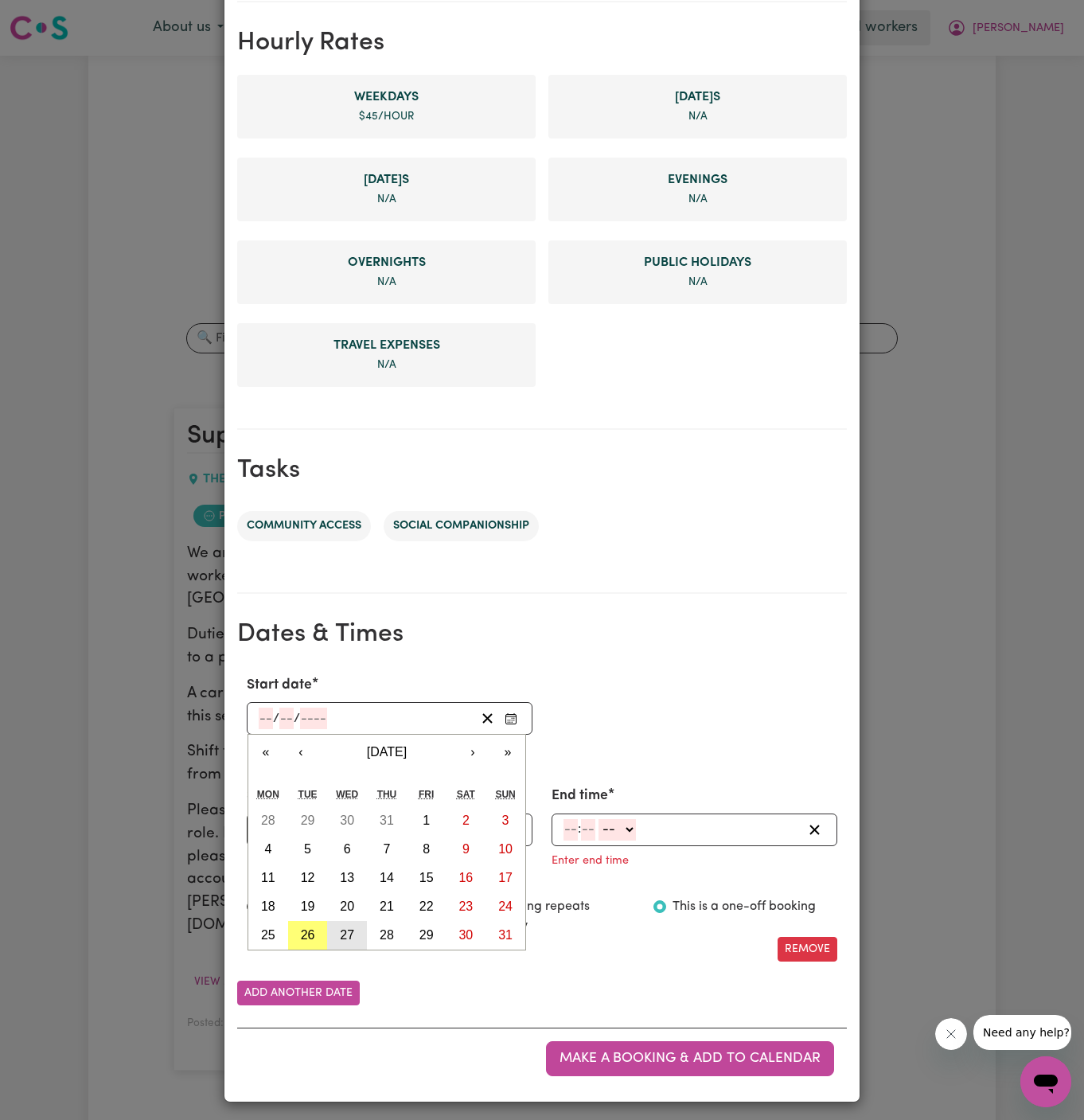
click at [350, 932] on abbr "27" at bounding box center [347, 935] width 15 height 14
type input "2025-08-27"
type input "27"
type input "8"
type input "2025"
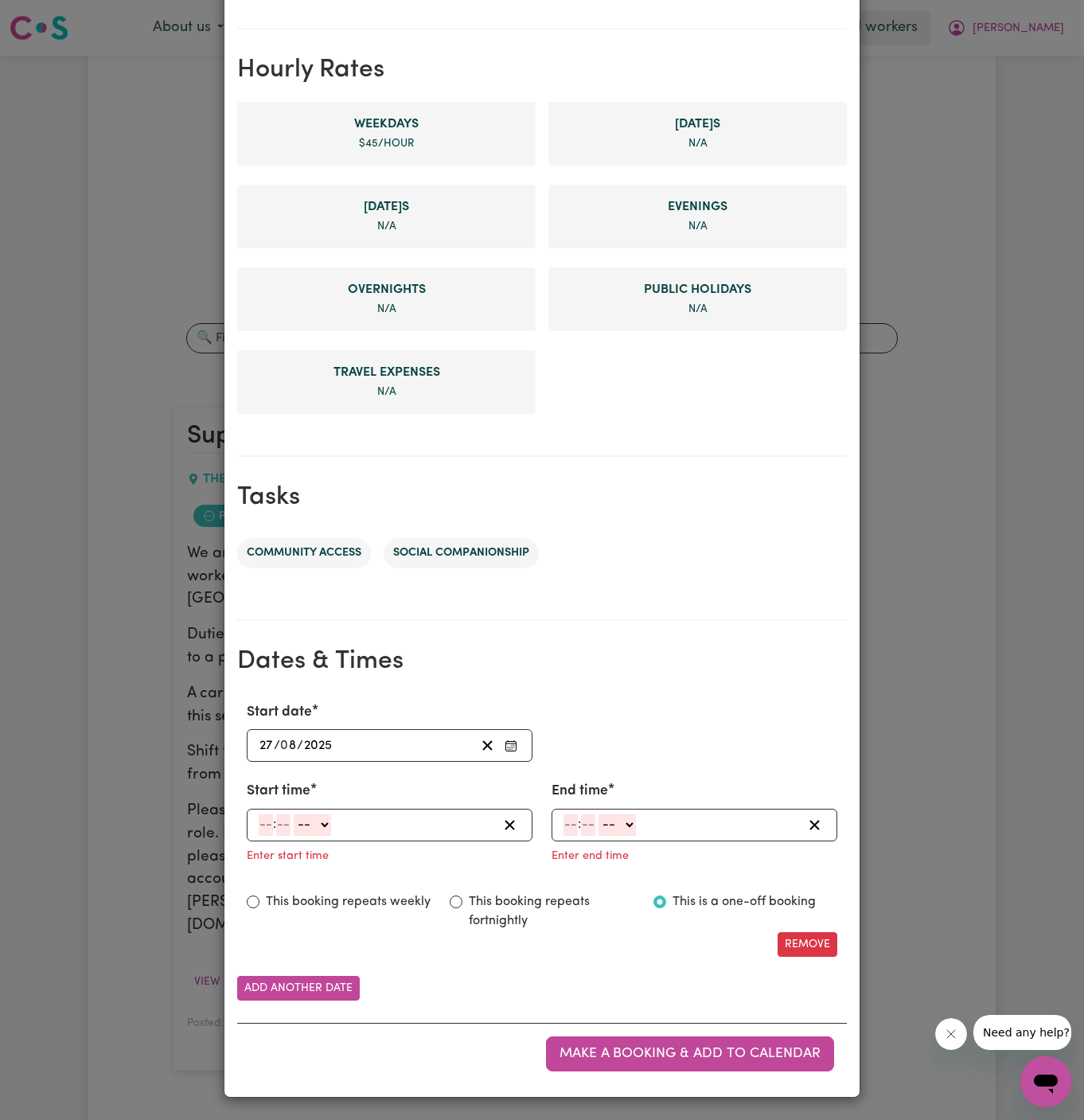
scroll to position [332, 0]
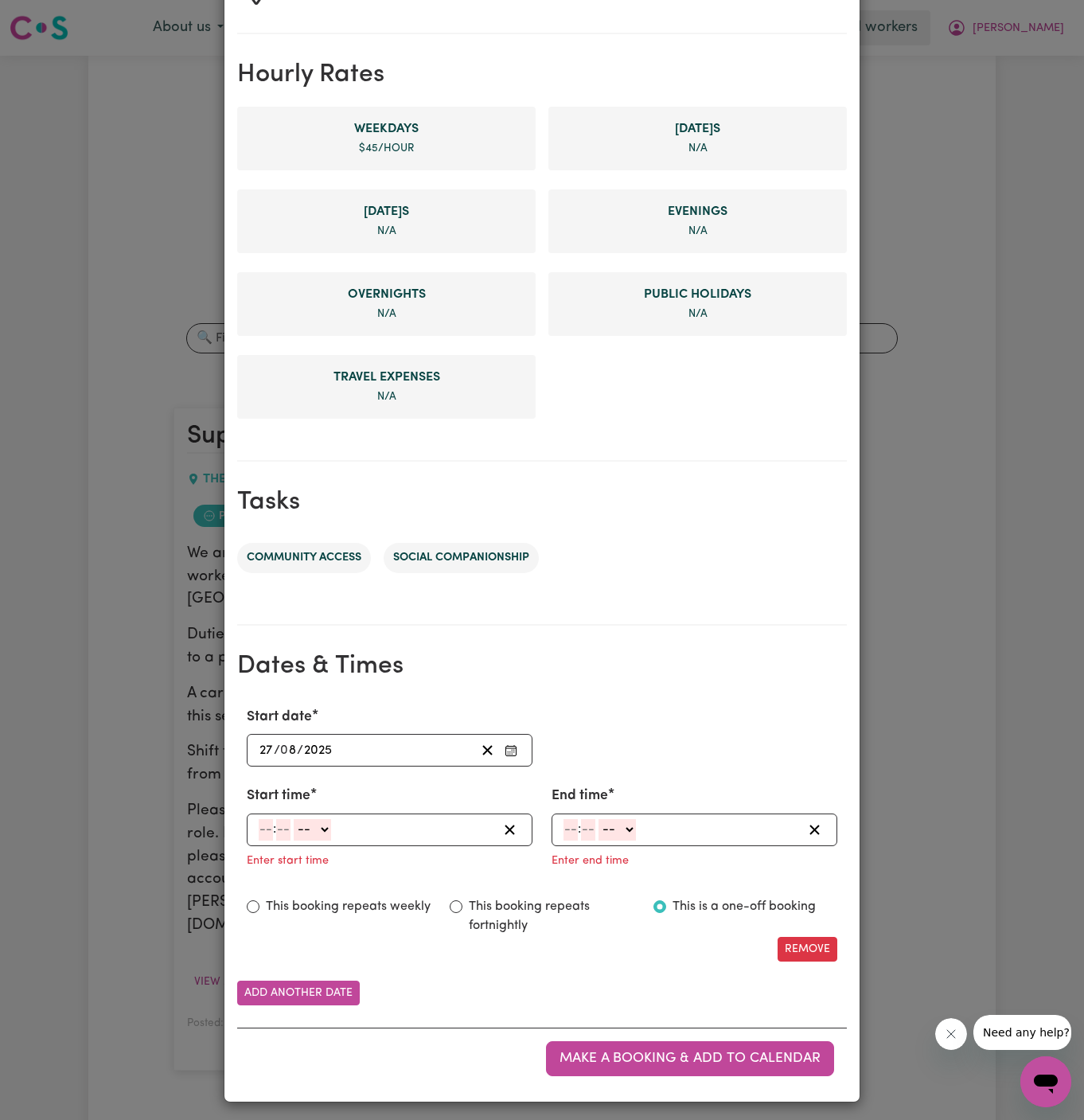
click at [273, 826] on span ":" at bounding box center [274, 829] width 3 height 15
click at [260, 825] on input "number" at bounding box center [266, 830] width 15 height 22
type input "2"
type input "00"
click at [306, 830] on select "-- AM PM" at bounding box center [310, 830] width 37 height 22
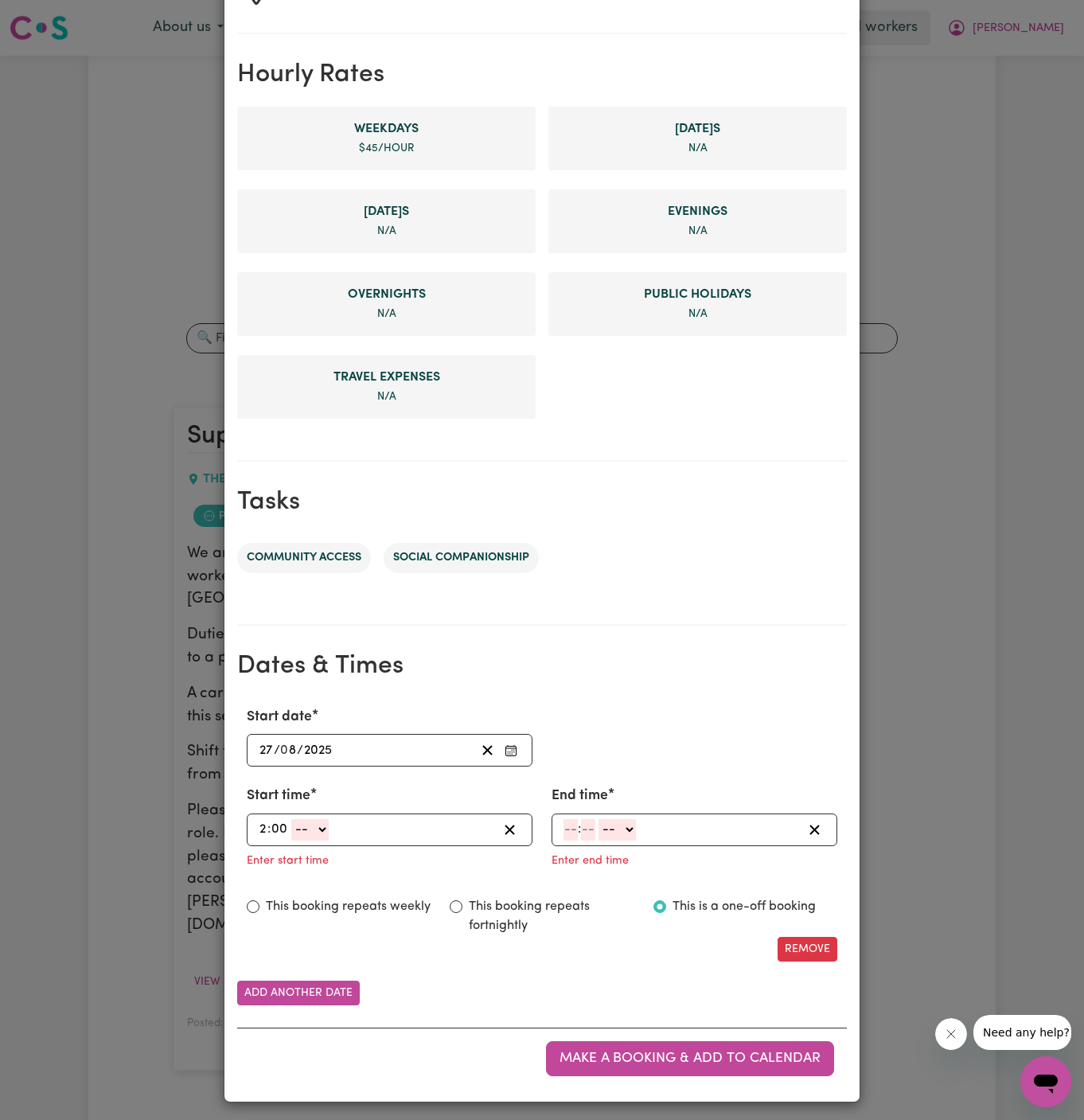
select select "am"
click at [291, 819] on select "-- AM PM" at bounding box center [310, 830] width 37 height 22
type input "02:00"
type input "0"
click at [317, 820] on select "AM PM" at bounding box center [310, 830] width 37 height 22
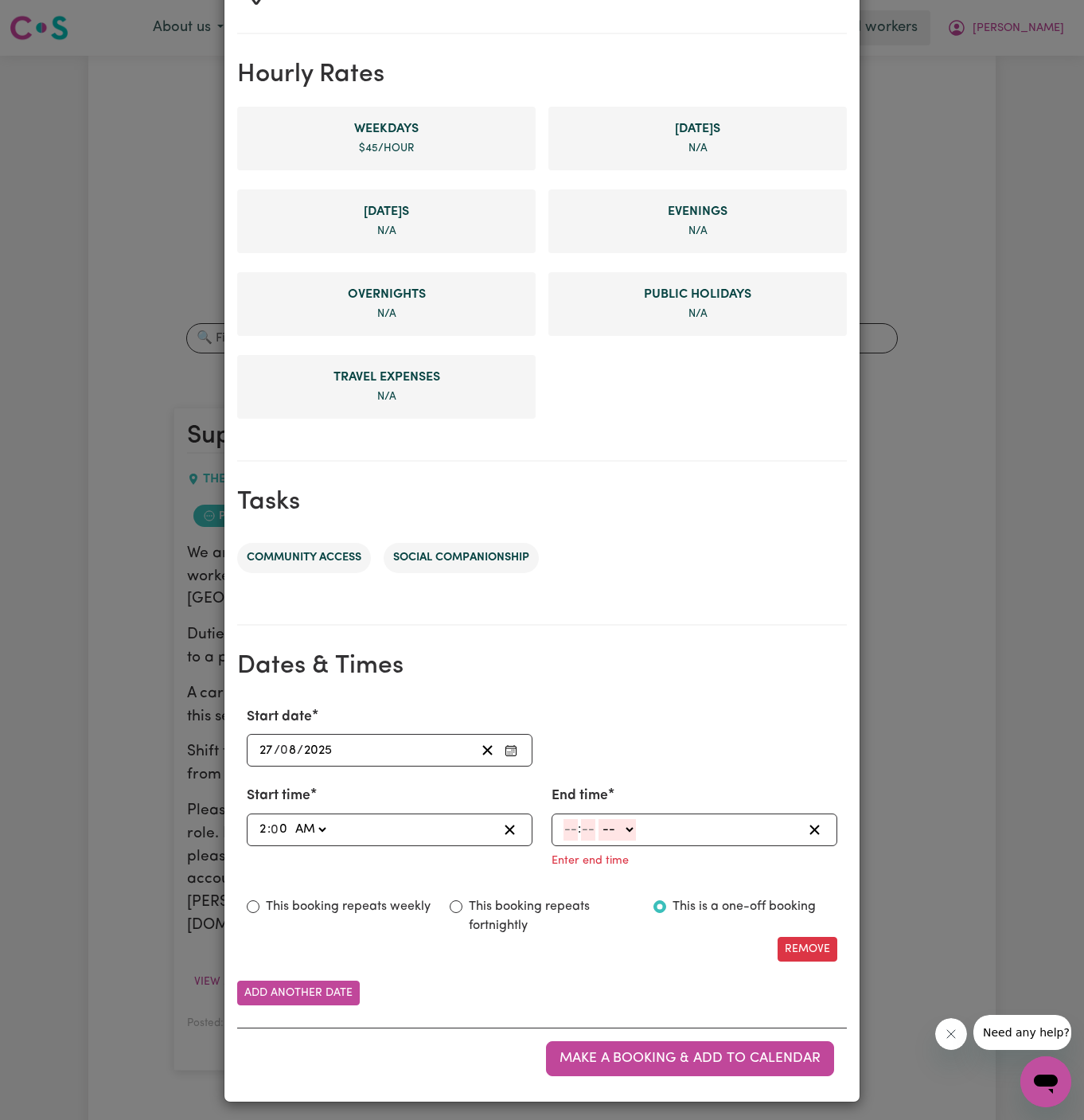
select select "pm"
click at [291, 819] on select "AM PM" at bounding box center [310, 830] width 37 height 22
type input "14:00"
click at [567, 830] on input "number" at bounding box center [571, 830] width 15 height 22
type input "4"
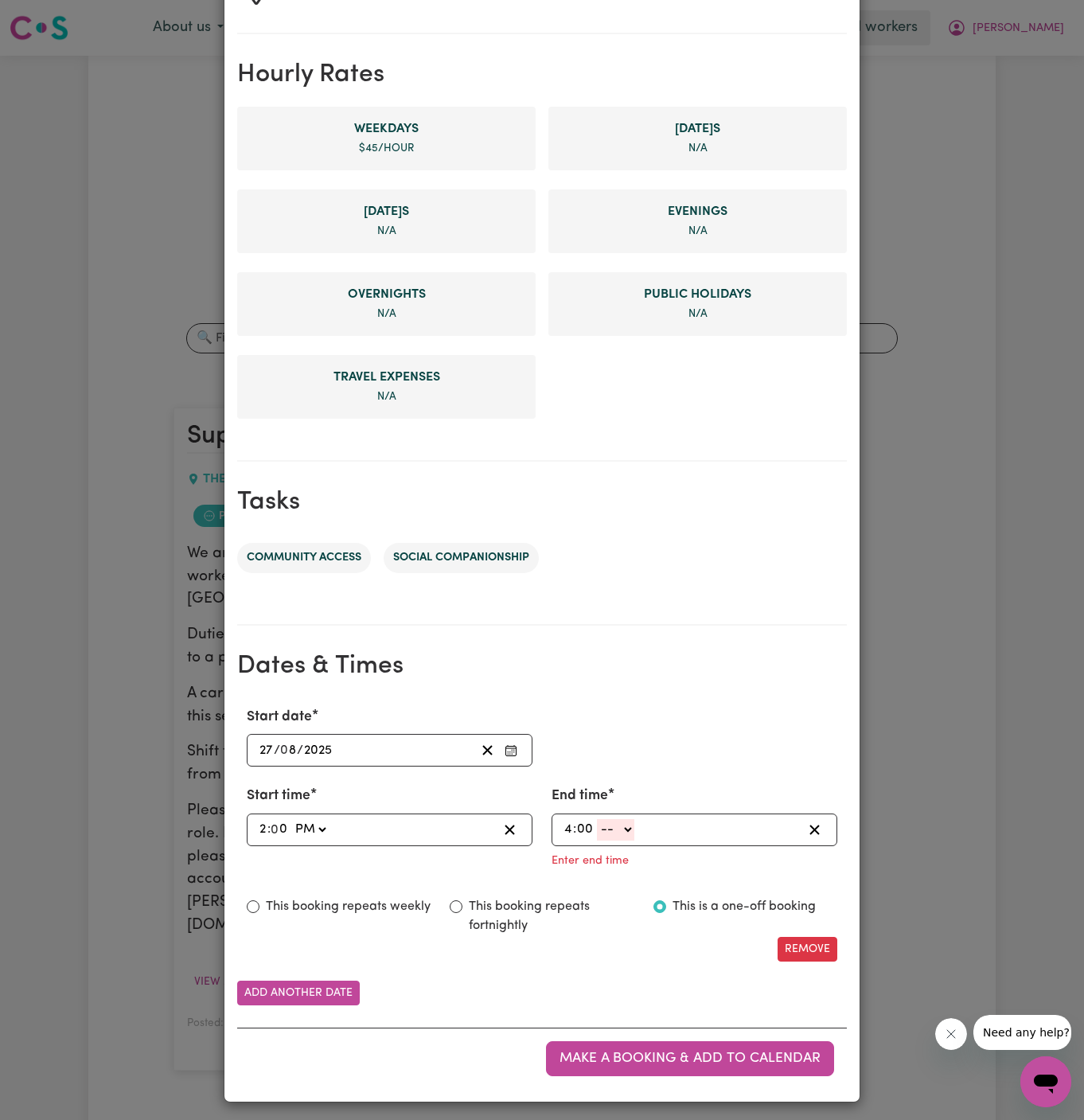
type input "00"
click at [633, 828] on select "-- AM PM" at bounding box center [616, 830] width 37 height 22
select select "pm"
click at [597, 840] on select "-- AM PM" at bounding box center [616, 830] width 37 height 22
type input "16:00"
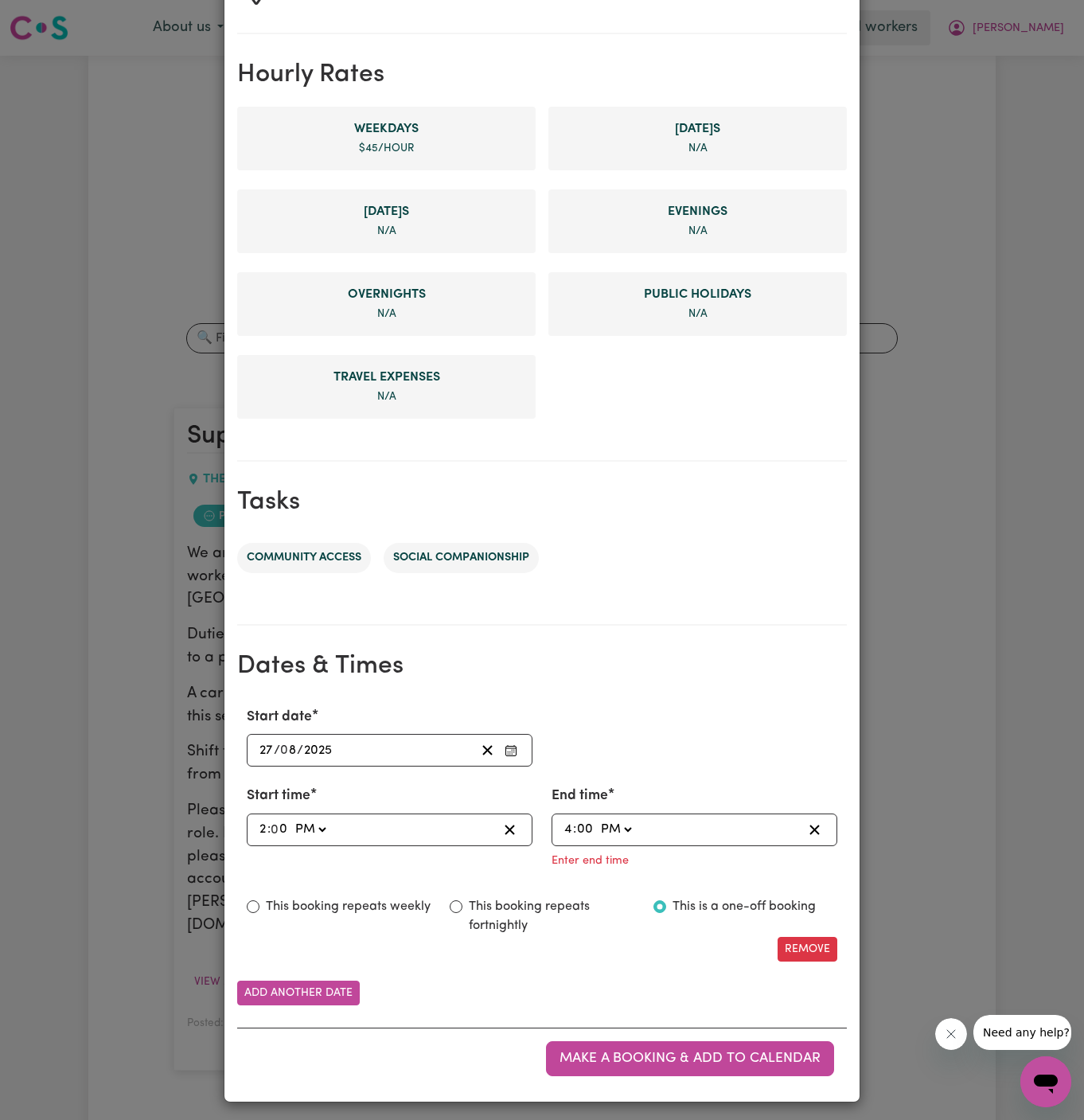
type input "0"
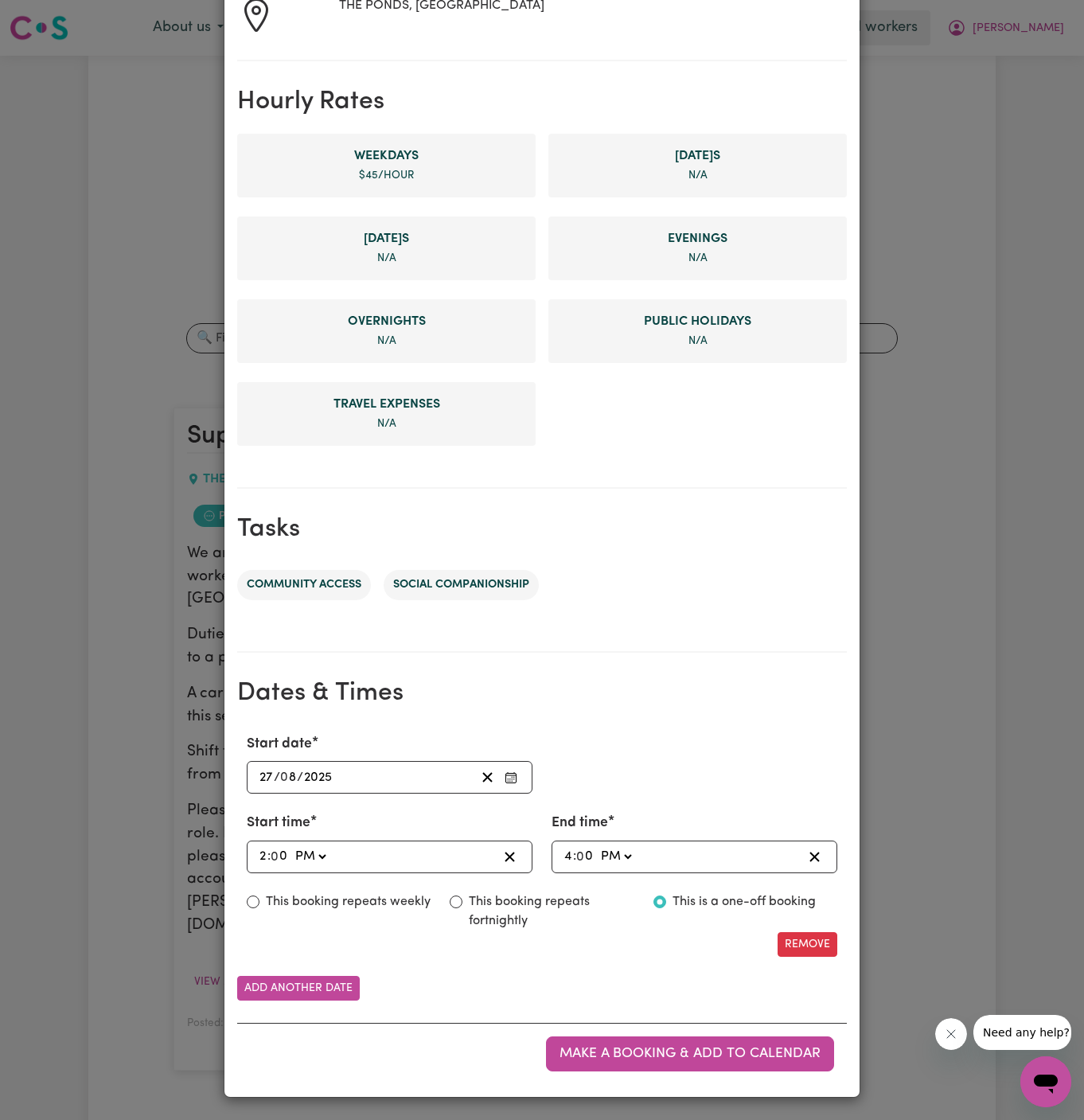
scroll to position [301, 0]
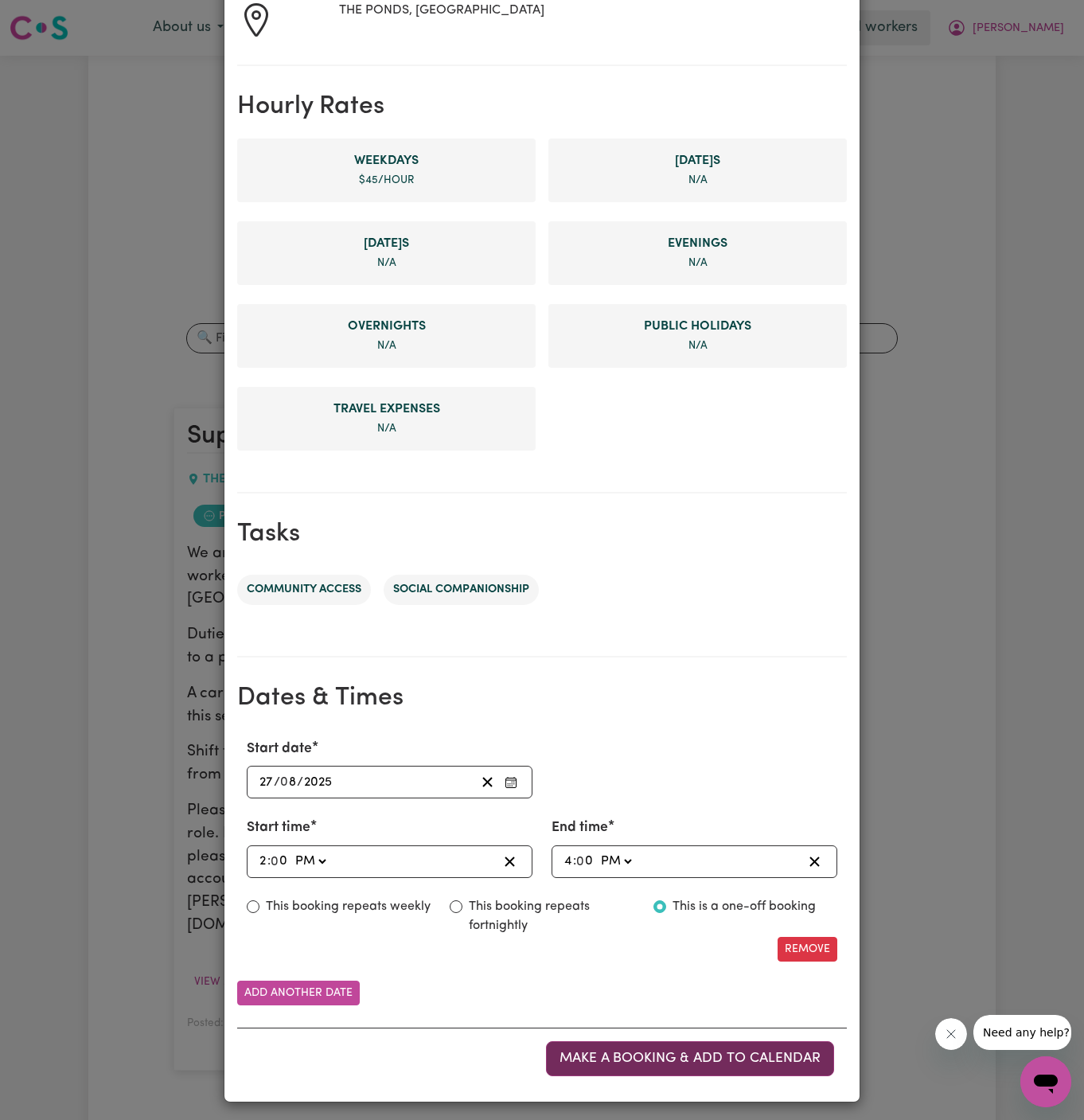
click at [744, 1051] on span "Make a booking & add to calendar" at bounding box center [691, 1058] width 261 height 14
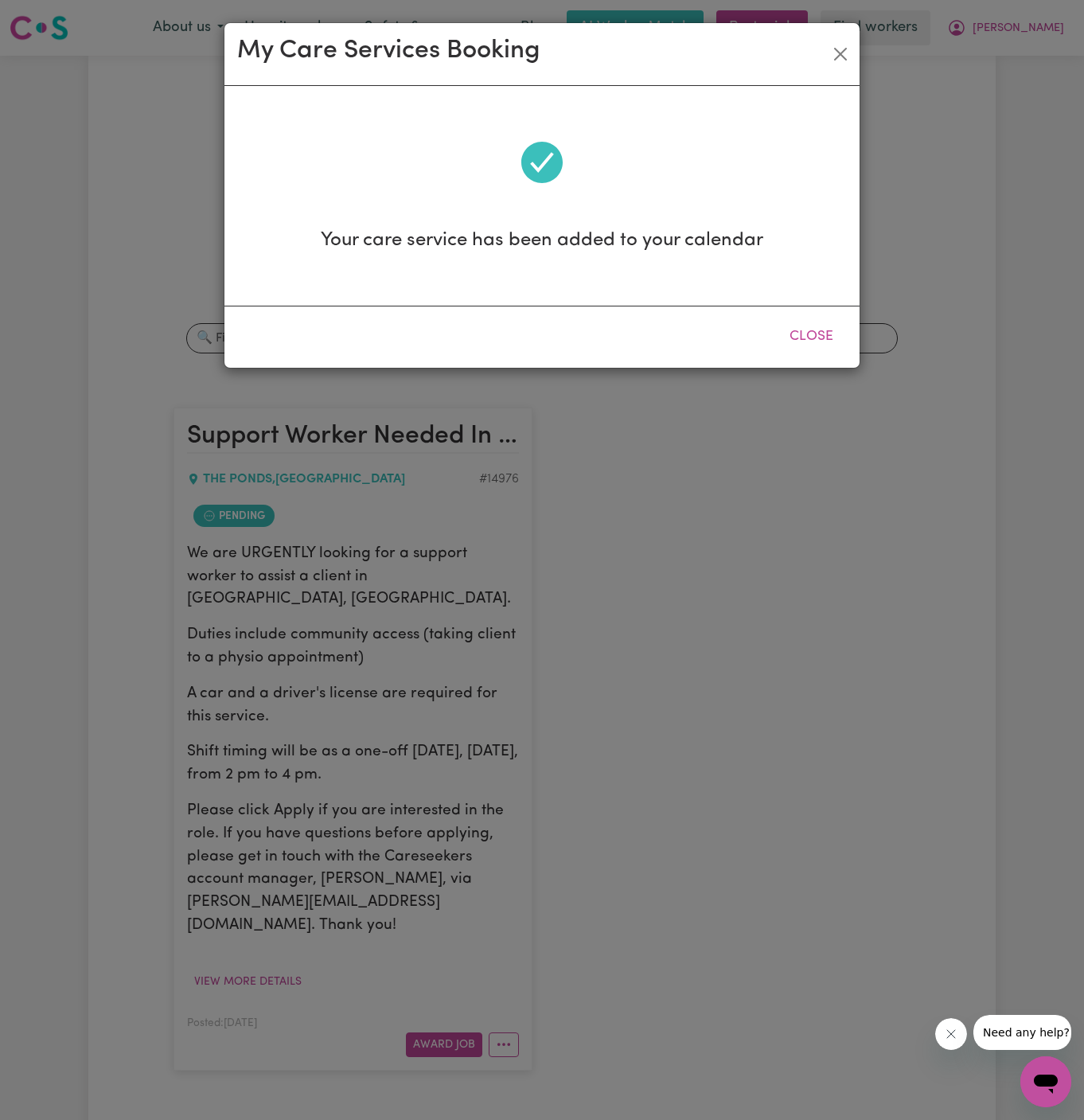
scroll to position [0, 0]
click at [810, 332] on button "Close" at bounding box center [811, 336] width 71 height 35
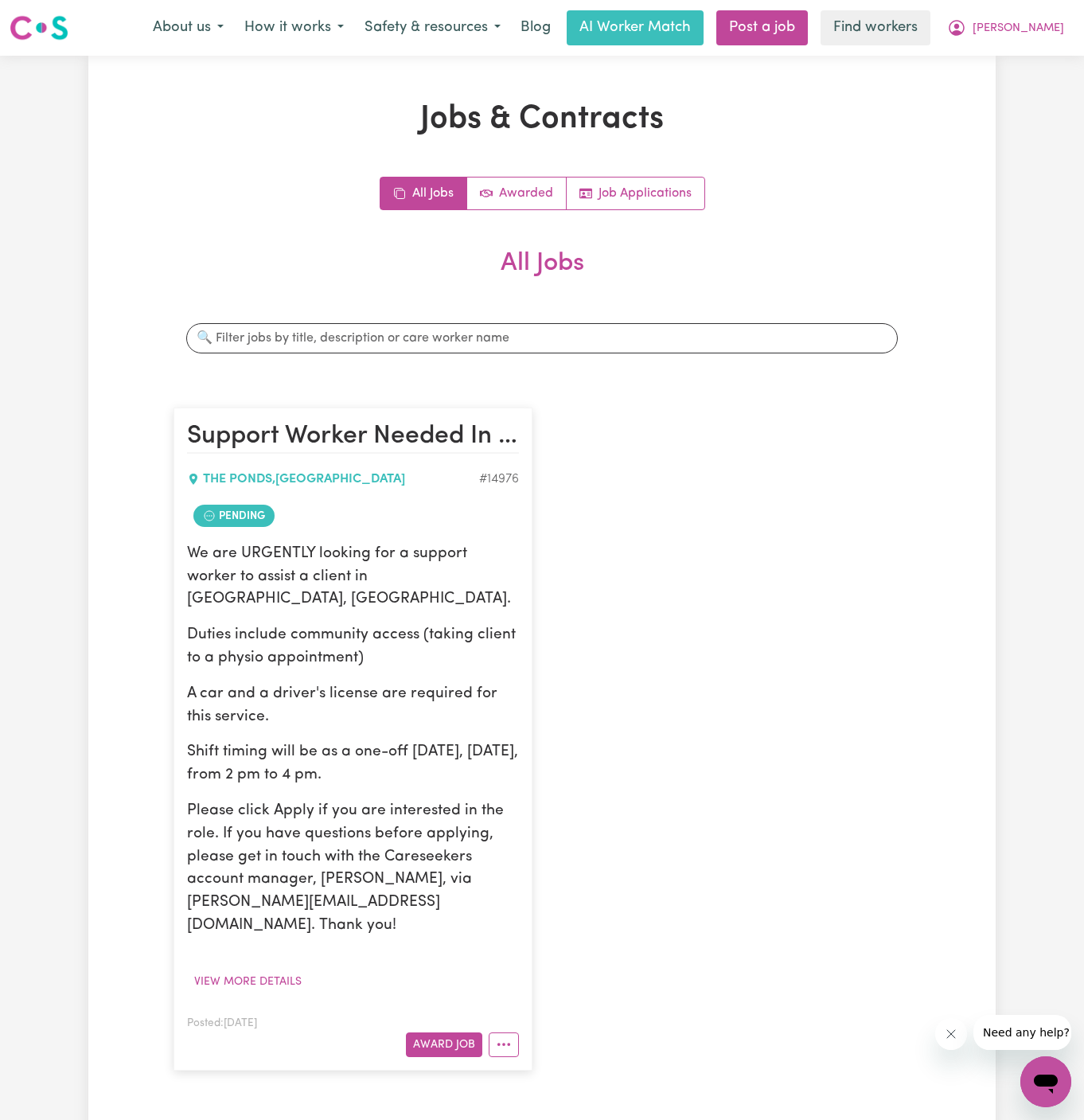
click at [721, 626] on div "Support Worker Needed In The Ponds, NSW THE PONDS , New South Wales # 14976 Pen…" at bounding box center [542, 738] width 756 height 694
click at [510, 1033] on button "More options" at bounding box center [503, 1044] width 30 height 25
click at [563, 896] on link "Hide Job" at bounding box center [566, 912] width 154 height 31
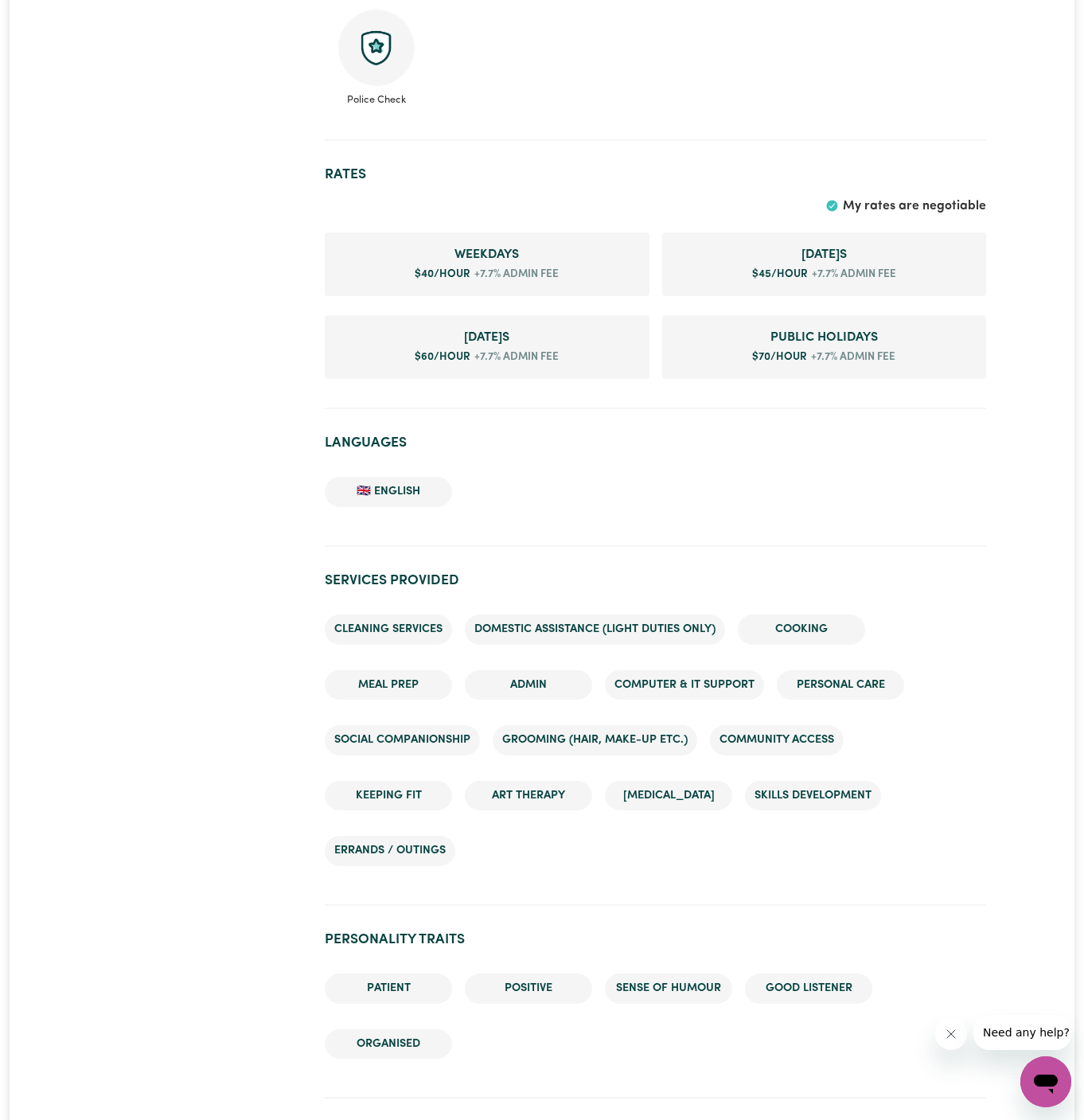
scroll to position [1067, 0]
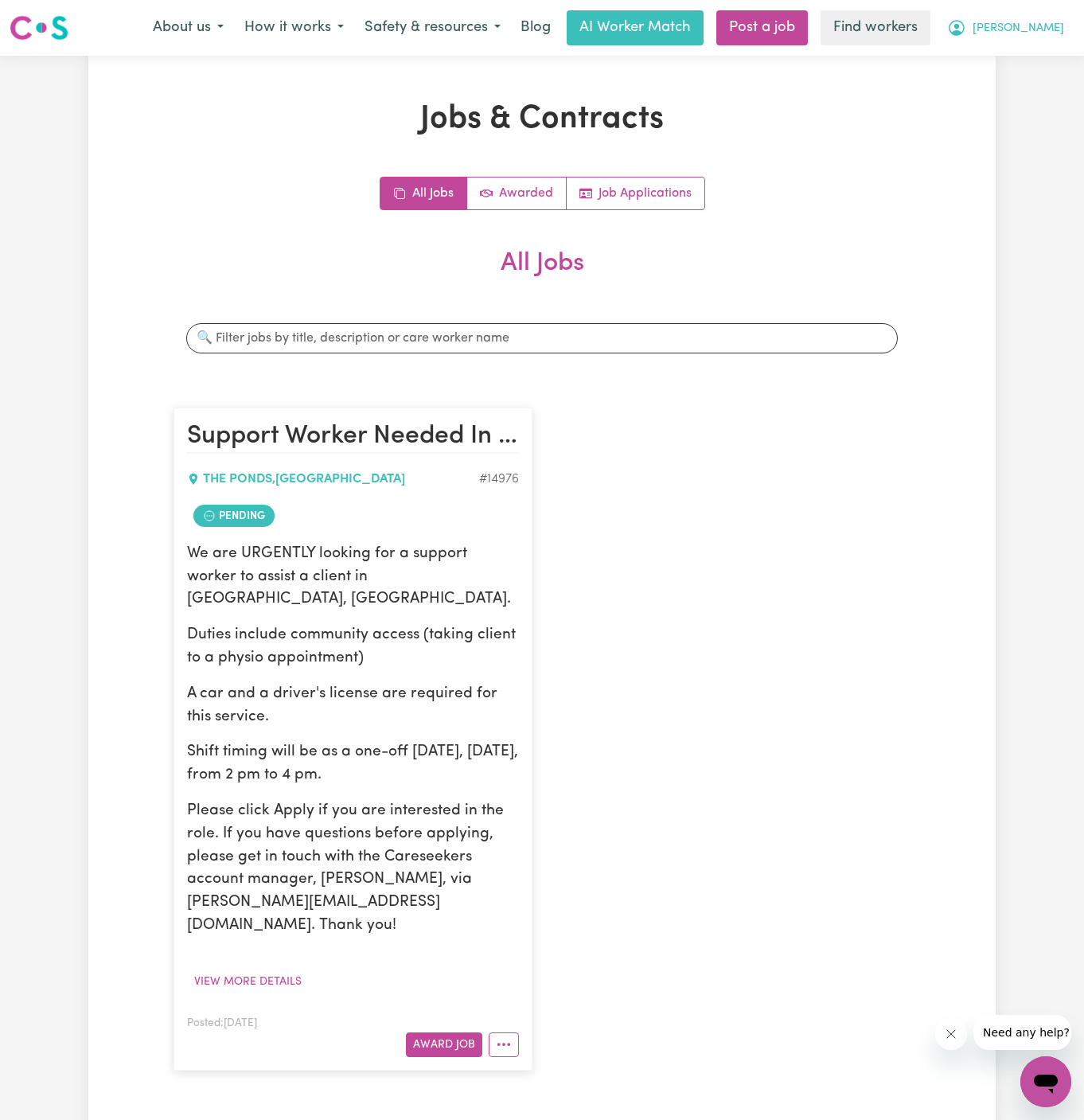
click at [1058, 32] on span "[PERSON_NAME]" at bounding box center [1018, 28] width 91 height 18
drag, startPoint x: 1058, startPoint y: 40, endPoint x: 1058, endPoint y: 51, distance: 11.0
click at [1058, 51] on link "My Dashboard" at bounding box center [1011, 62] width 126 height 30
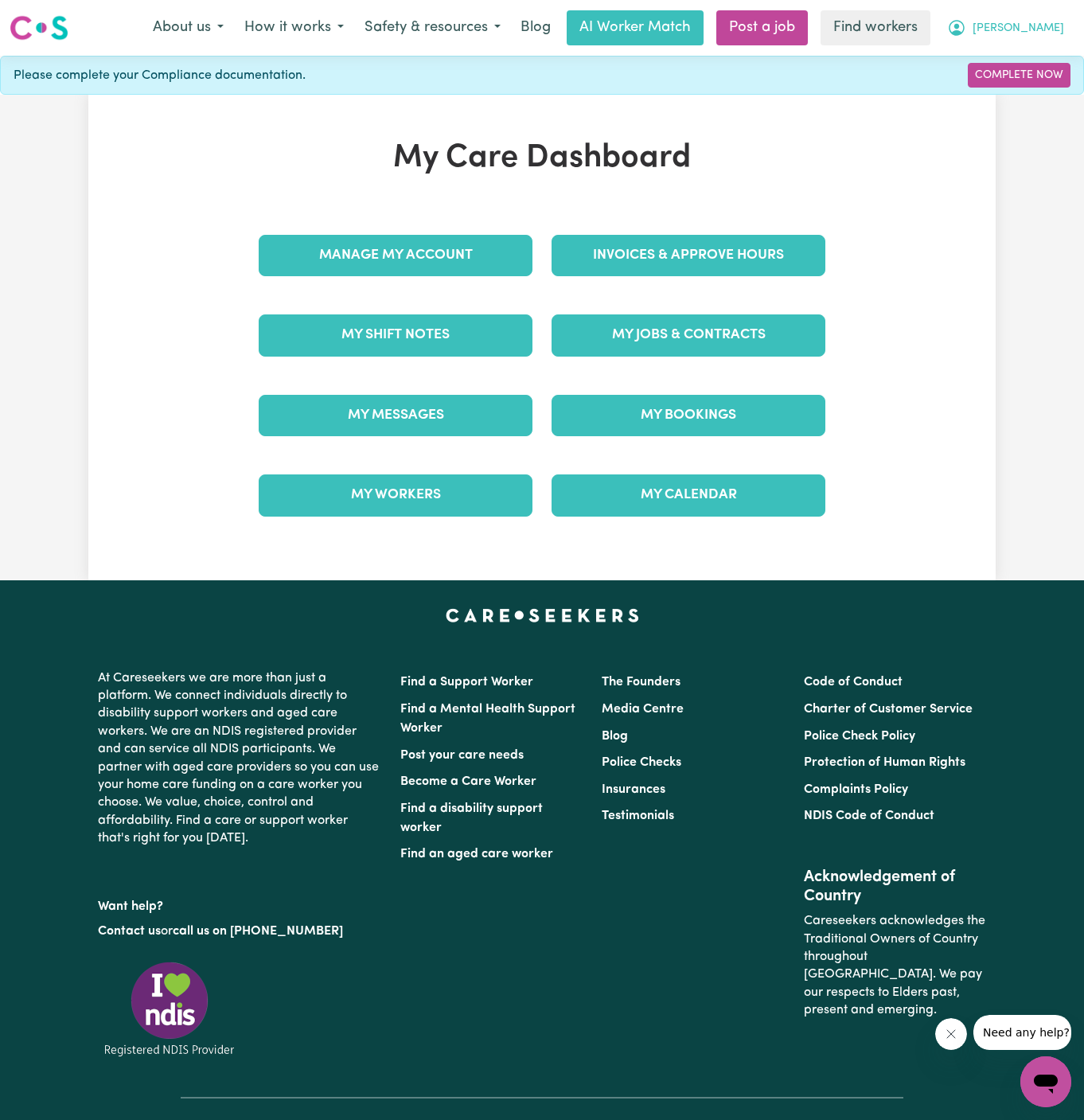
click at [1058, 20] on span "Roy" at bounding box center [1018, 28] width 91 height 18
click at [1058, 89] on link "Logout" at bounding box center [1011, 91] width 126 height 30
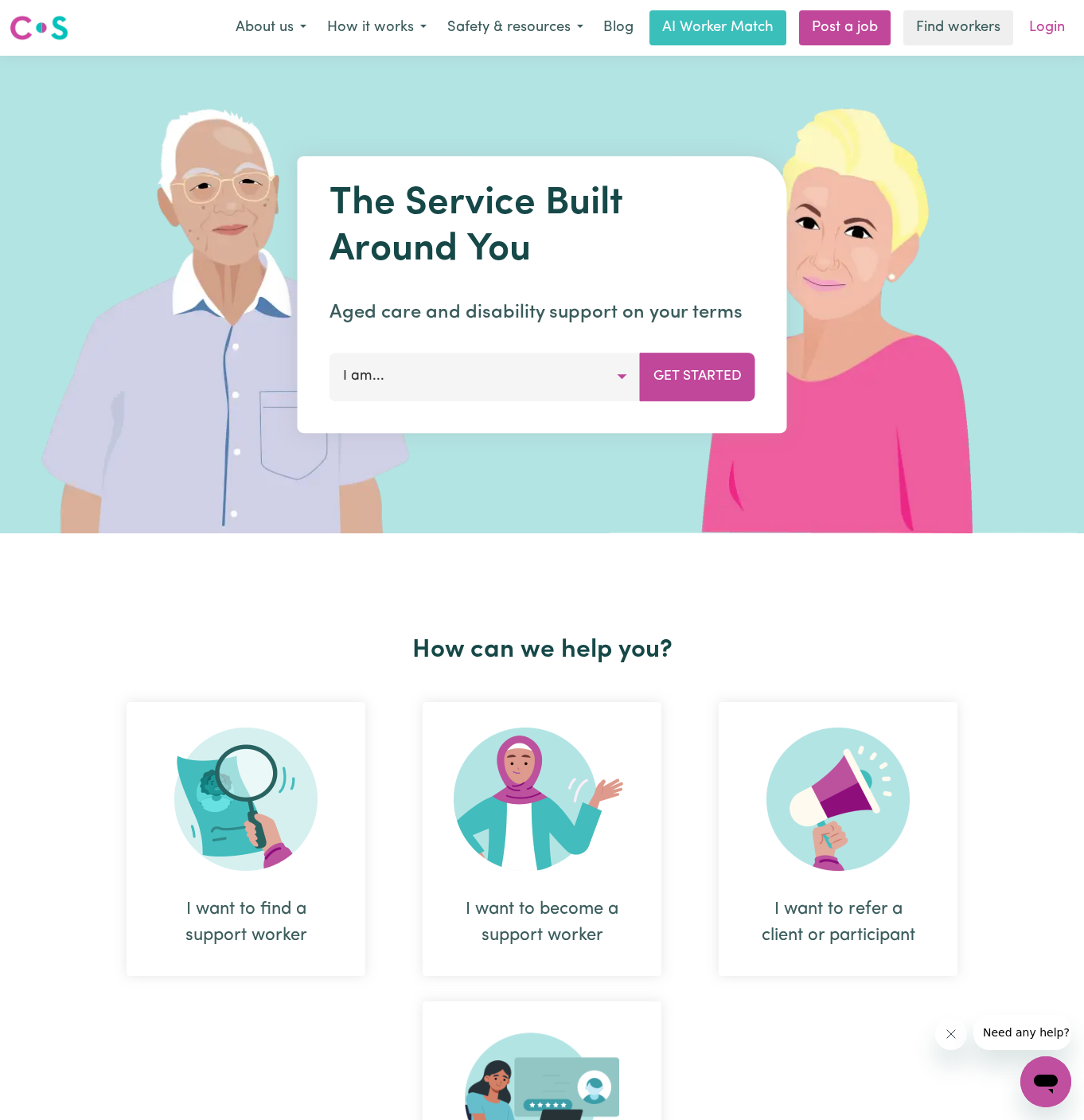
click at [1060, 15] on link "Login" at bounding box center [1048, 28] width 55 height 35
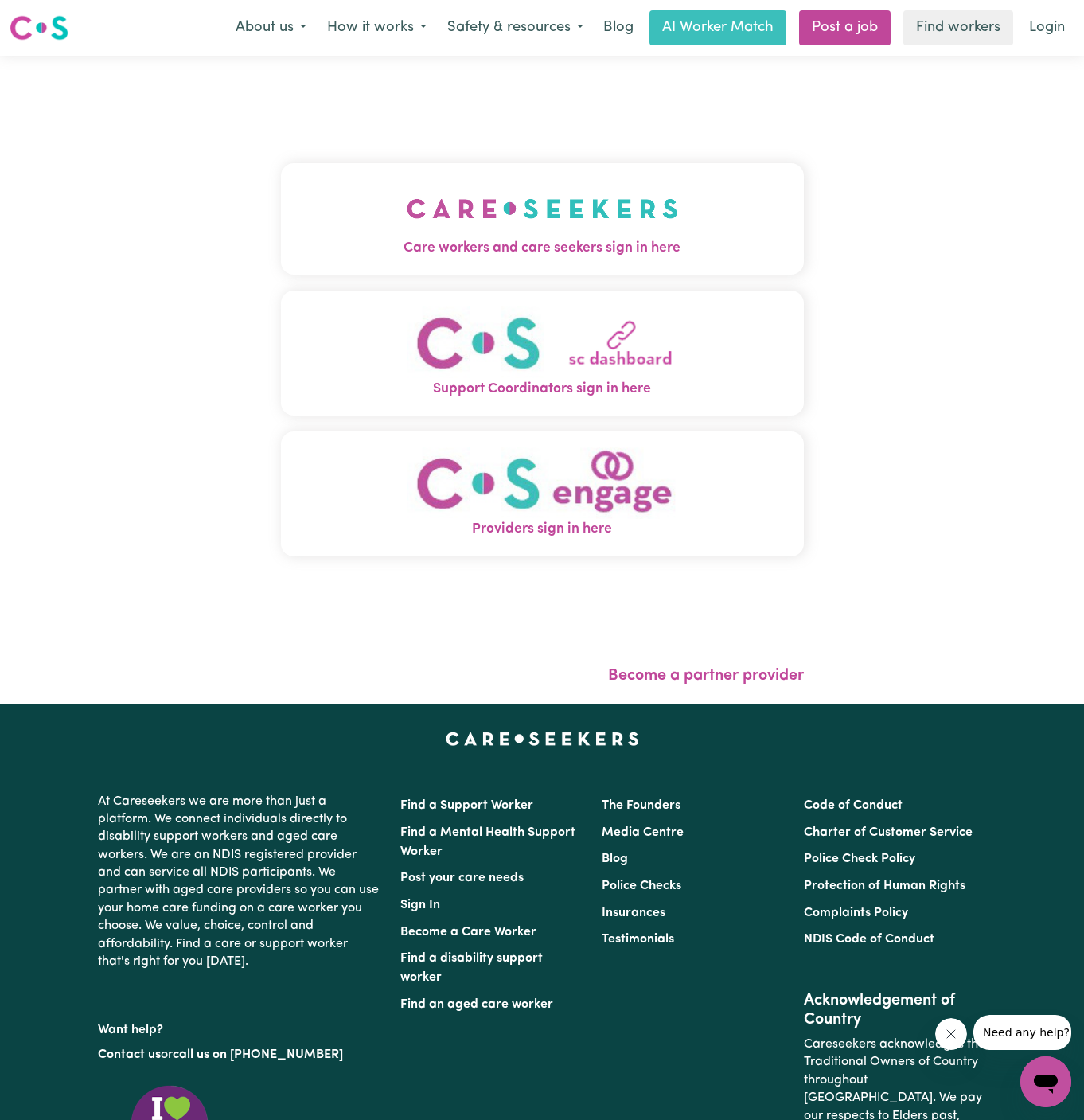
click at [558, 205] on img "Care workers and care seekers sign in here" at bounding box center [542, 209] width 272 height 59
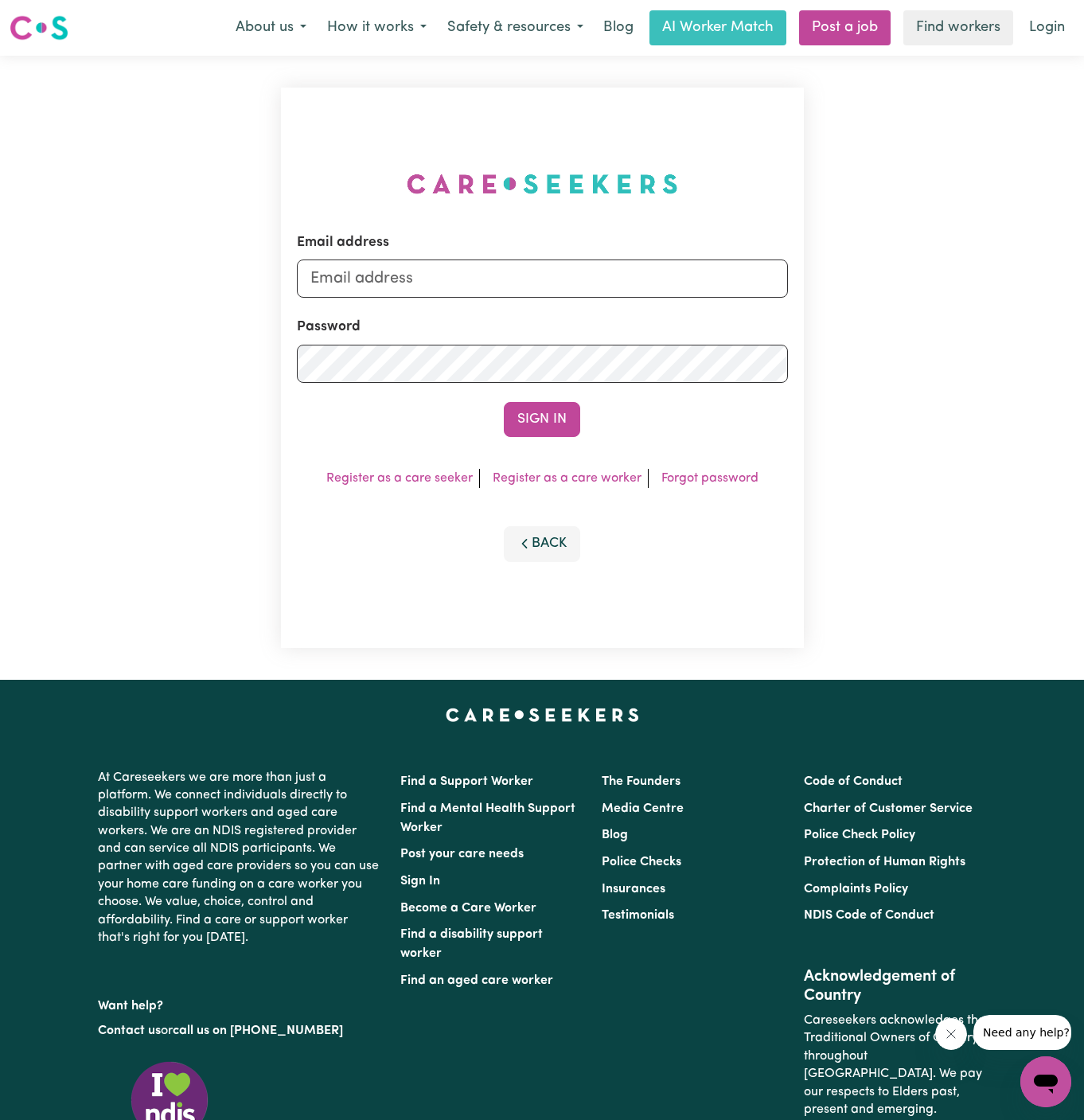
type input "dyan@careseekers.com.au"
click at [636, 288] on input "dyan@careseekers.com.au" at bounding box center [542, 279] width 491 height 38
click at [870, 17] on link "Post a job" at bounding box center [845, 28] width 91 height 35
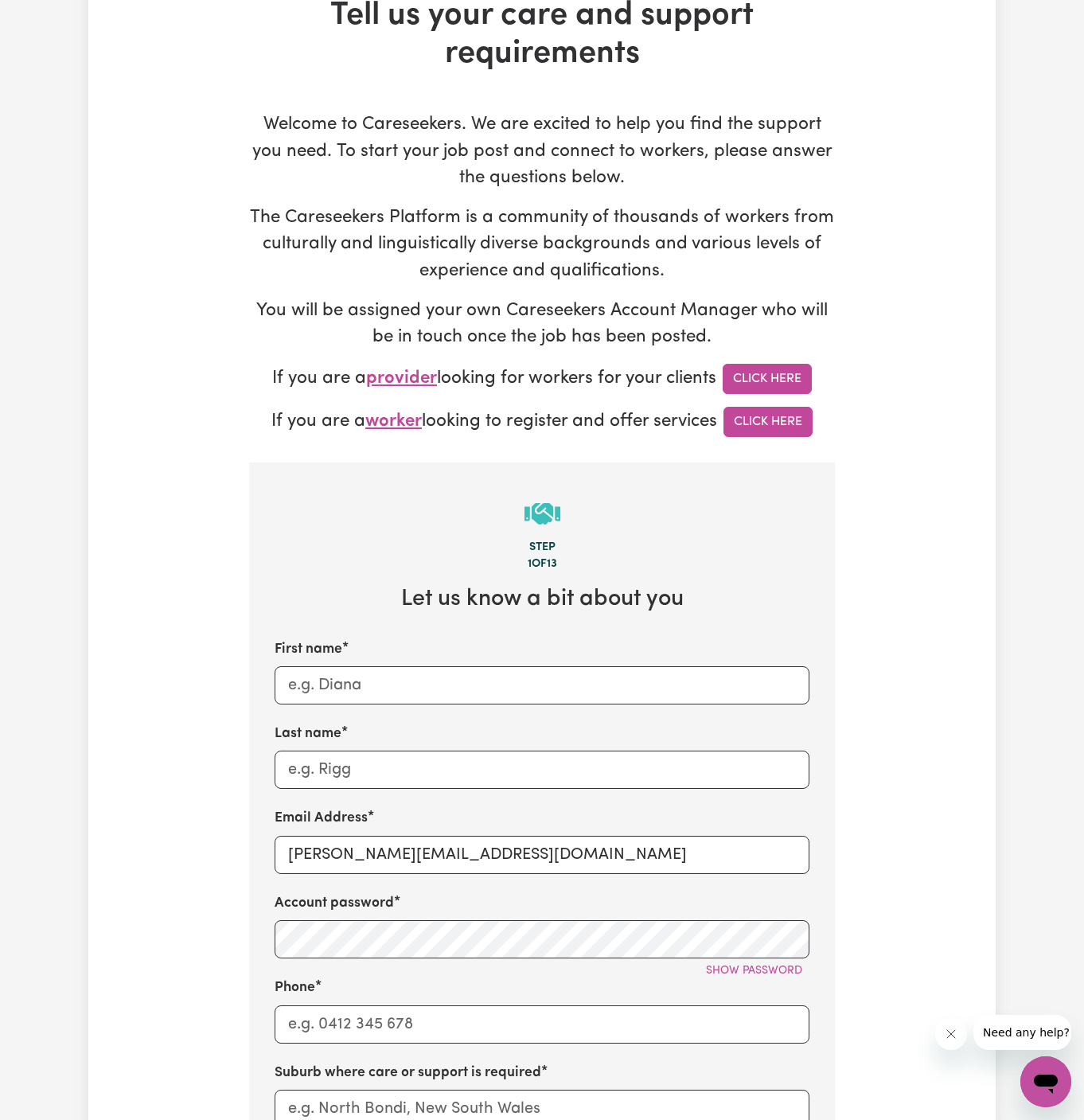
scroll to position [259, 0]
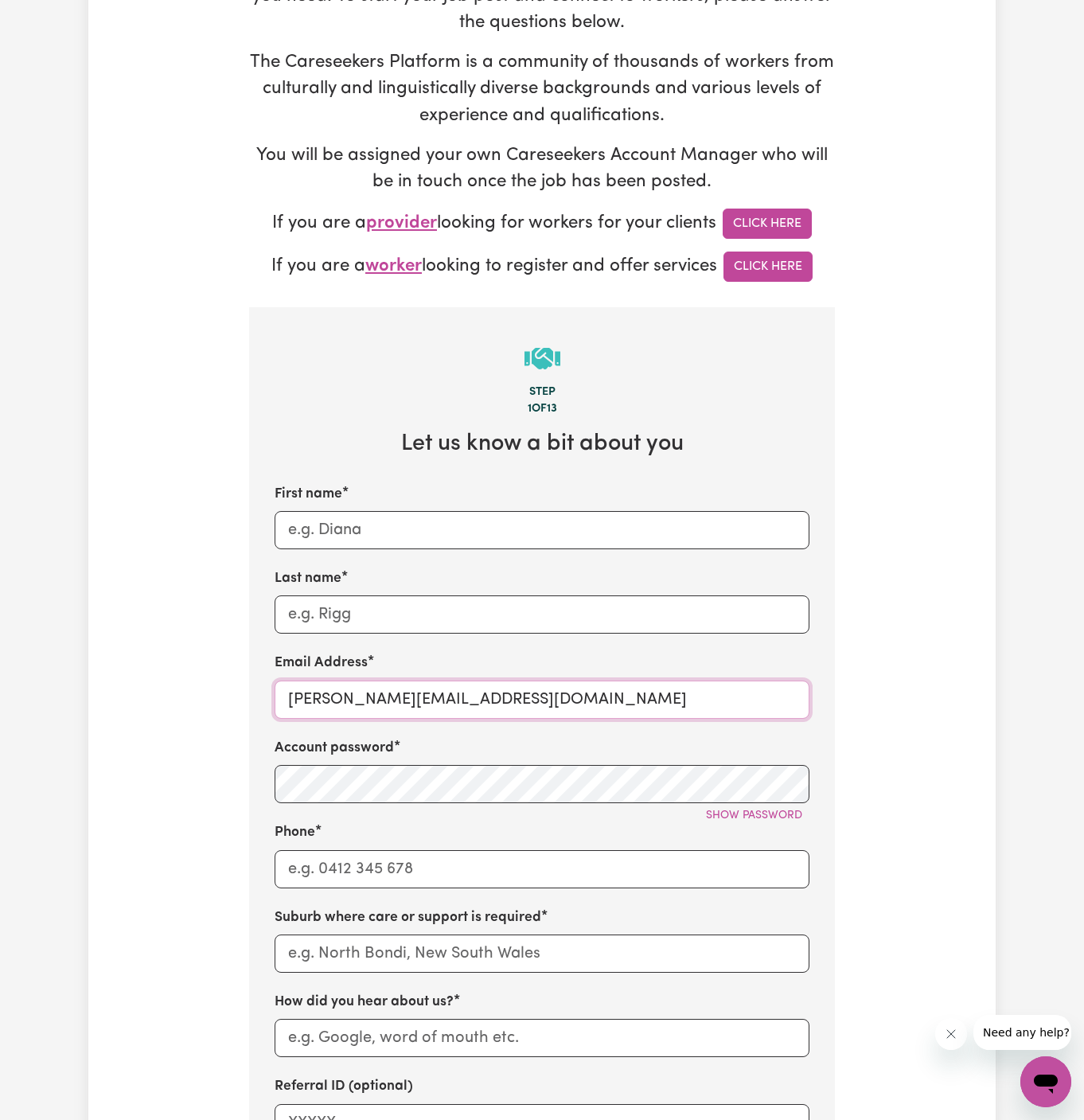
drag, startPoint x: 563, startPoint y: 705, endPoint x: 326, endPoint y: 703, distance: 237.0
click at [326, 703] on input "dyan@careseekers.com.au" at bounding box center [542, 699] width 535 height 38
paste input "0415260804"
click at [375, 691] on input "dyan@careseekers.com.au" at bounding box center [542, 699] width 535 height 38
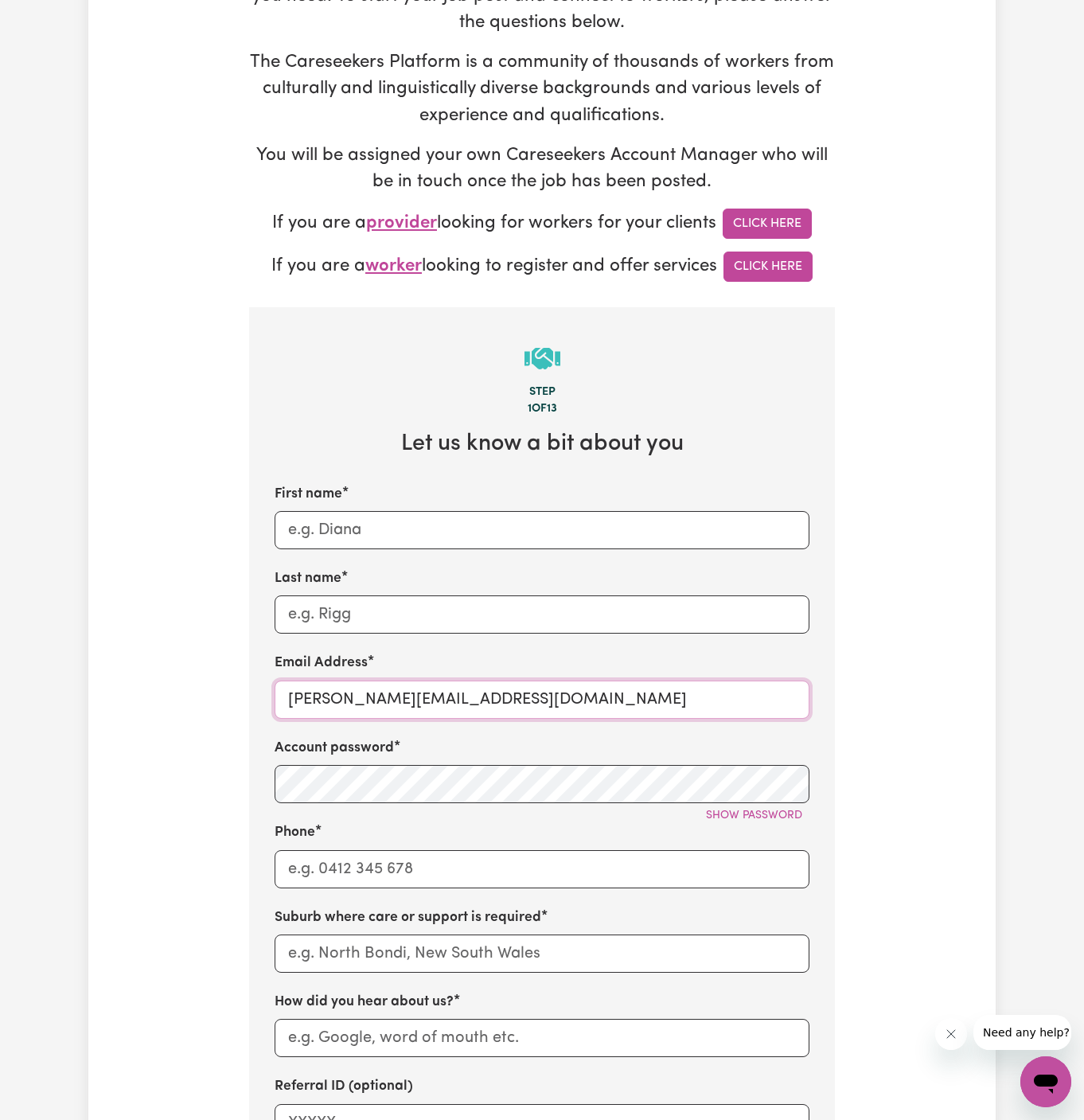
click at [375, 691] on input "dyan@careseekers.com.au" at bounding box center [542, 699] width 535 height 38
click at [393, 690] on input "dyan@careseekers.com.au" at bounding box center [542, 699] width 535 height 38
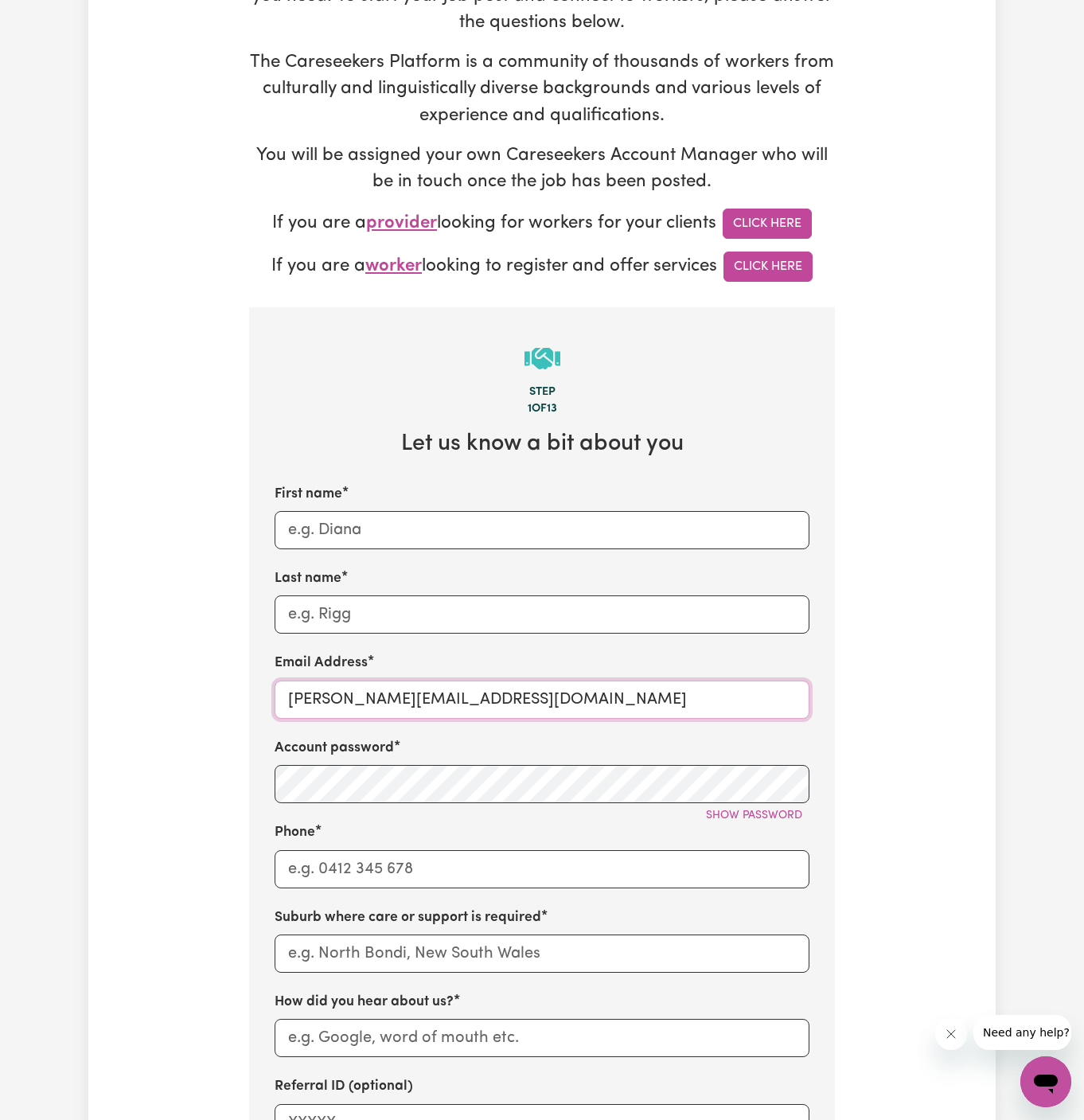
click at [393, 690] on input "dyan@careseekers.com.au" at bounding box center [542, 699] width 535 height 38
paste input "TylerALC"
type input "TylerALC@careseekers.com.au"
click at [390, 520] on input "First name" at bounding box center [542, 530] width 535 height 38
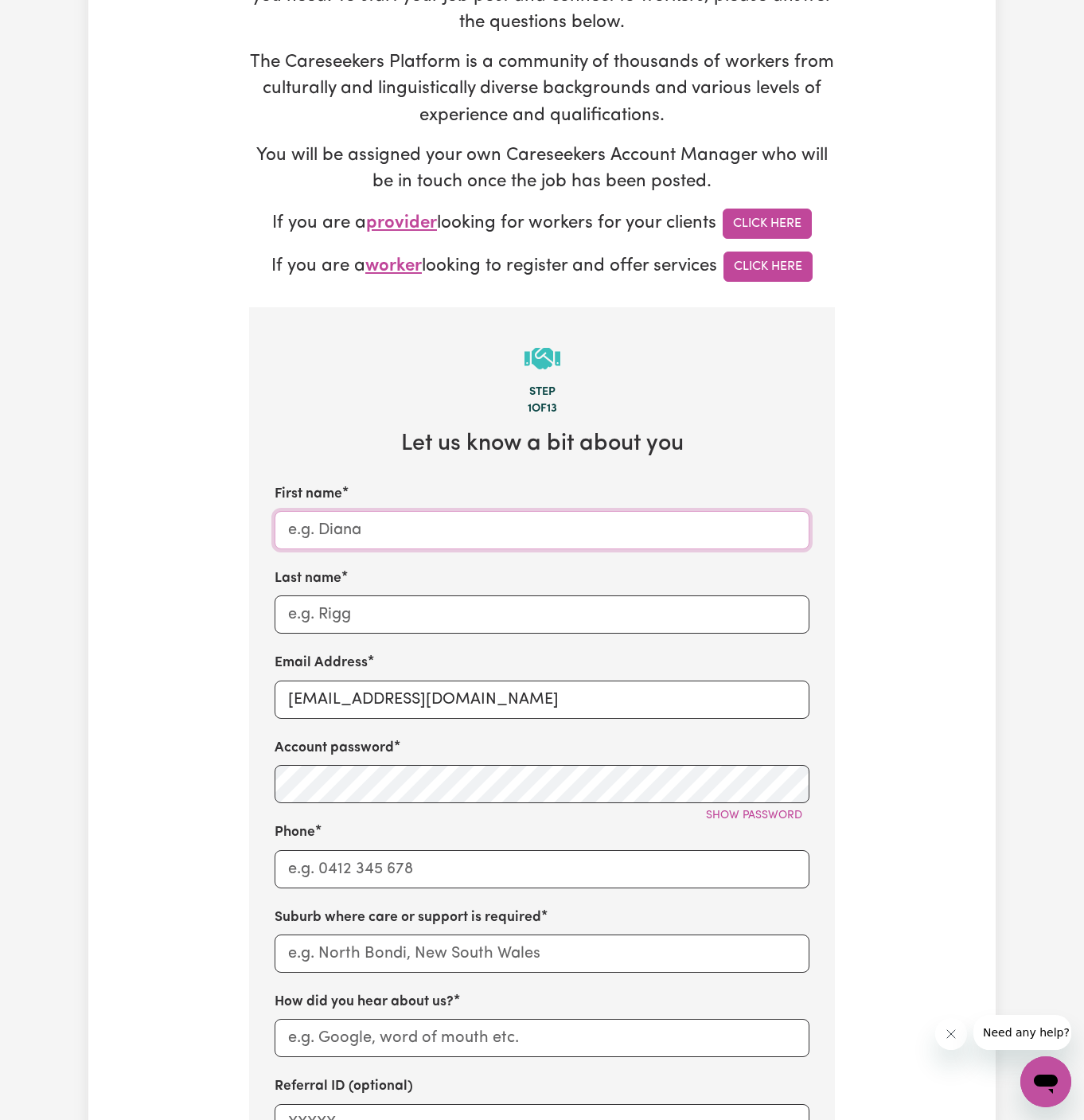
click at [439, 529] on input "First name" at bounding box center [542, 530] width 535 height 38
paste input "Tyler"
paste input "Astute Living Care"
type input "Tyler"
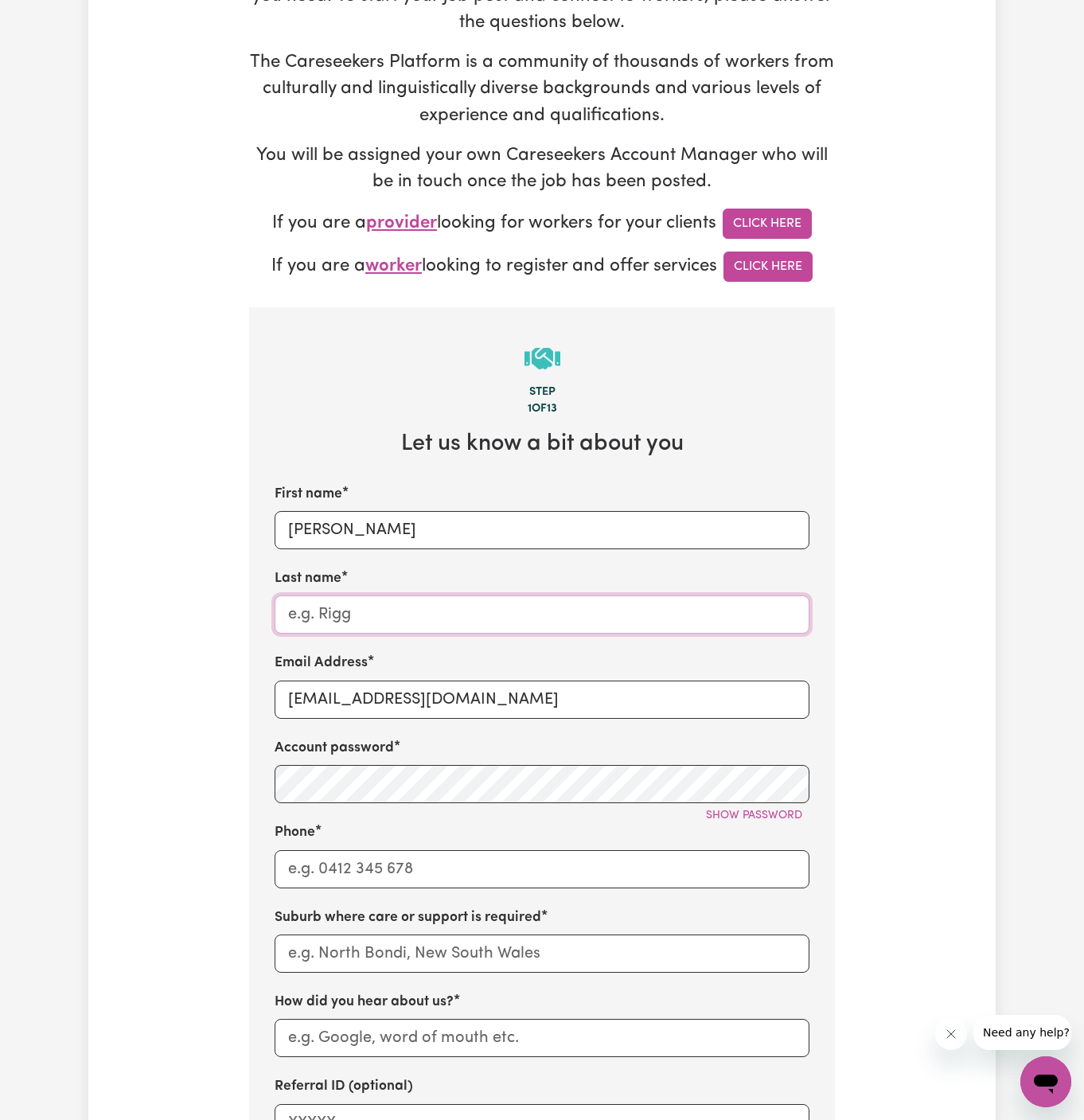
click at [392, 597] on input "Last name" at bounding box center [542, 614] width 535 height 38
paste input "Astute Living Care"
type input "Astute Living Care"
click at [383, 859] on input "Phone" at bounding box center [542, 869] width 535 height 38
type input "1300765465"
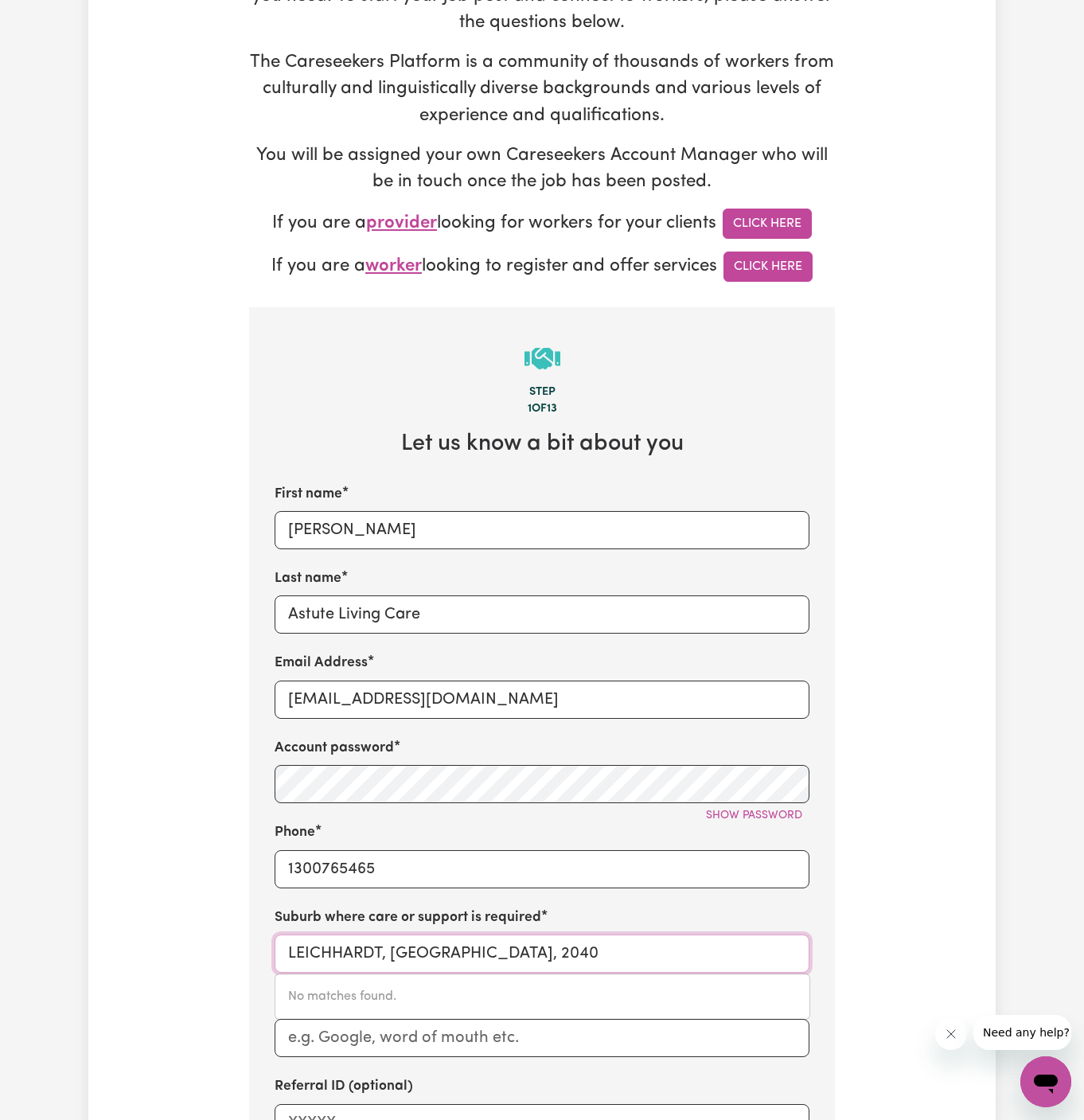
click at [446, 957] on input "LEICHHARDT, New South Wales, 2040" at bounding box center [542, 953] width 535 height 38
paste input "Caringbah"
type input "Caringbah"
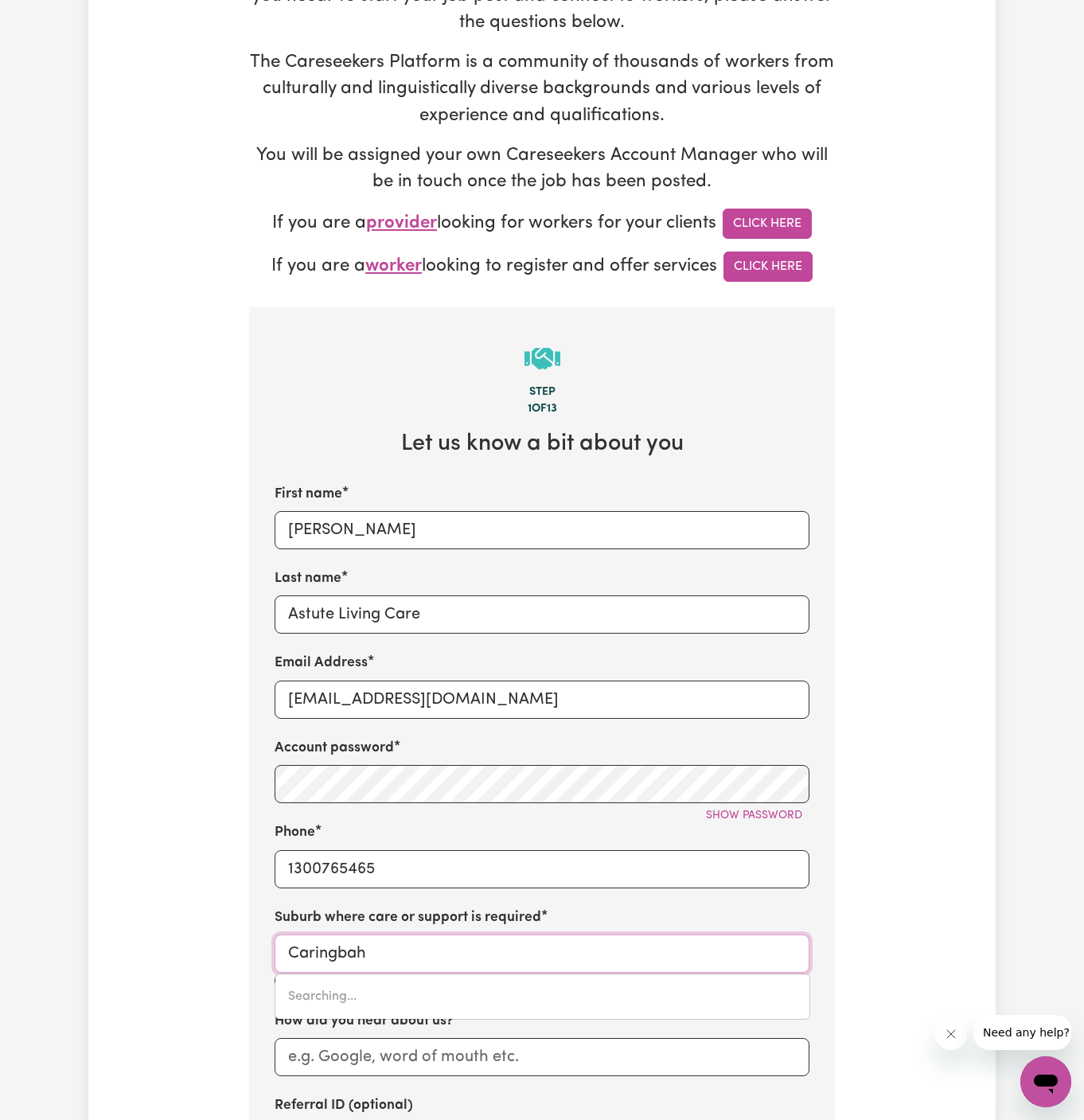
type input "Caringbah, New South Wales, 2229"
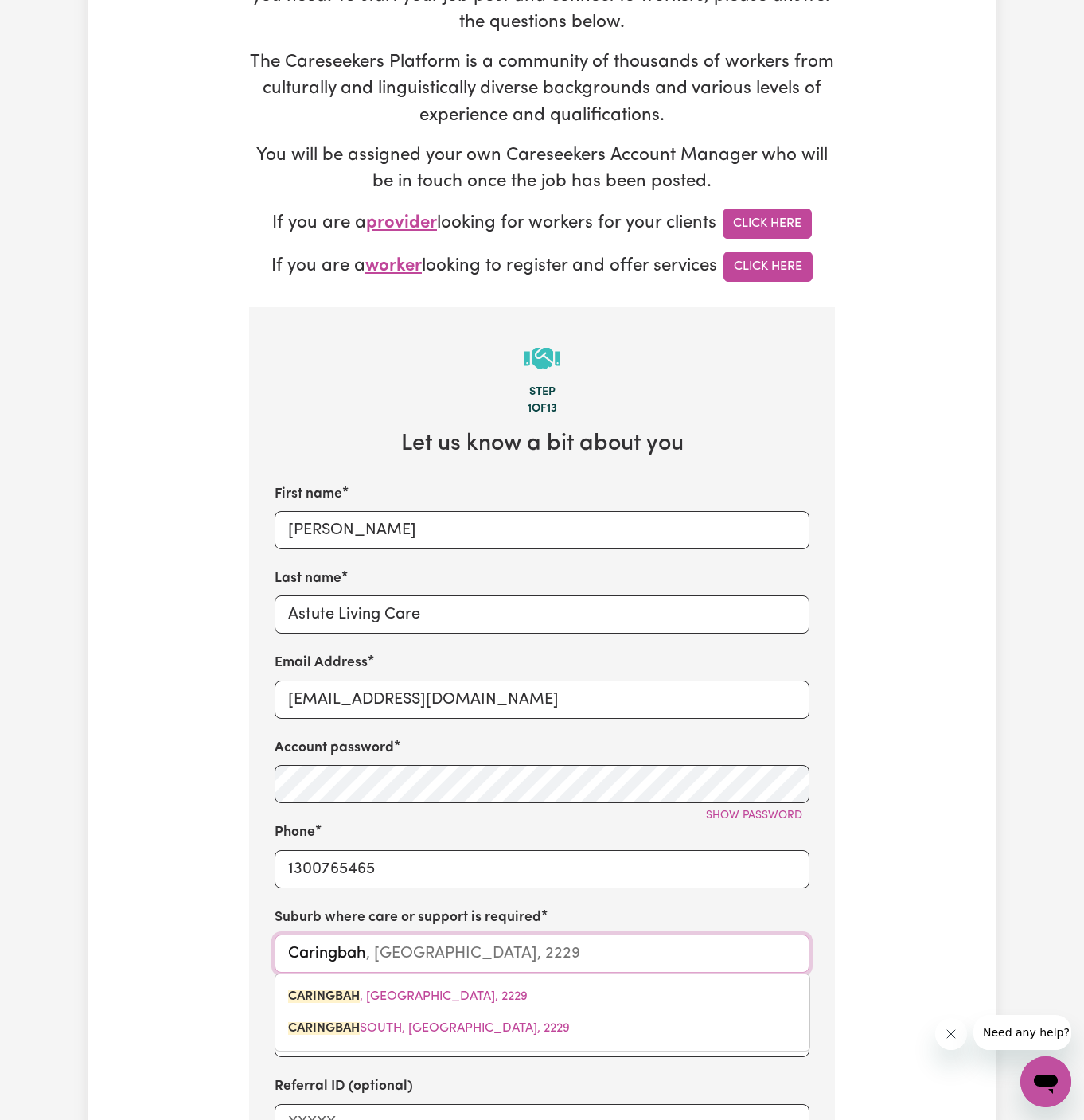
type input "CARINGBAH SOUTH, New South Wales, 2229"
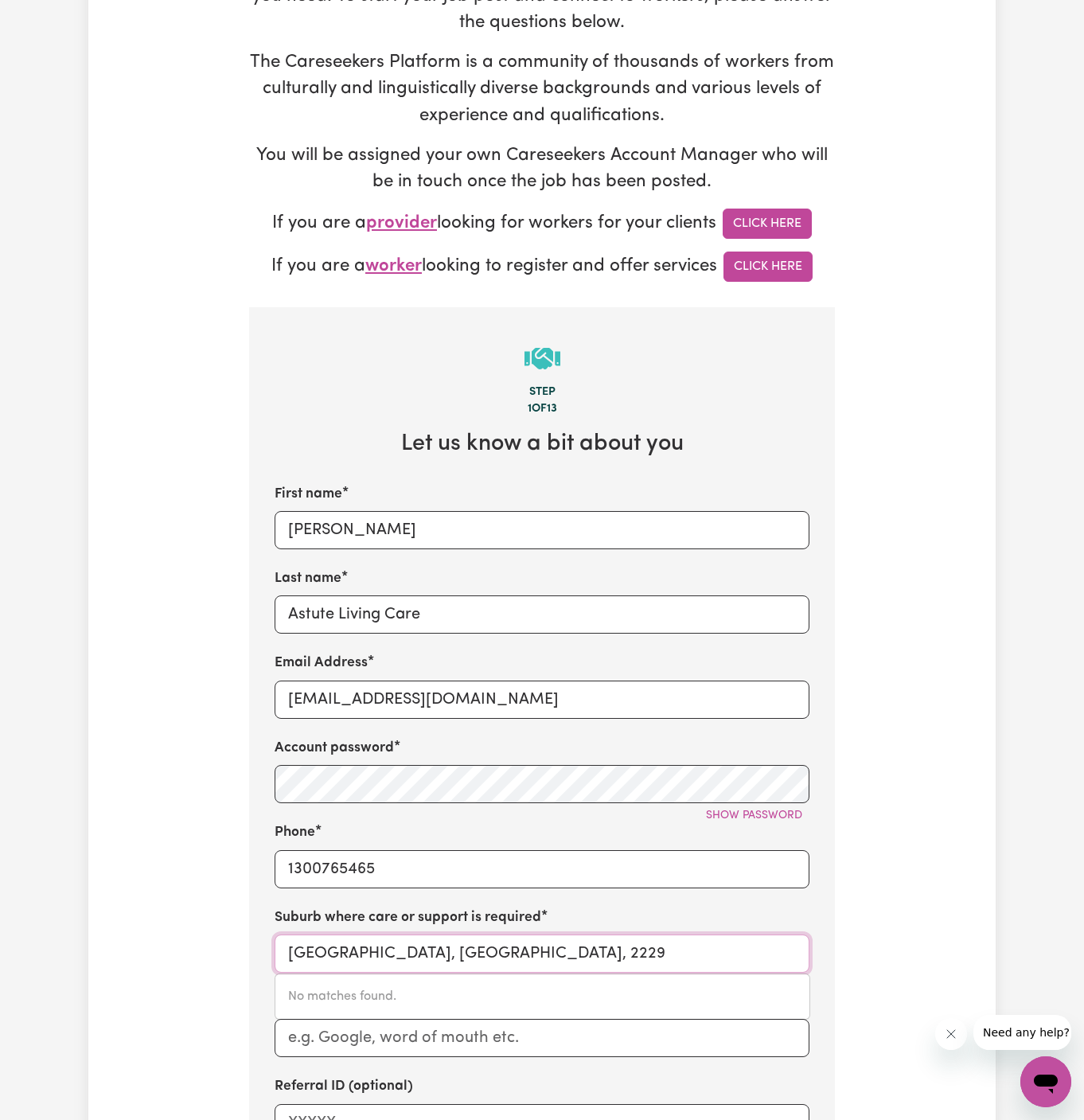
drag, startPoint x: 385, startPoint y: 950, endPoint x: 703, endPoint y: 944, distance: 318.1
click at [703, 944] on input "CARINGBAH SOUTH, New South Wales, 2229" at bounding box center [542, 953] width 535 height 38
type input "CARINGBAH"
type input "CARINGBAH, New South Wales, 2229"
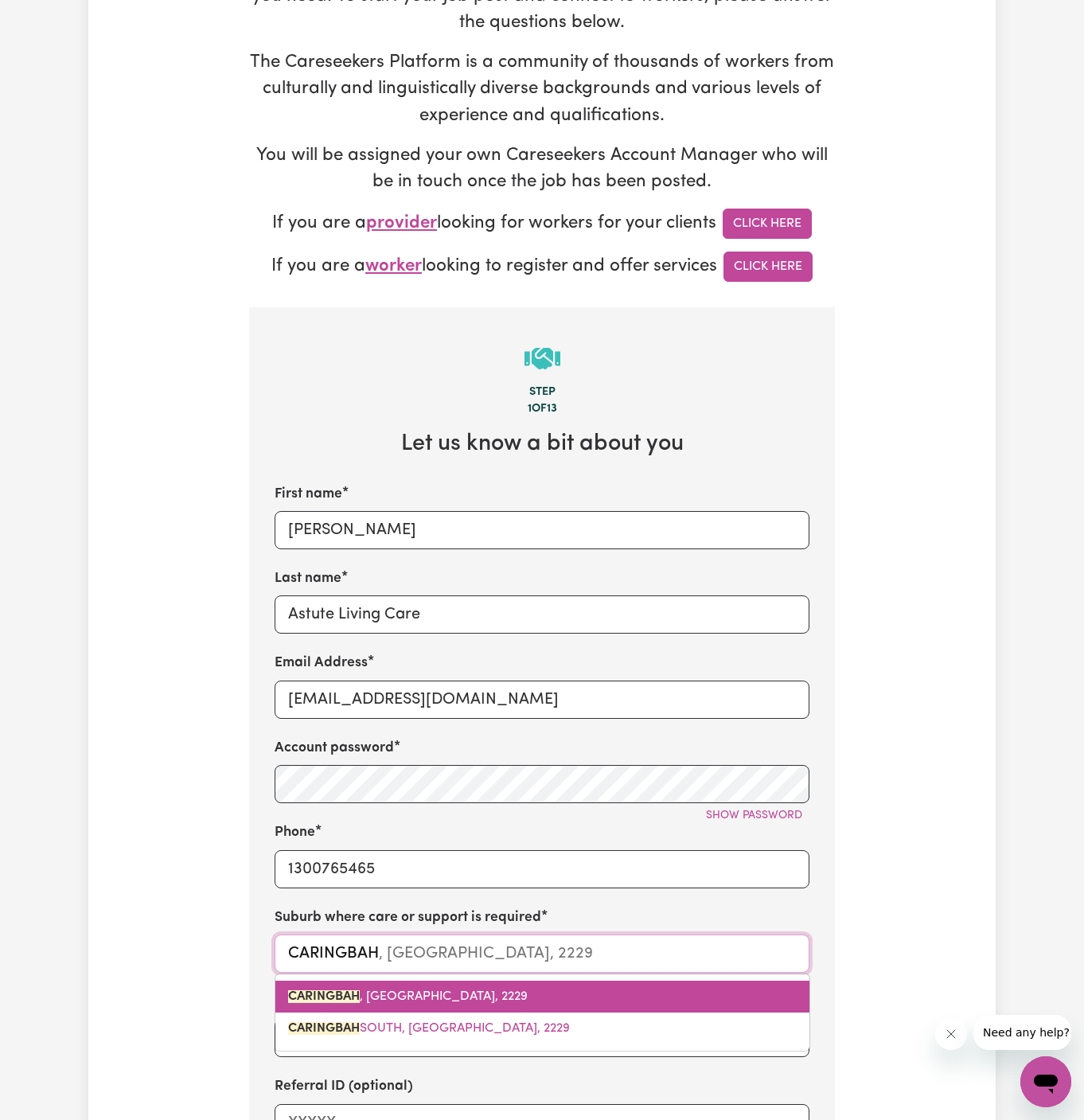
click at [366, 994] on span "CARINGBAH , New South Wales, 2229" at bounding box center [408, 996] width 239 height 13
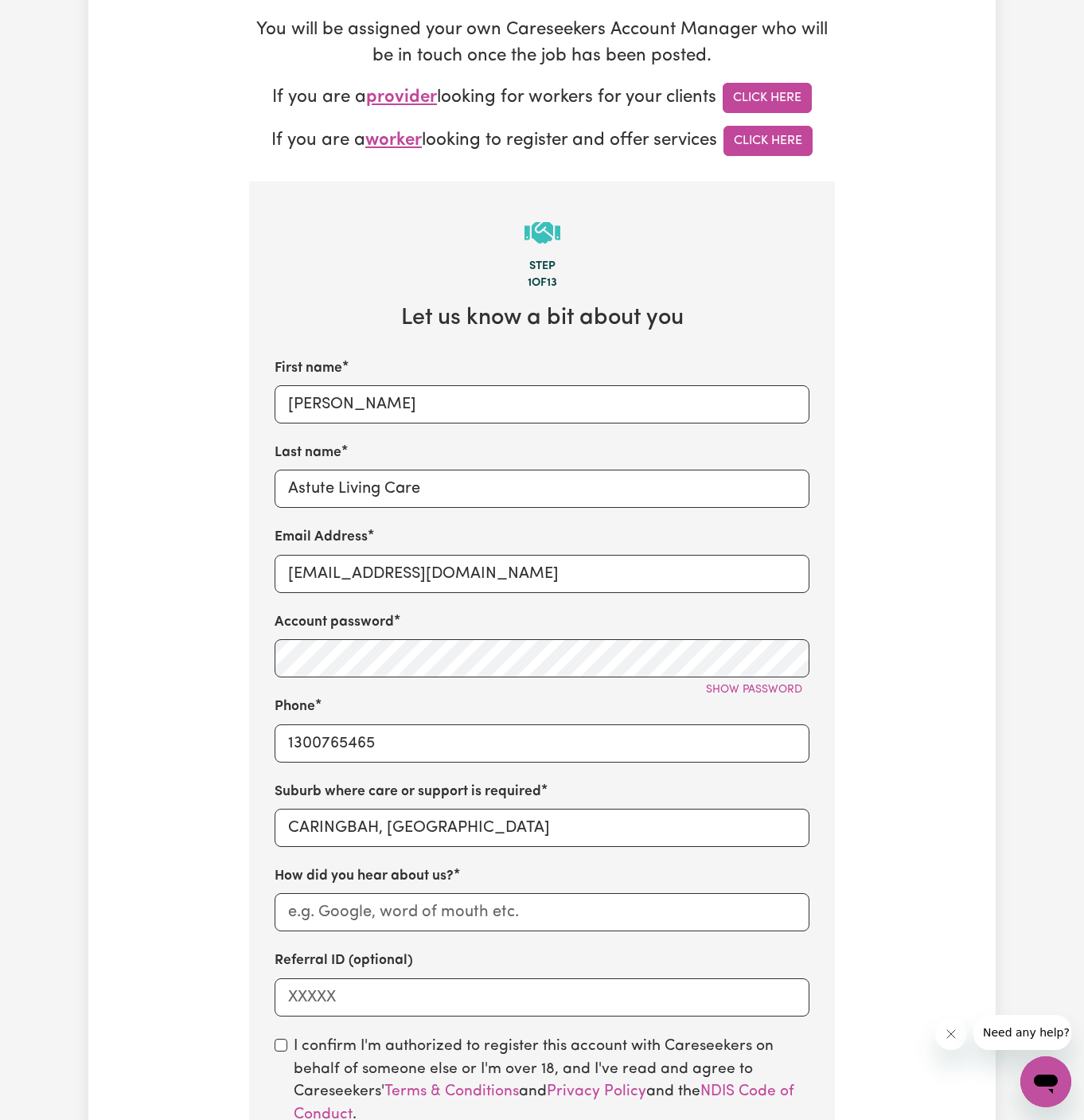
scroll to position [487, 0]
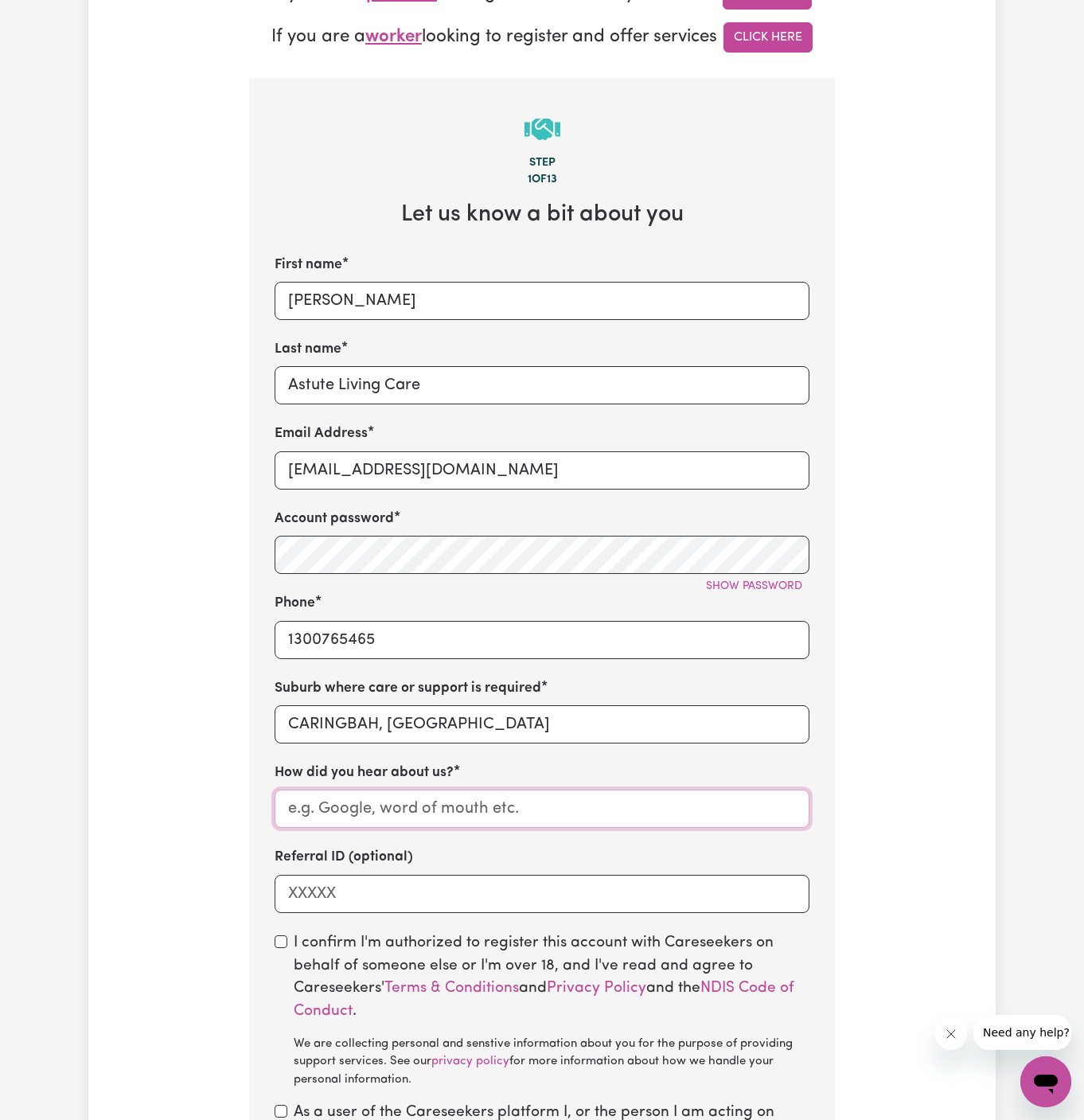
click at [501, 804] on input "How did you hear about us?" at bounding box center [542, 808] width 535 height 38
click at [364, 385] on input "Astute Living Care" at bounding box center [542, 384] width 535 height 38
click at [476, 801] on input "How did you hear about us?" at bounding box center [542, 808] width 535 height 38
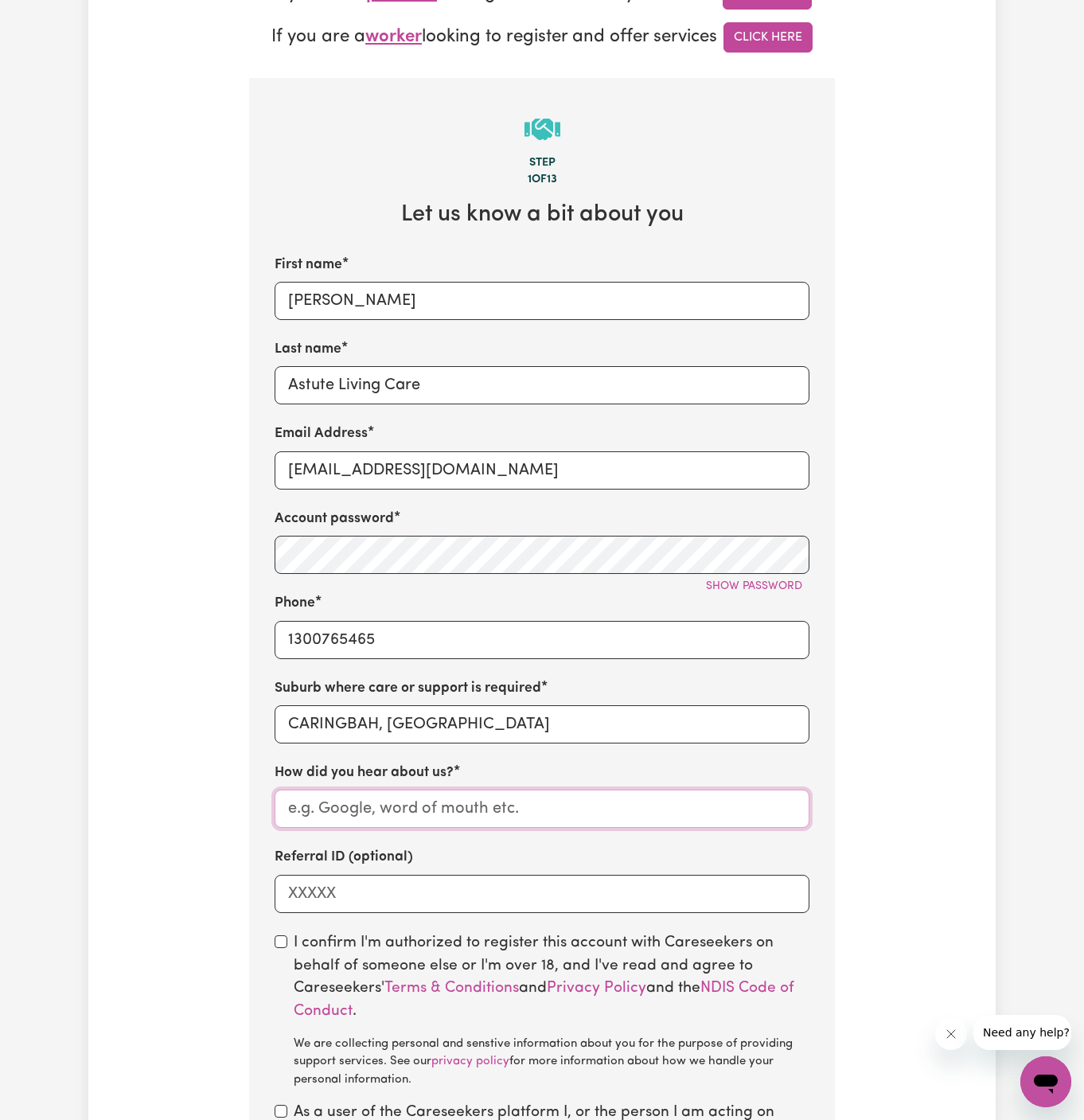
paste input "Astute Living Care"
type input "Astute Living Care"
click at [282, 940] on input "checkbox" at bounding box center [281, 942] width 13 height 13
checkbox input "true"
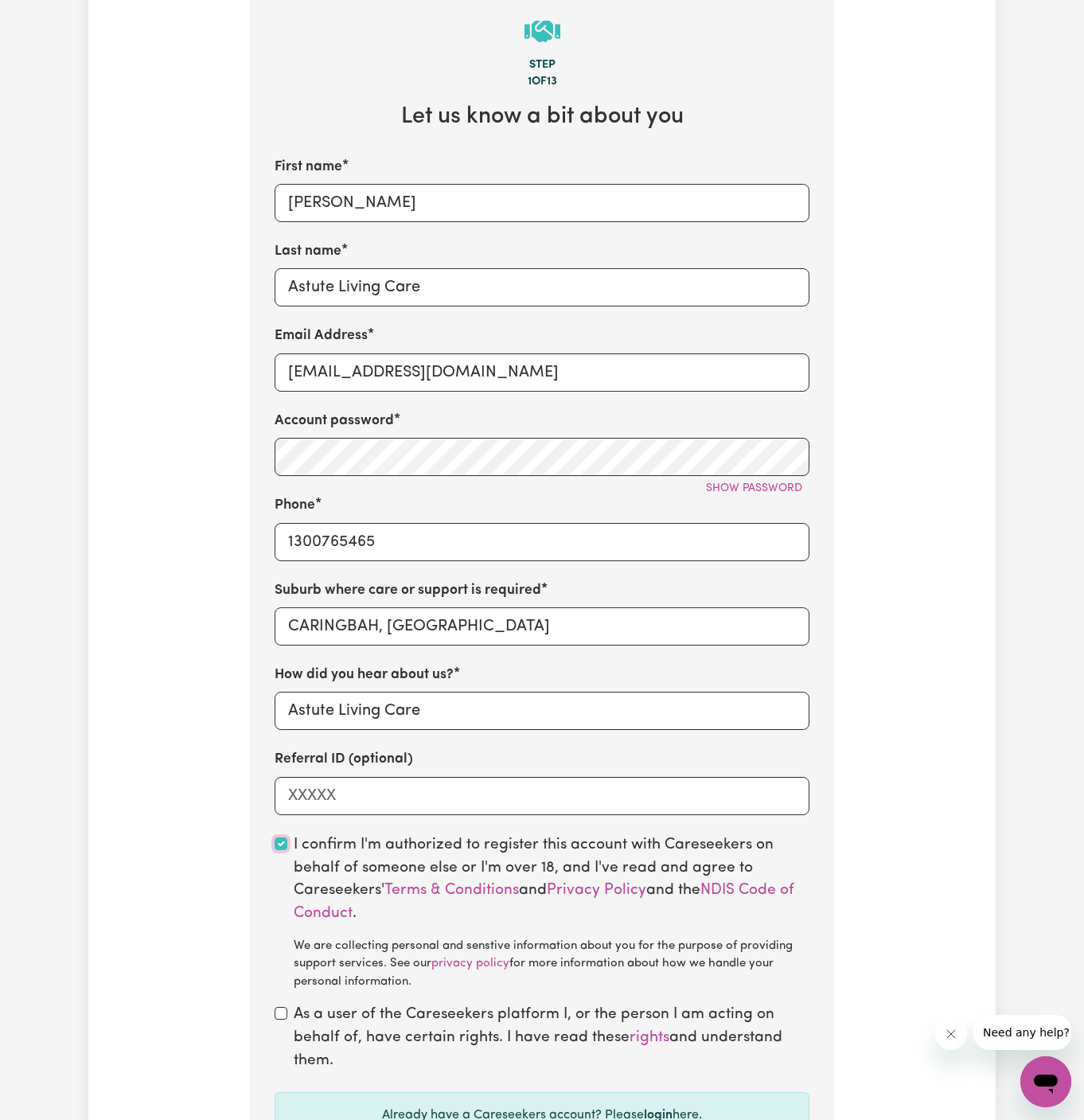
scroll to position [650, 0]
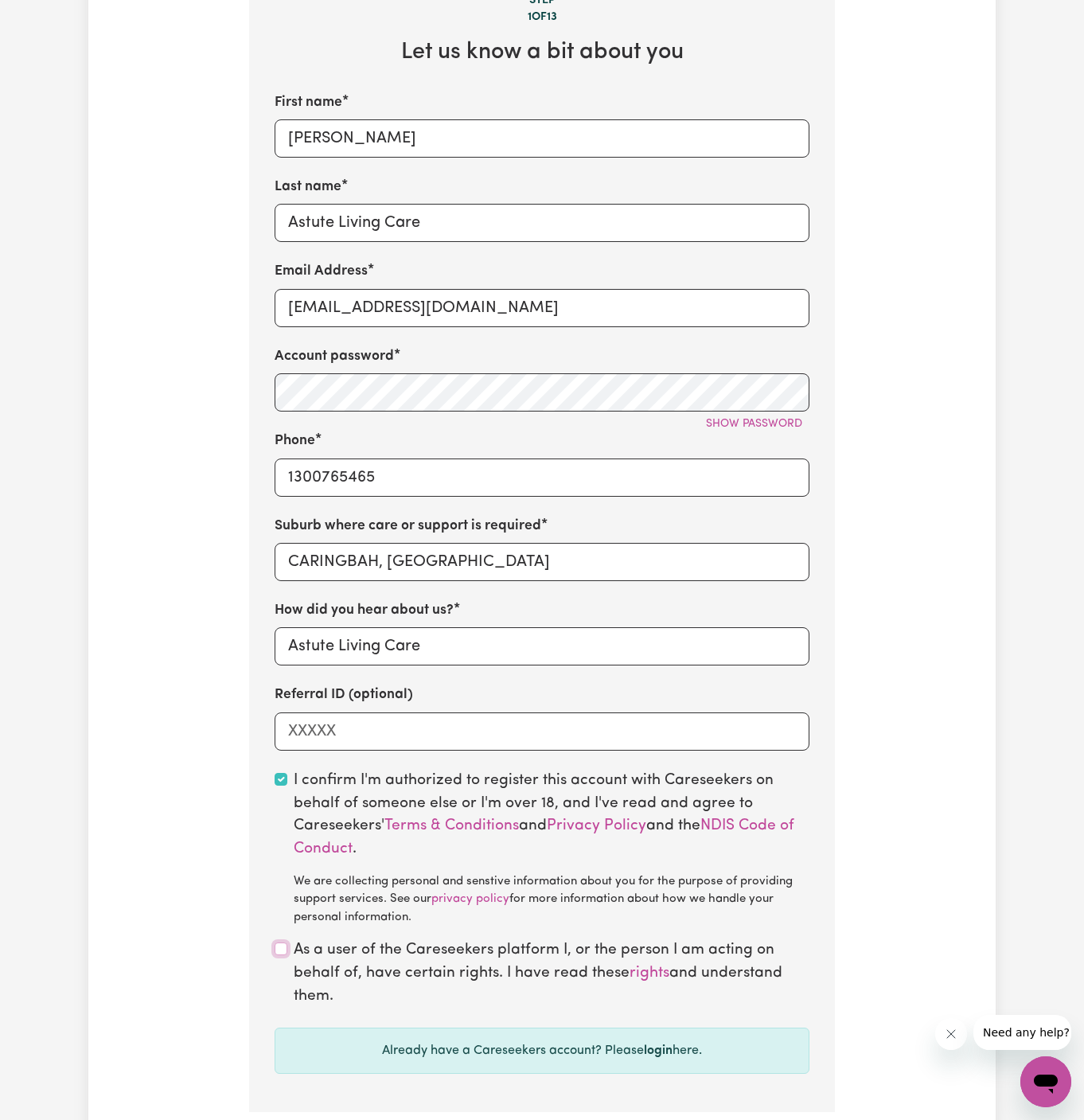
click at [281, 952] on input "checkbox" at bounding box center [281, 948] width 13 height 13
checkbox input "true"
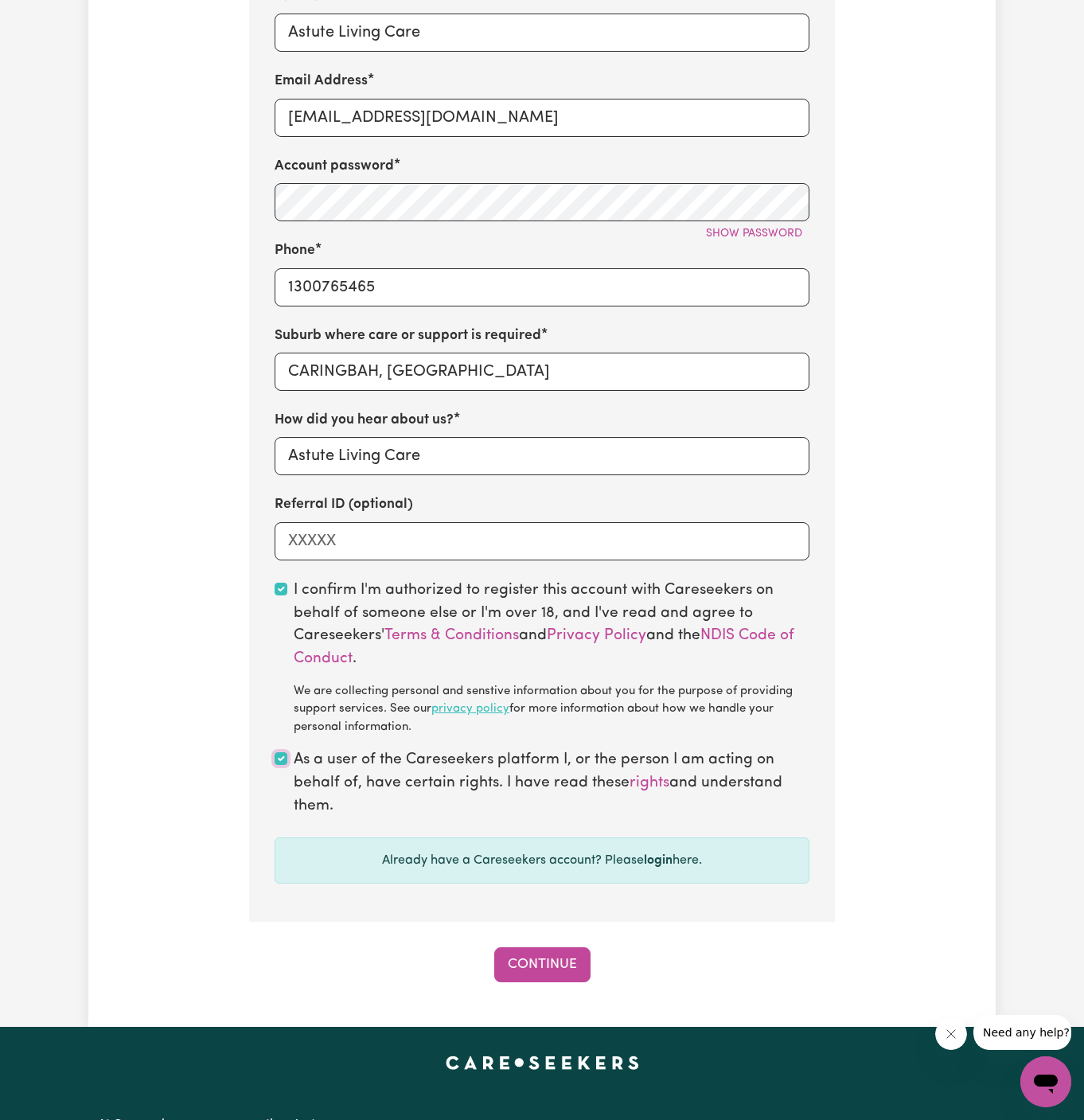
scroll to position [951, 0]
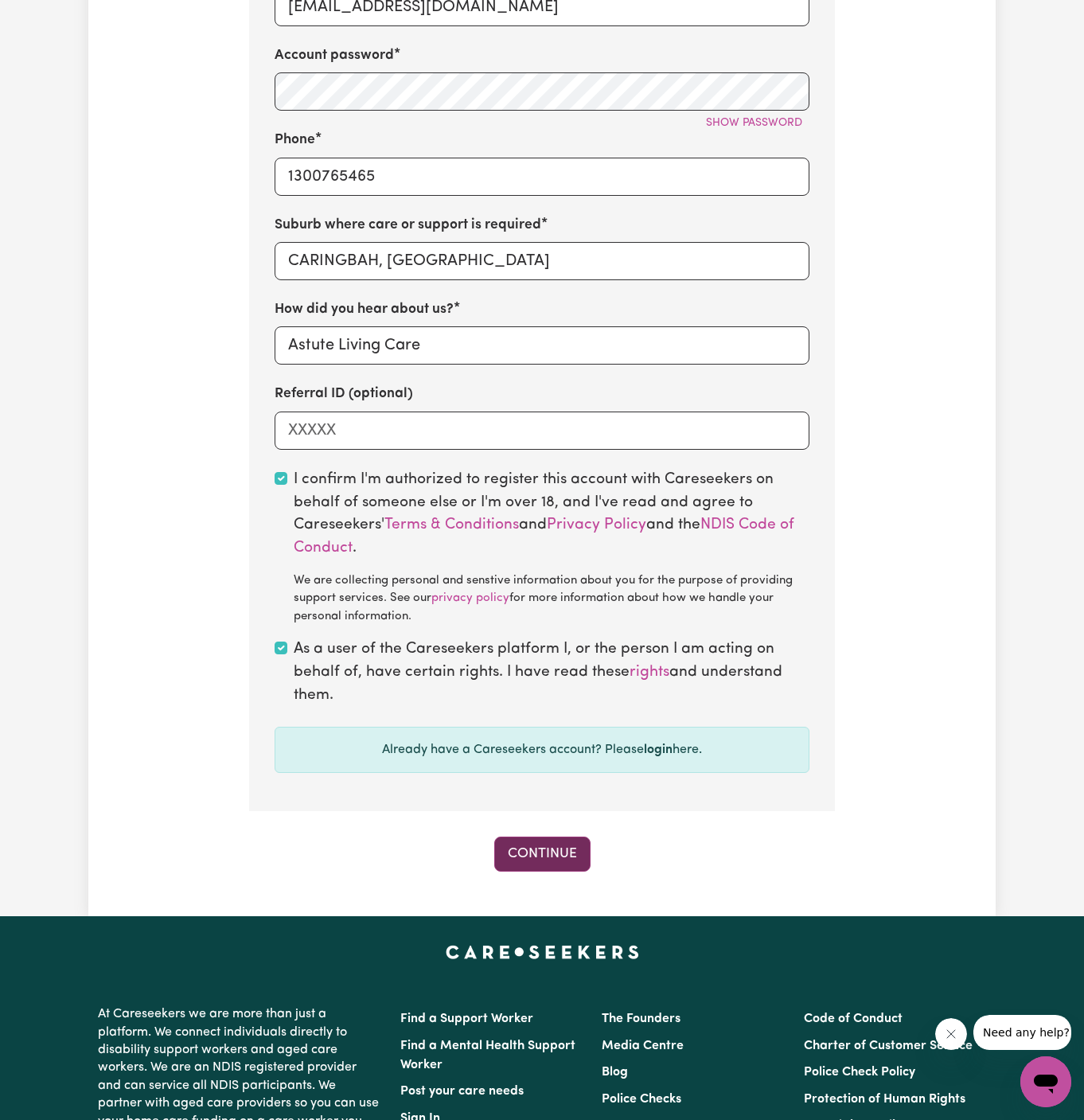
click at [568, 869] on button "Continue" at bounding box center [542, 854] width 96 height 35
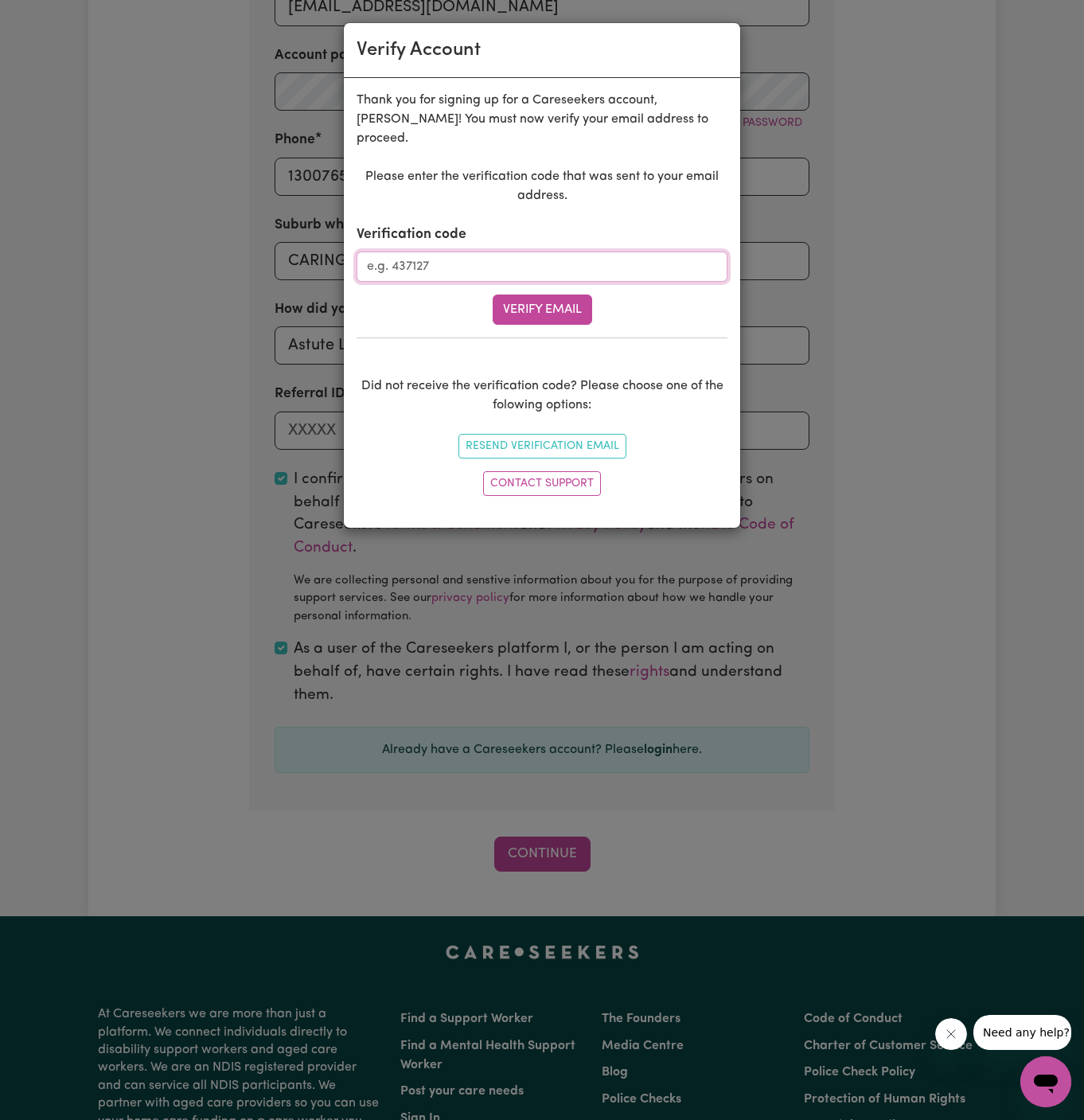
click at [480, 251] on input "Verification code" at bounding box center [542, 266] width 371 height 30
paste input "994251"
type input "994251"
click at [547, 294] on button "Verify Email" at bounding box center [542, 309] width 99 height 30
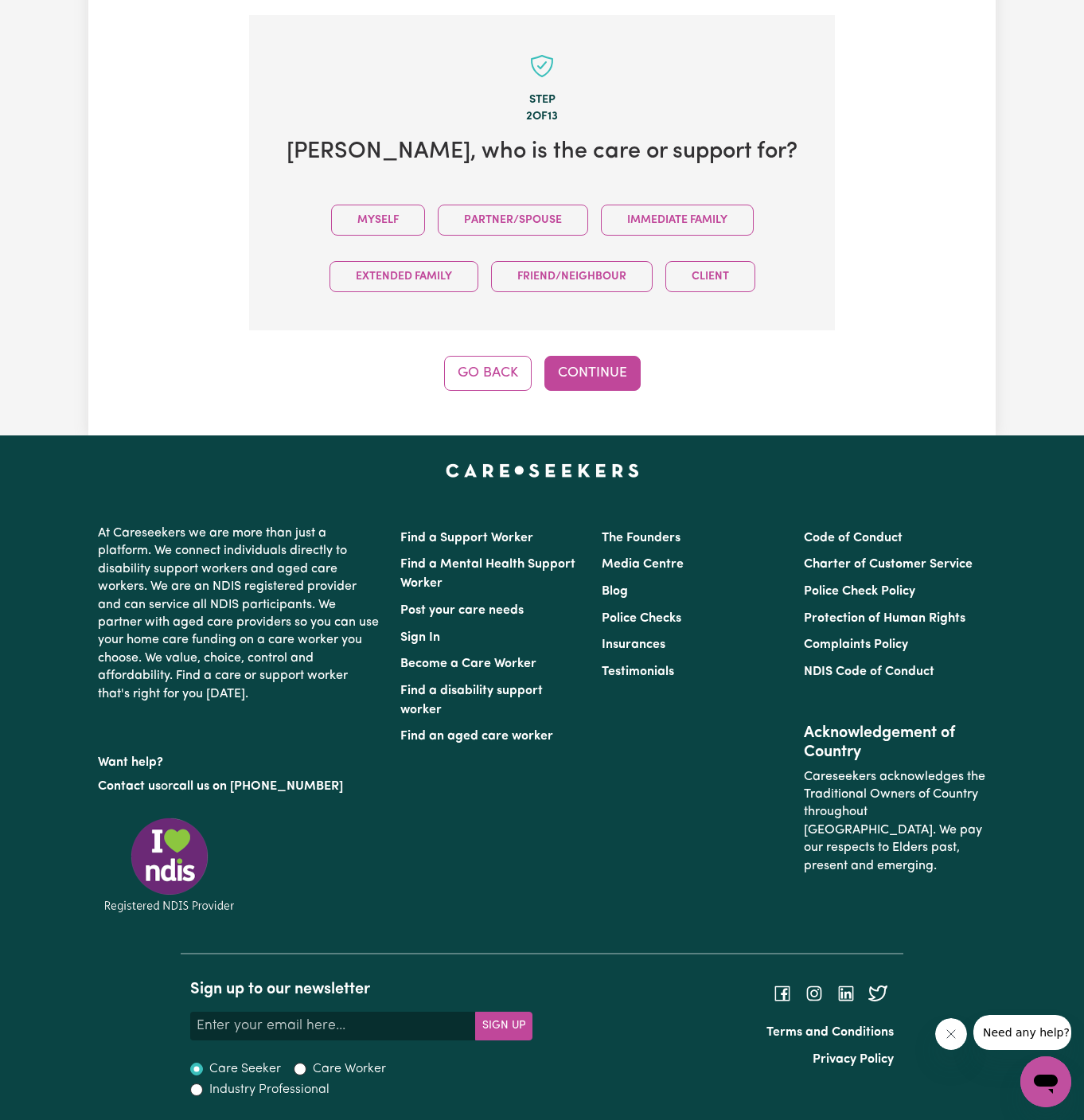
scroll to position [547, 0]
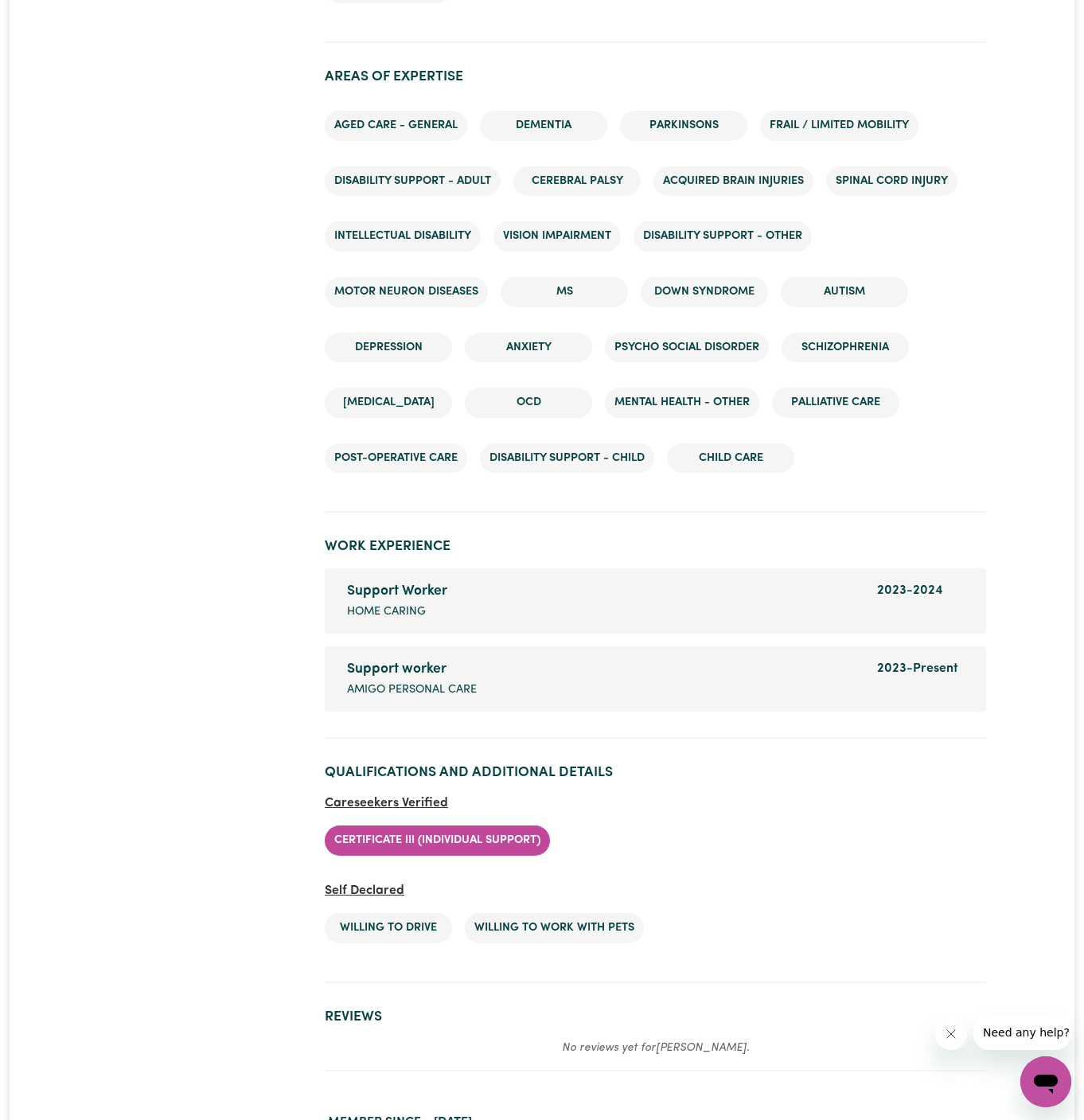
scroll to position [2402, 0]
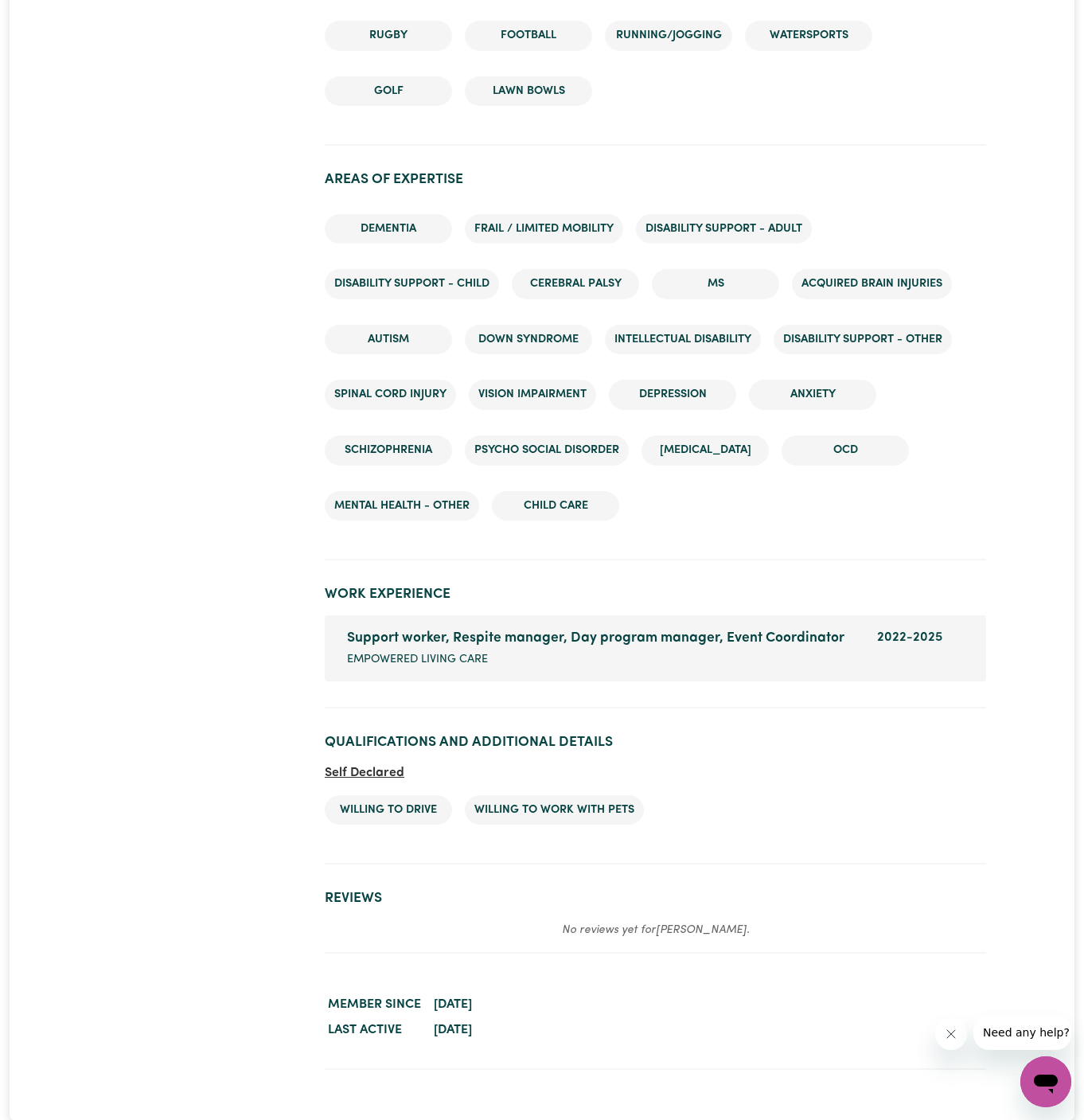
scroll to position [2567, 0]
